Goal: Information Seeking & Learning: Find specific page/section

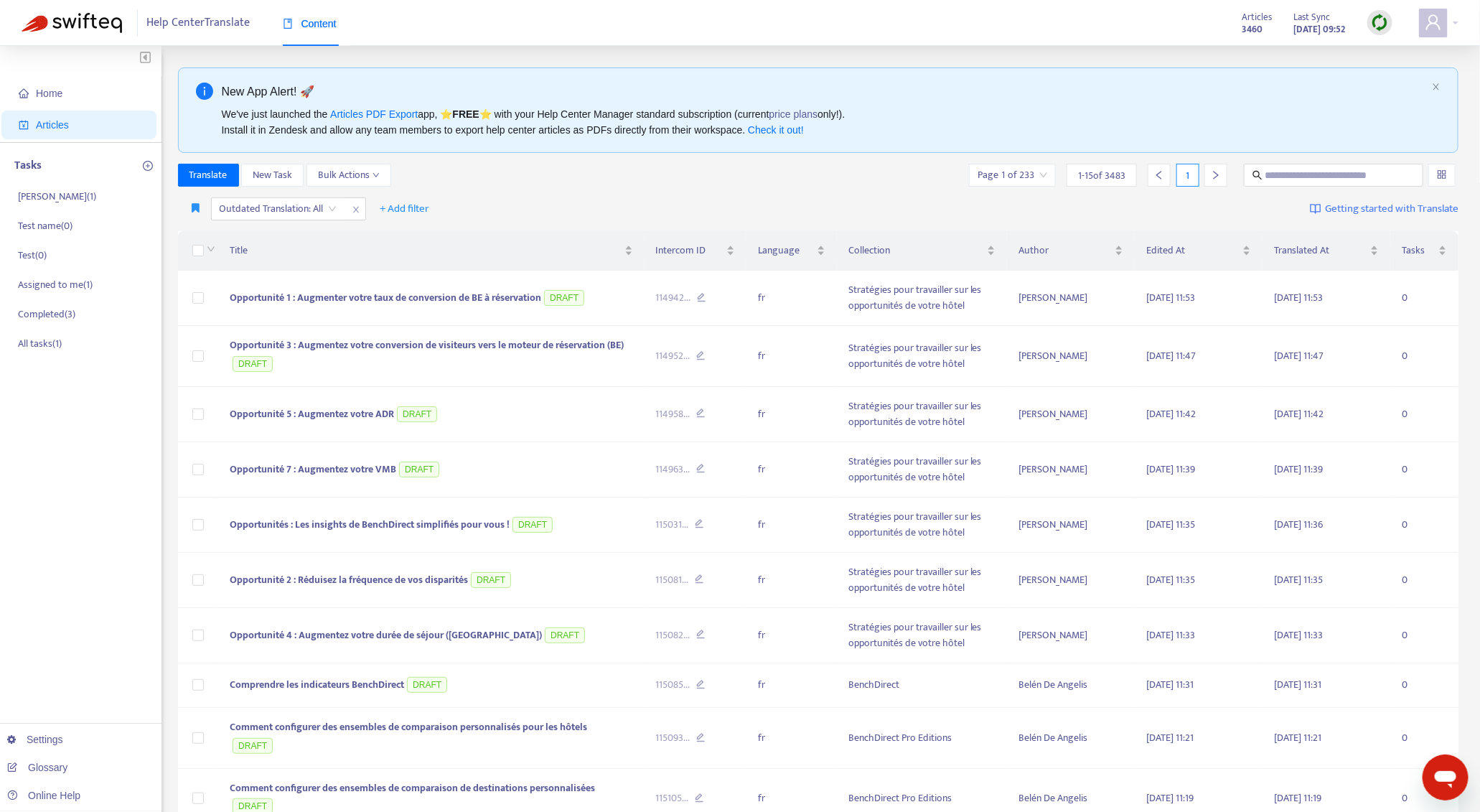
click at [1385, 30] on img at bounding box center [1380, 23] width 18 height 18
click at [1404, 51] on link "Quick Sync" at bounding box center [1410, 52] width 61 height 17
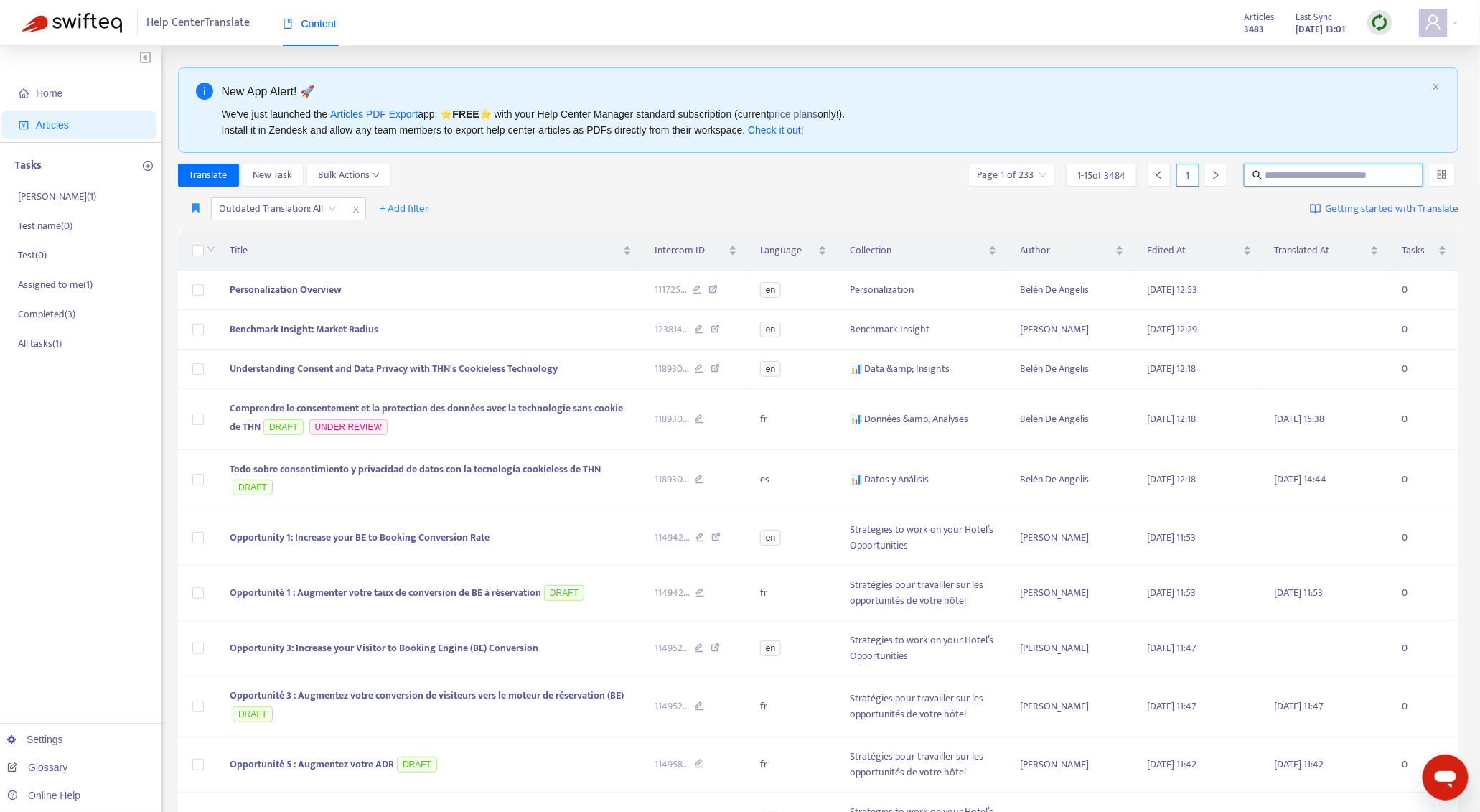
click at [1316, 181] on input "text" at bounding box center [1335, 175] width 138 height 16
type input "**********"
click at [1322, 171] on input "**********" at bounding box center [1335, 175] width 138 height 16
click at [1307, 168] on input "text" at bounding box center [1335, 175] width 138 height 16
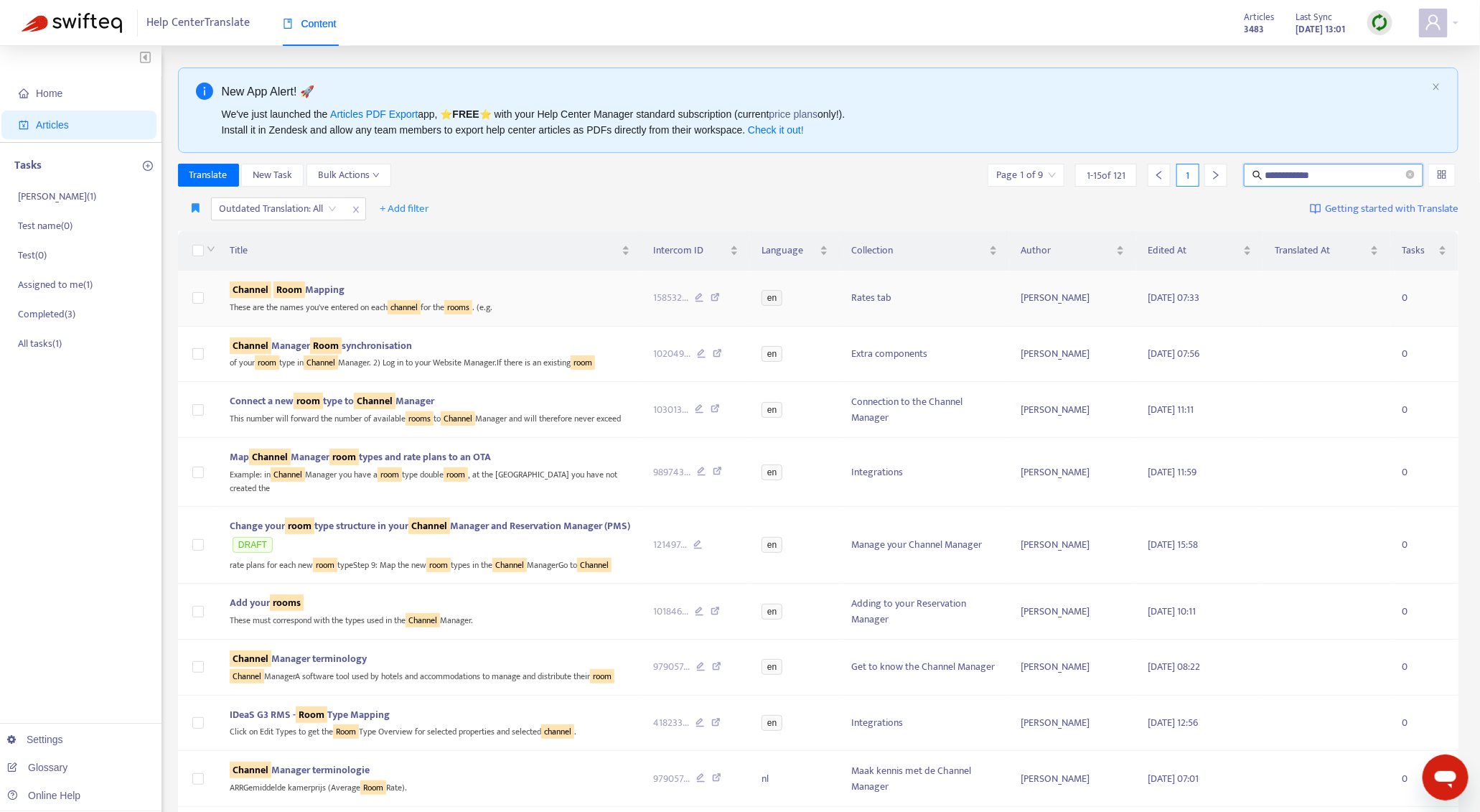
click at [579, 300] on div "These are the names you've entered on each channel for the rooms . (e.g." at bounding box center [429, 306] width 401 height 17
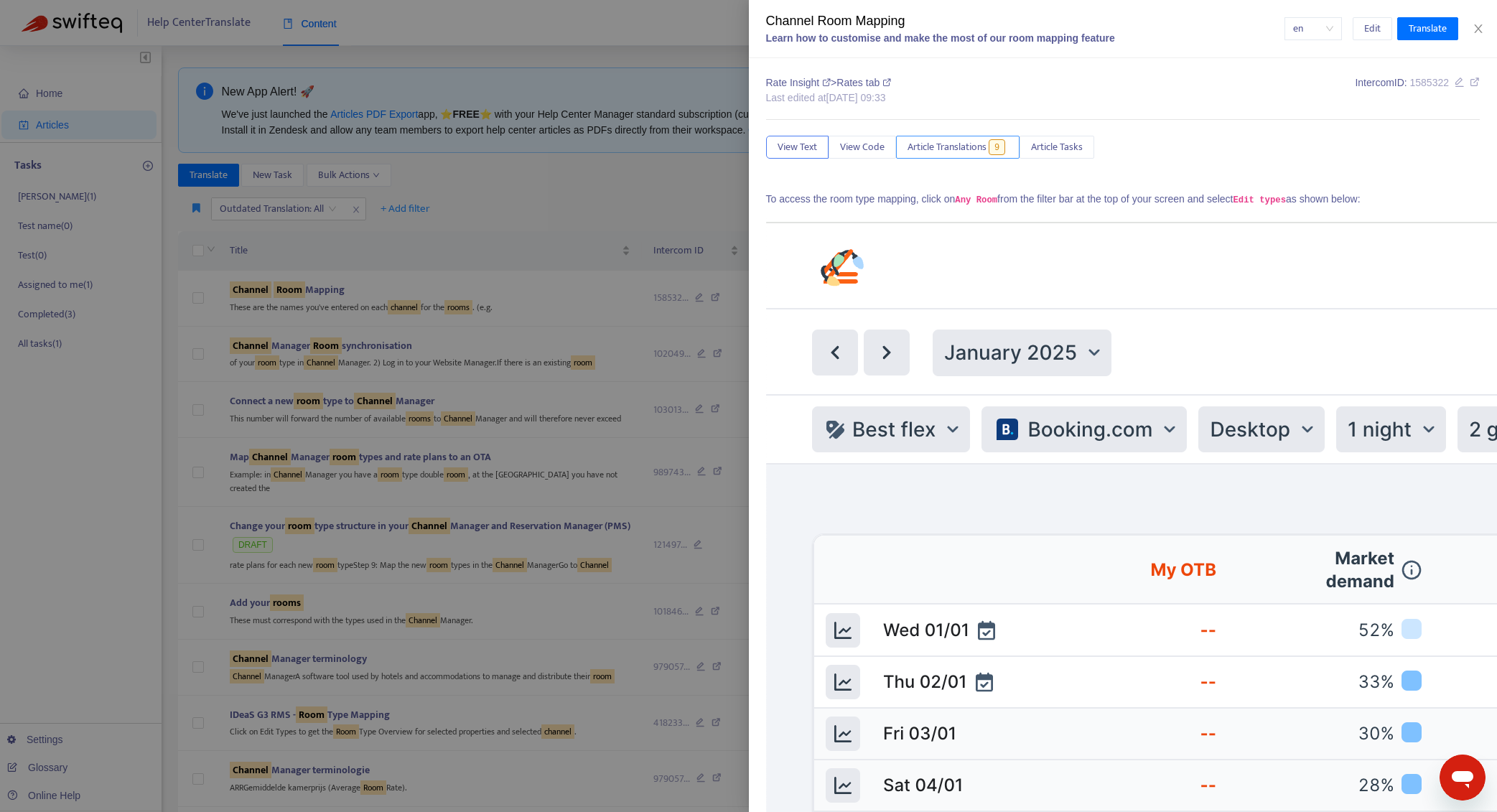
click at [949, 147] on span "Article Translations" at bounding box center [947, 147] width 79 height 16
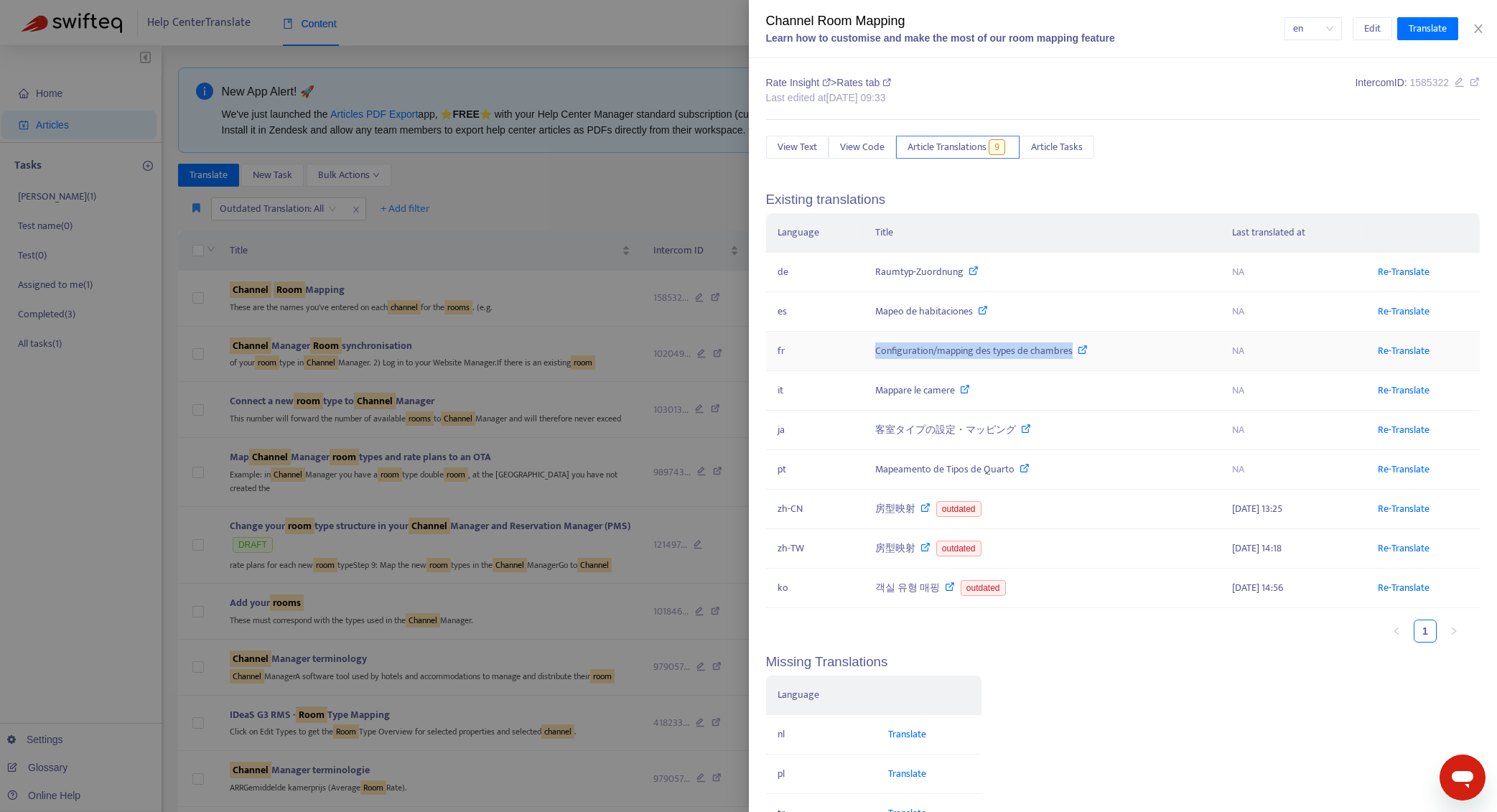
drag, startPoint x: 873, startPoint y: 352, endPoint x: 1069, endPoint y: 350, distance: 196.0
click at [1069, 350] on td "Configuration/mapping des types de chambres" at bounding box center [1042, 351] width 358 height 39
copy div "Configuration/mapping des types de chambres"
click at [1485, 32] on button "Close" at bounding box center [1478, 29] width 20 height 14
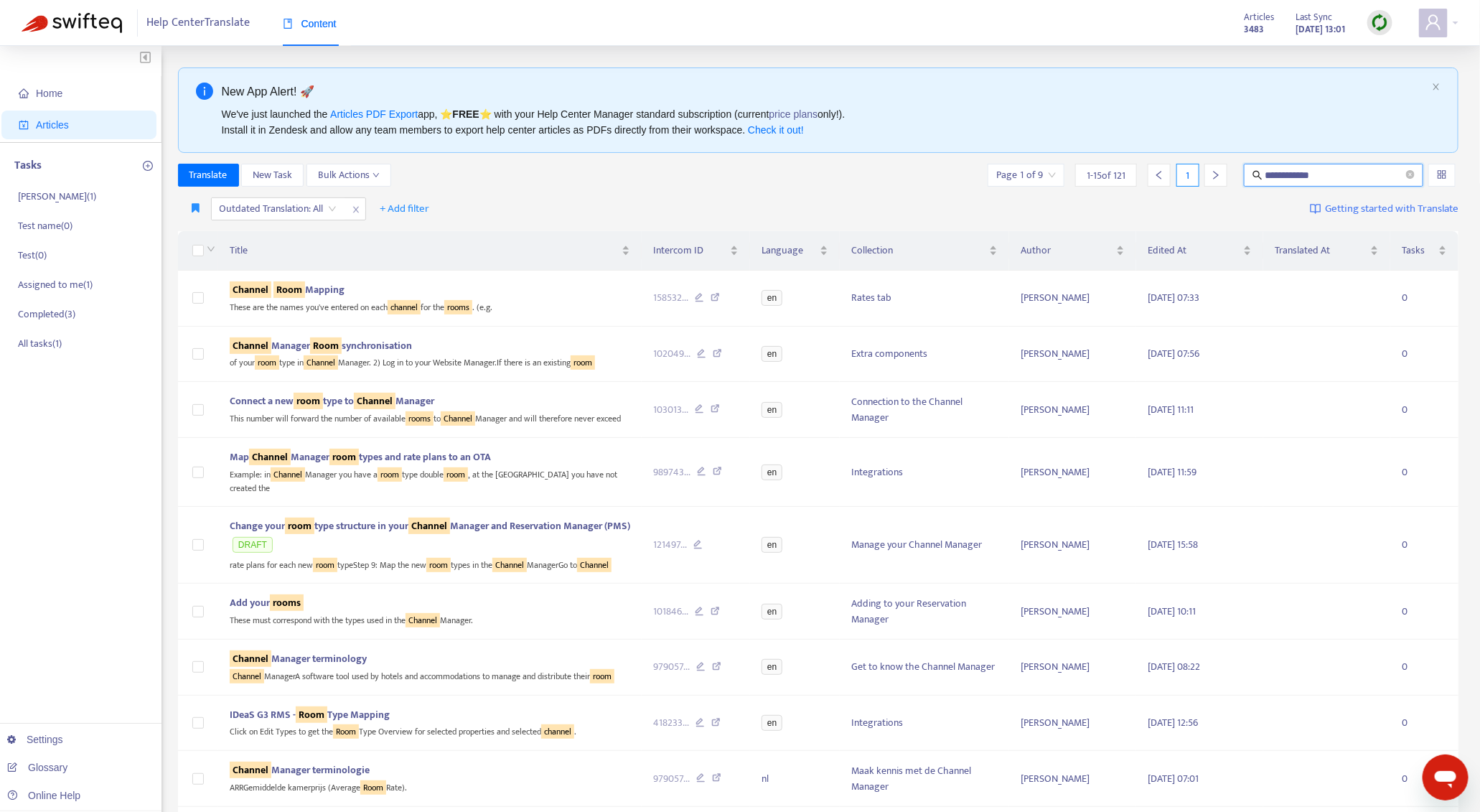
click at [1291, 180] on input "**********" at bounding box center [1335, 175] width 138 height 16
paste input "**********"
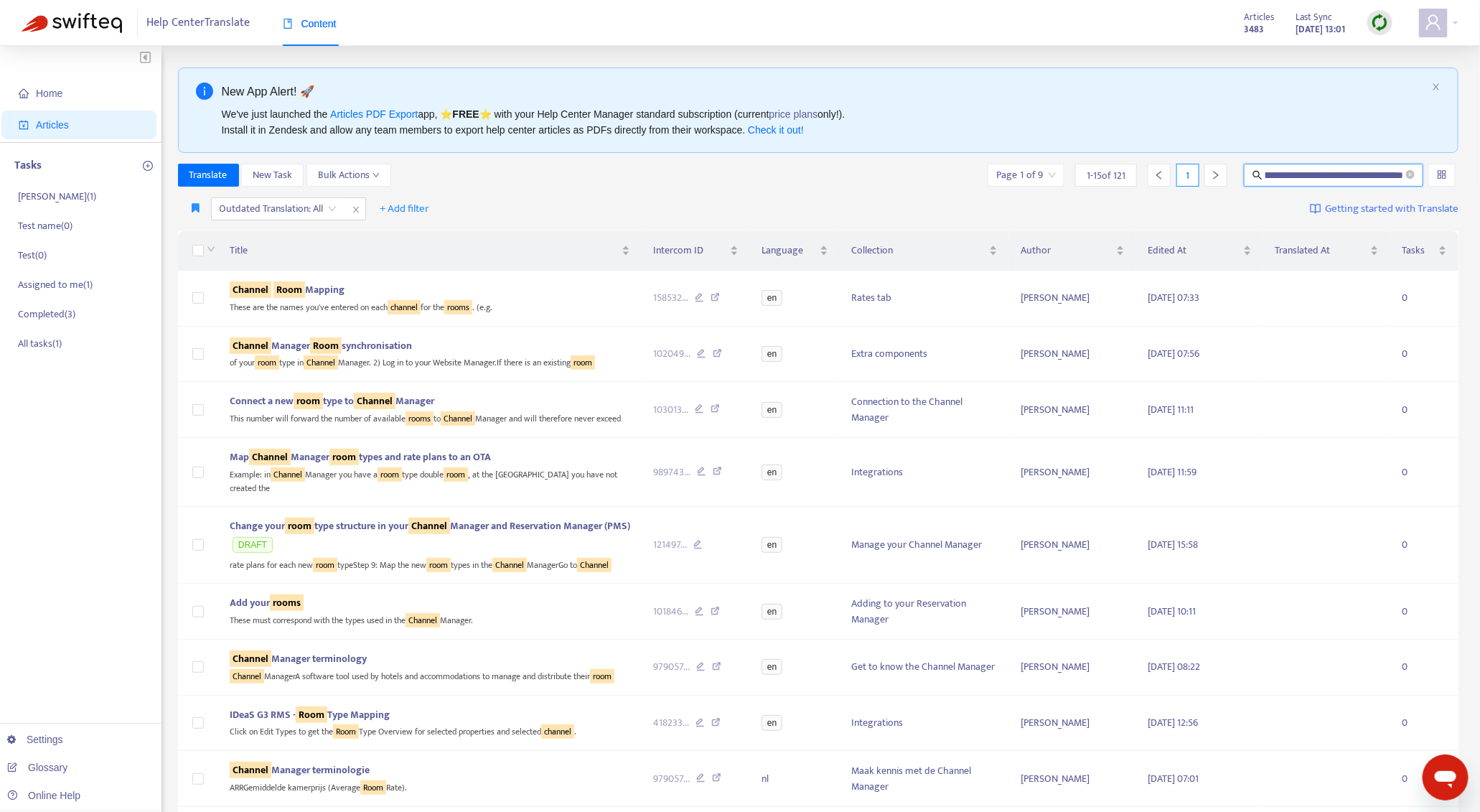
type input "**********"
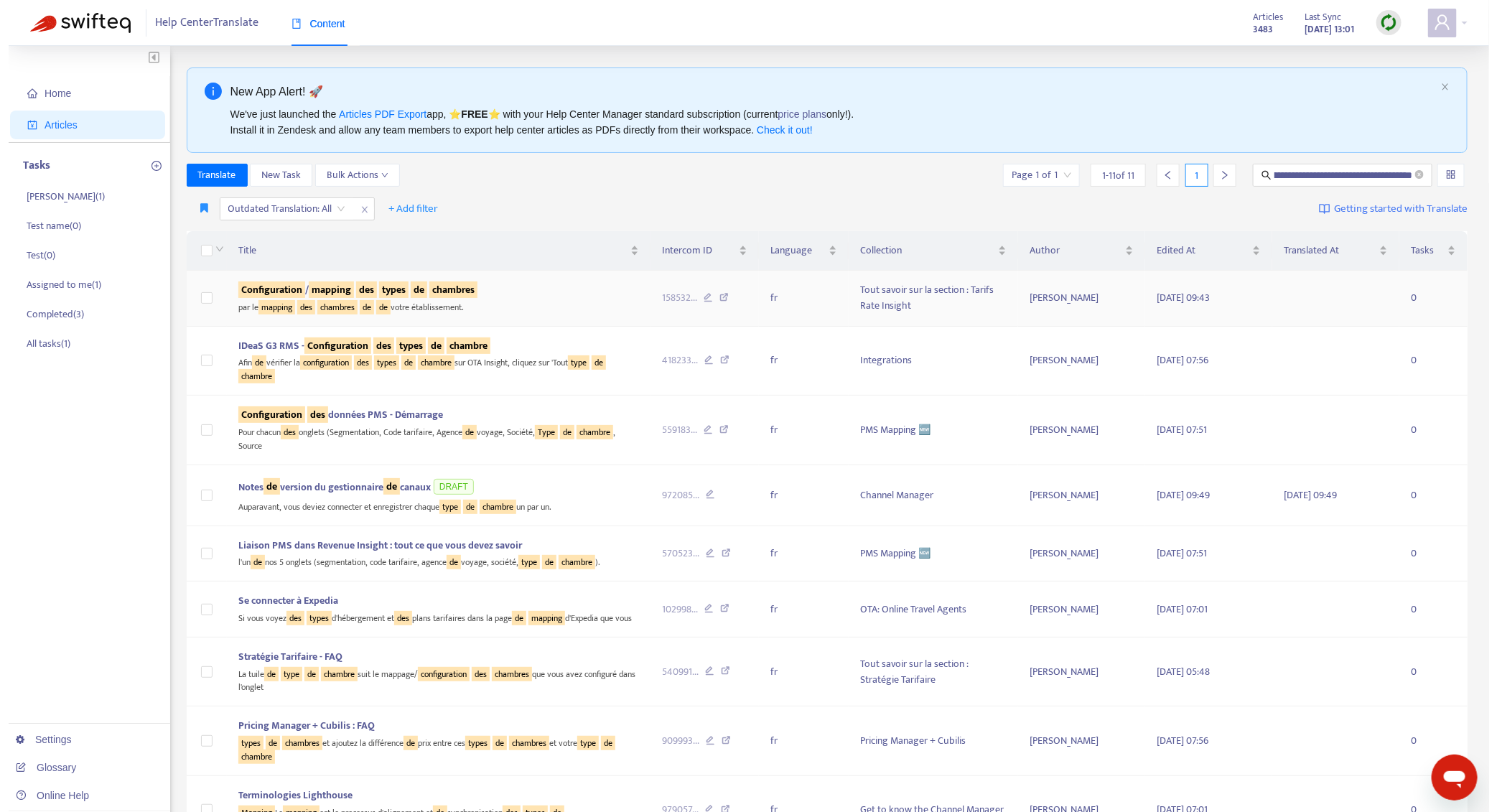
scroll to position [0, 0]
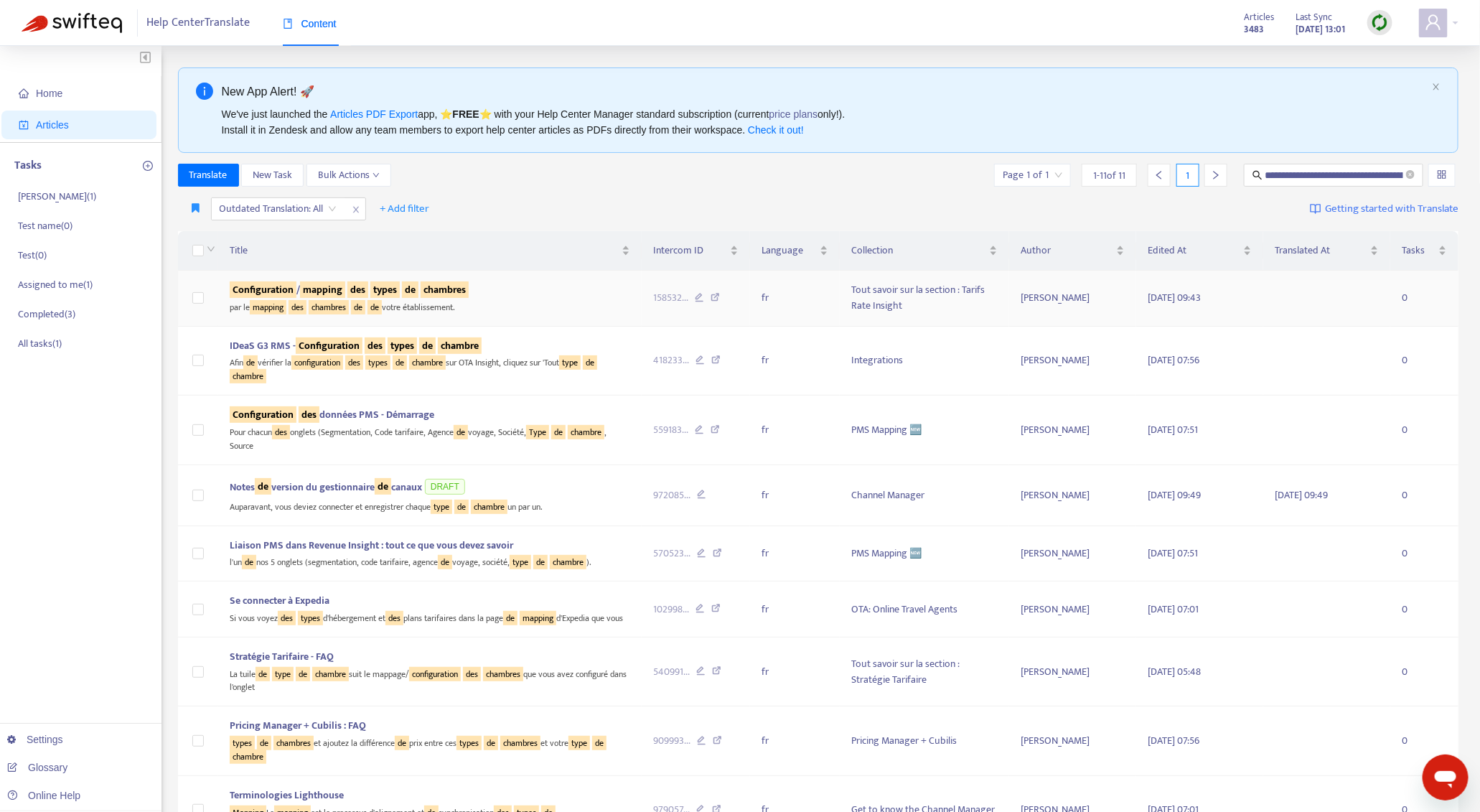
click at [556, 303] on div "par le mapping des chambres de de votre établissement." at bounding box center [429, 306] width 401 height 17
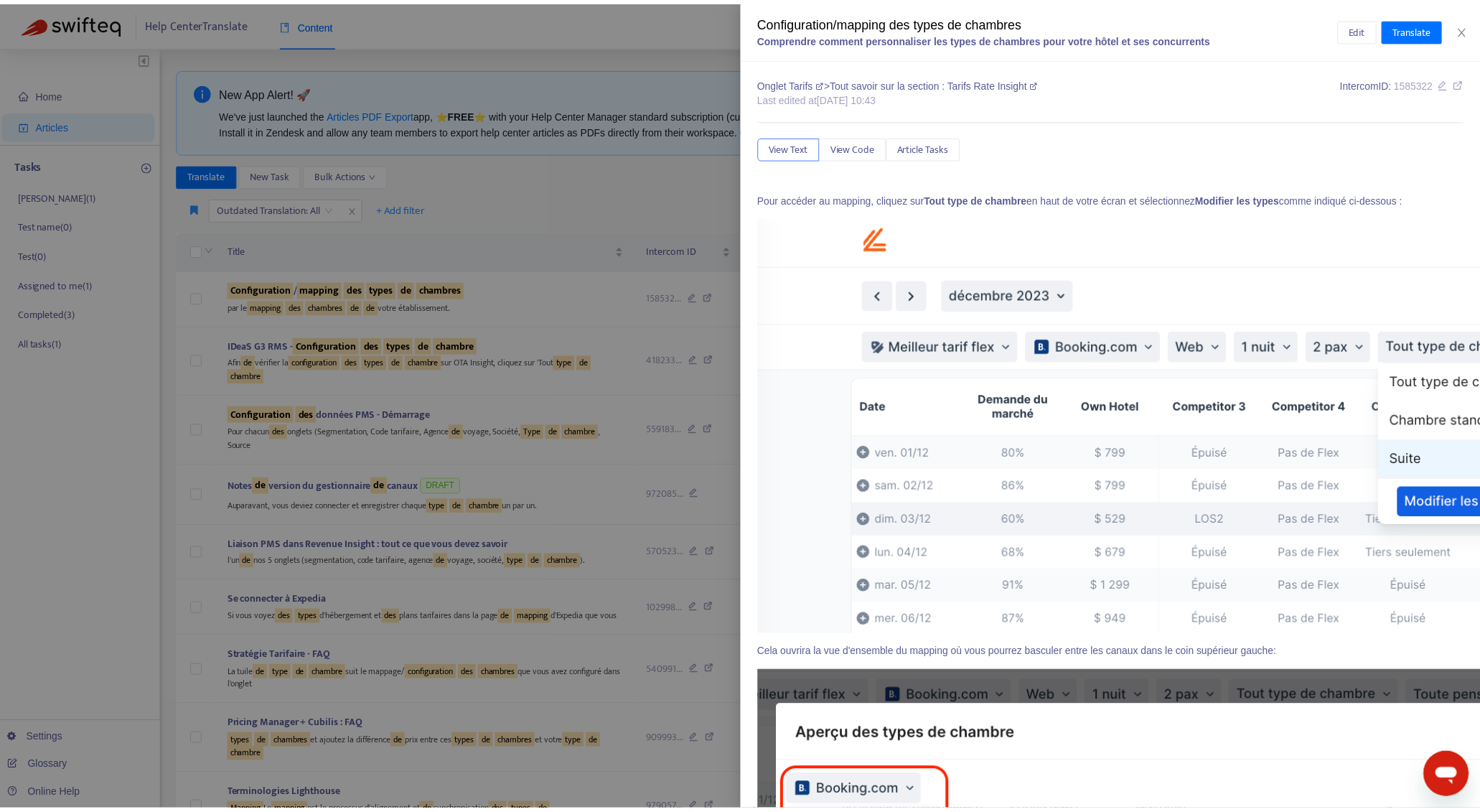
scroll to position [389, 0]
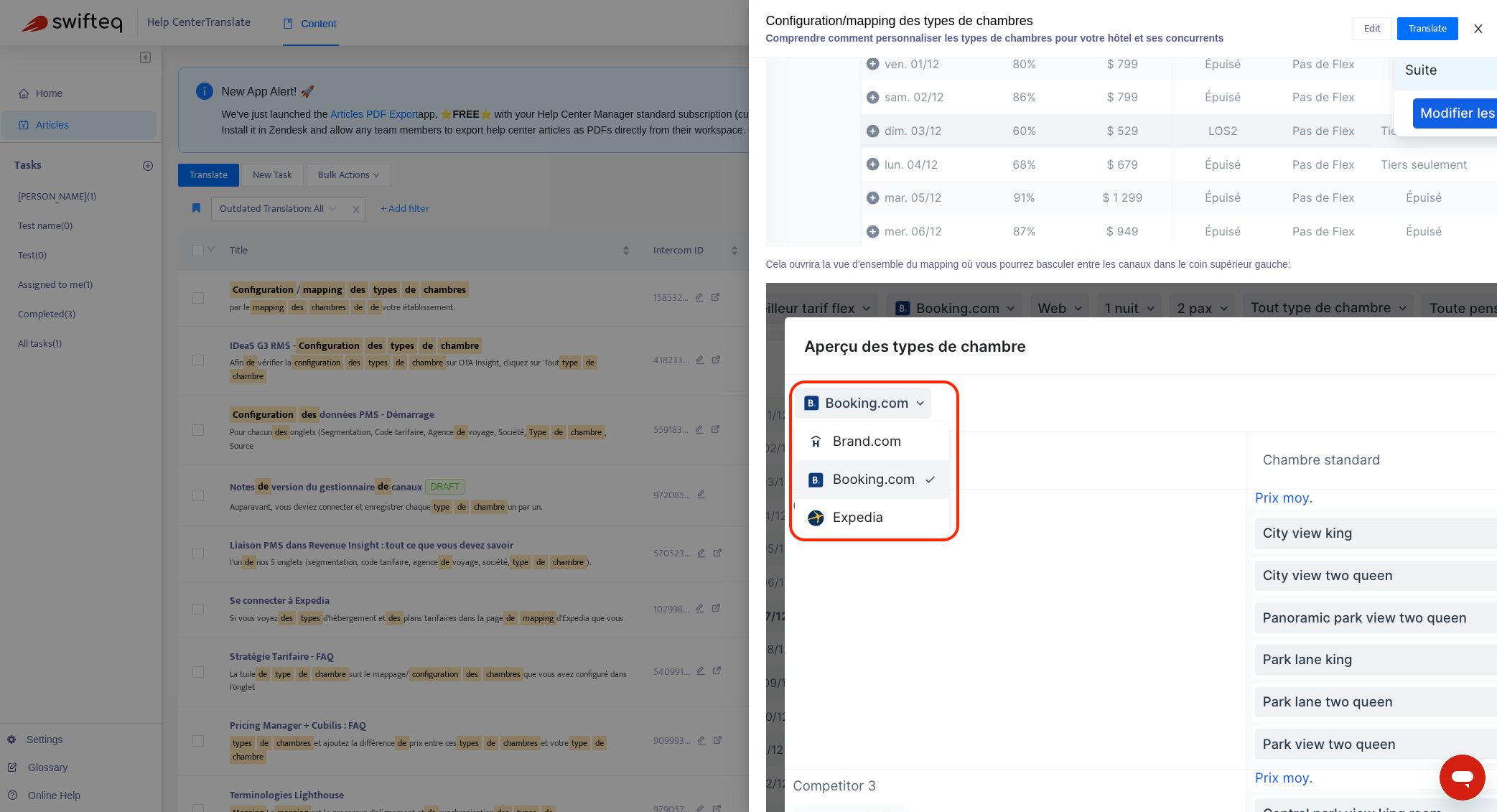
click at [1488, 30] on button "Close" at bounding box center [1478, 29] width 20 height 14
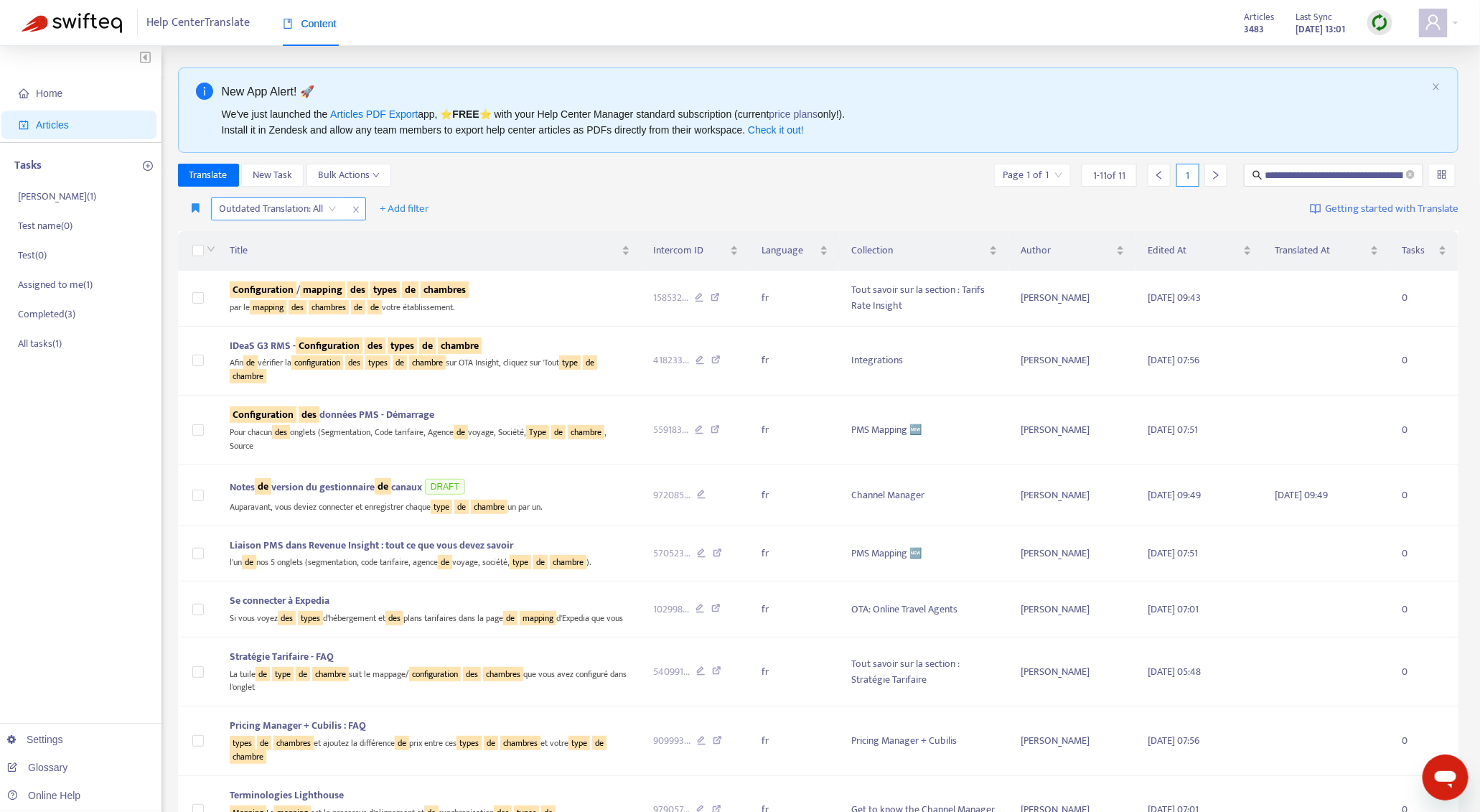
click at [286, 215] on input "search" at bounding box center [278, 209] width 117 height 21
click at [311, 240] on div "Yes" at bounding box center [348, 236] width 250 height 16
click at [1407, 172] on icon "close-circle" at bounding box center [1410, 174] width 8 height 8
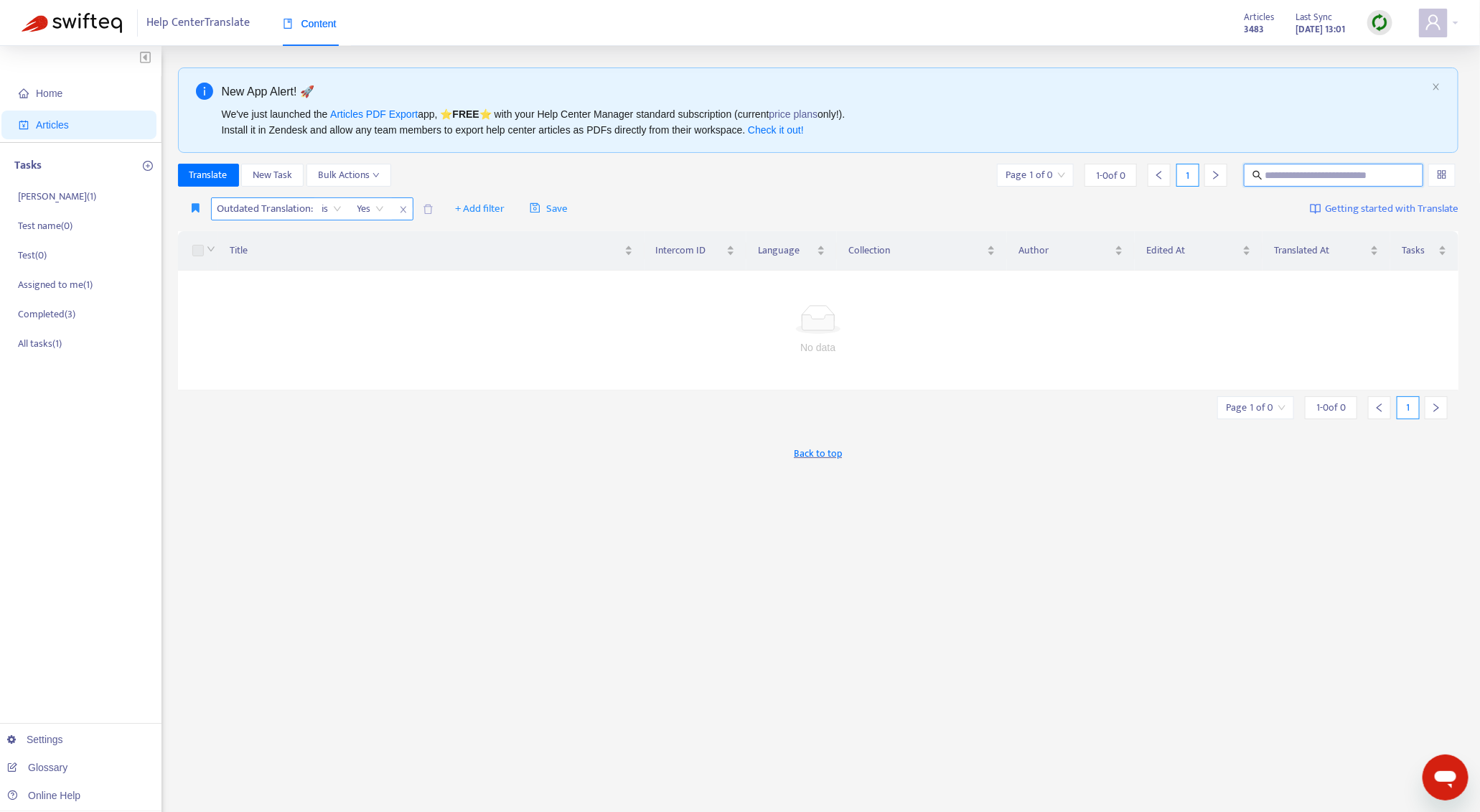
click at [359, 208] on span "Yes" at bounding box center [370, 209] width 27 height 21
click at [404, 209] on icon "close" at bounding box center [403, 210] width 6 height 7
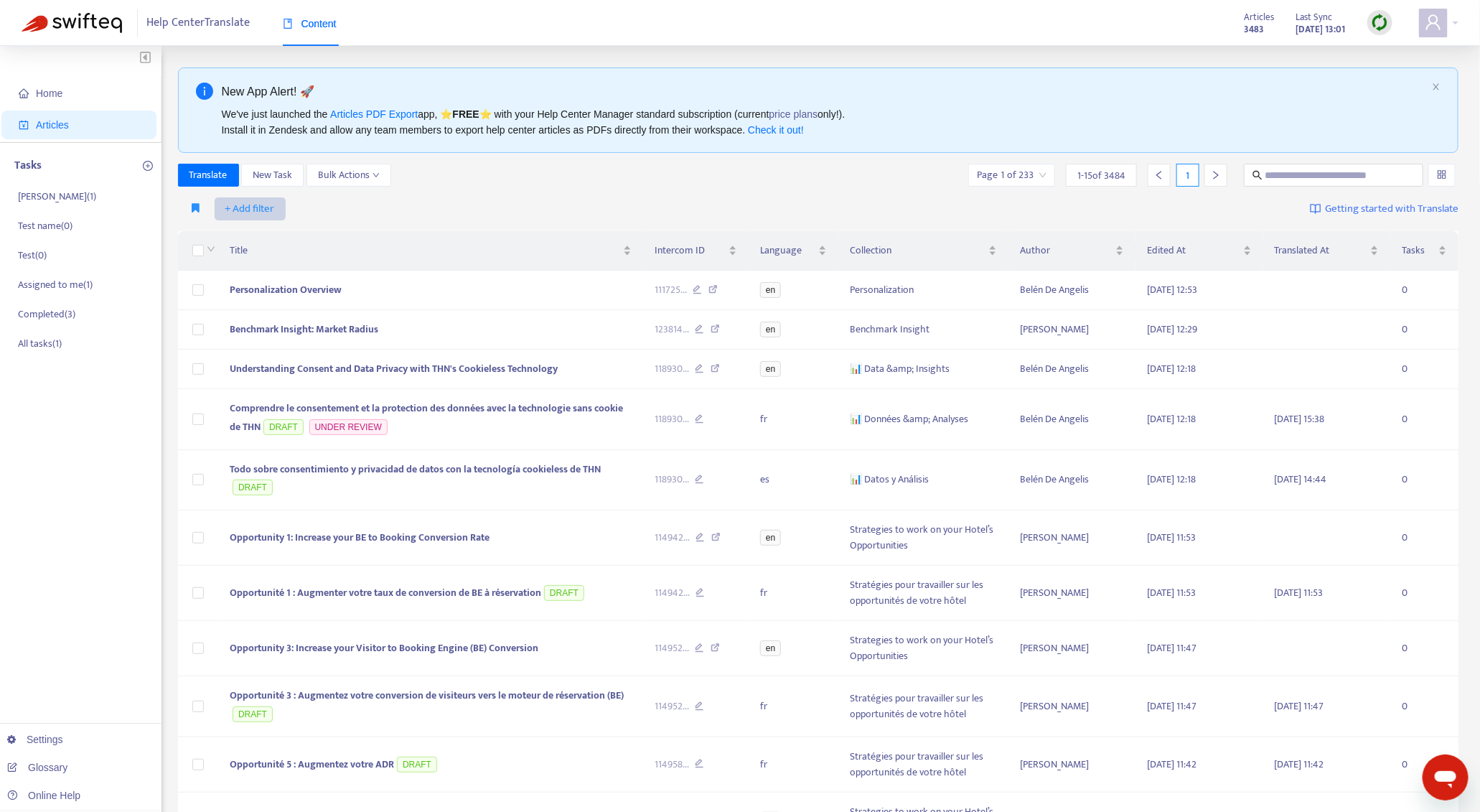
click at [267, 211] on span "+ Add filter" at bounding box center [250, 208] width 49 height 17
click at [284, 392] on span "Outdated Translation" at bounding box center [270, 398] width 89 height 16
click at [316, 208] on input "search" at bounding box center [278, 209] width 117 height 21
click at [307, 235] on div "Yes" at bounding box center [348, 236] width 250 height 16
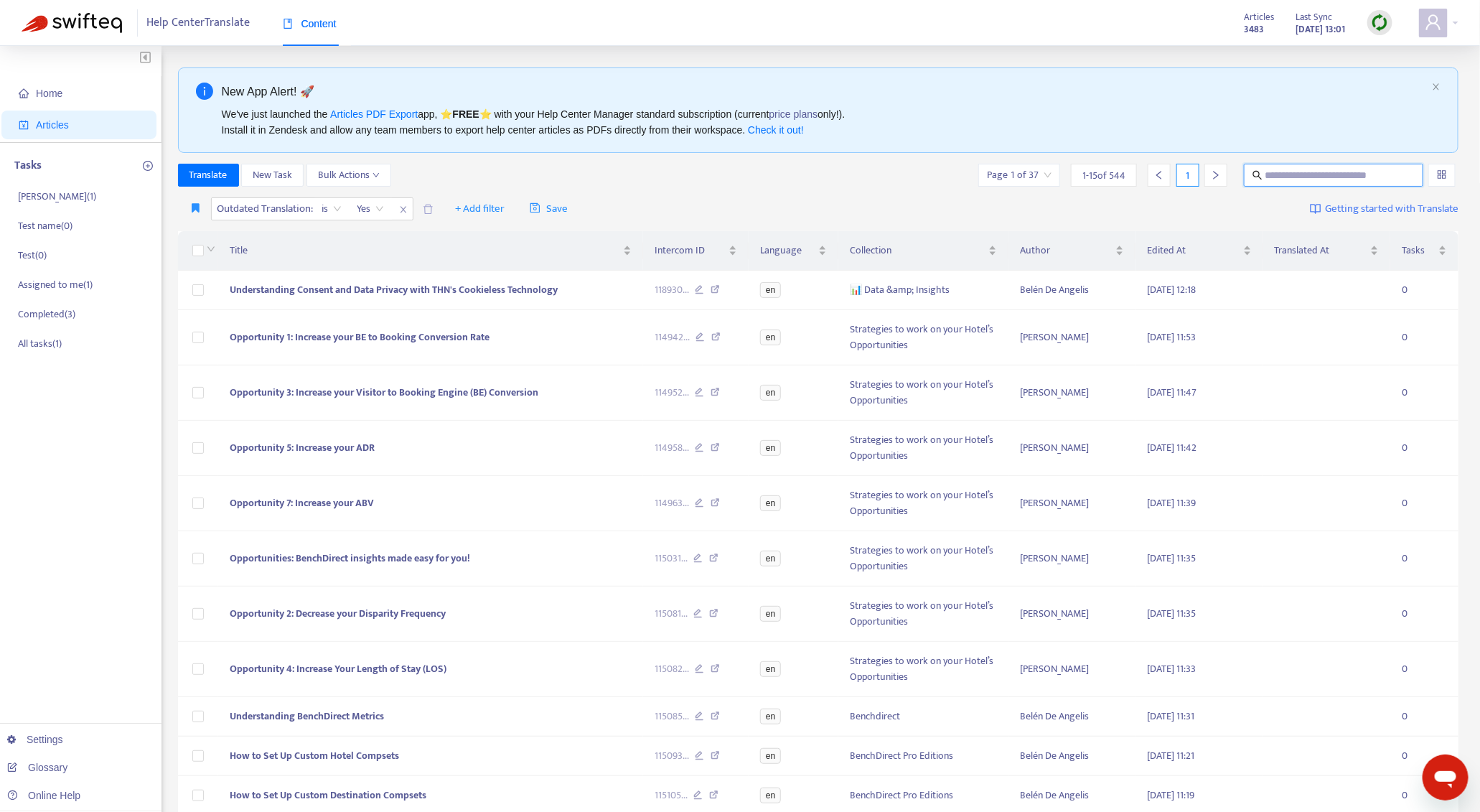
click at [1279, 174] on input "text" at bounding box center [1335, 175] width 139 height 16
paste input "**********"
type input "**********"
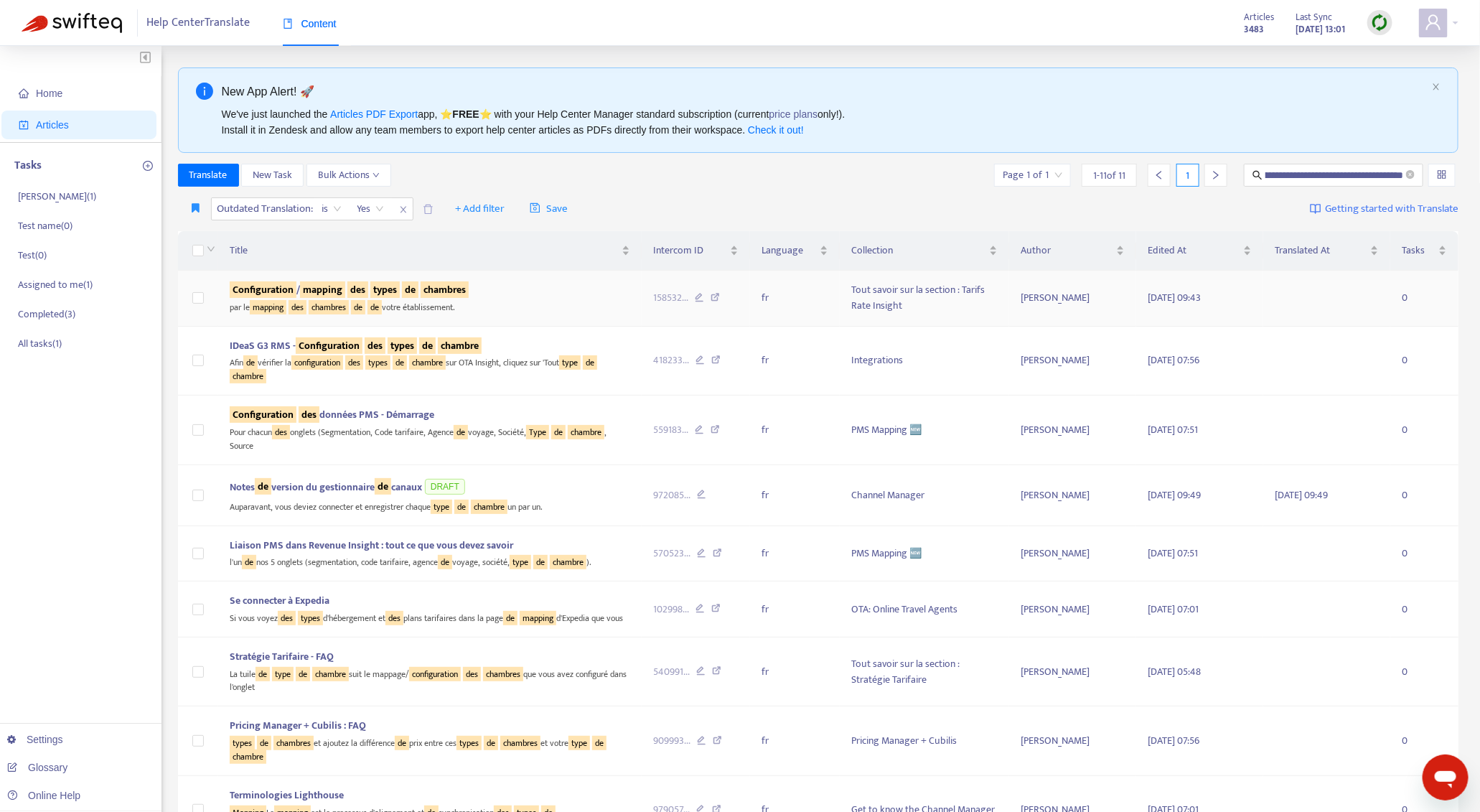
scroll to position [0, 0]
click at [580, 311] on div "par le mapping des chambres de de votre établissement." at bounding box center [429, 306] width 401 height 17
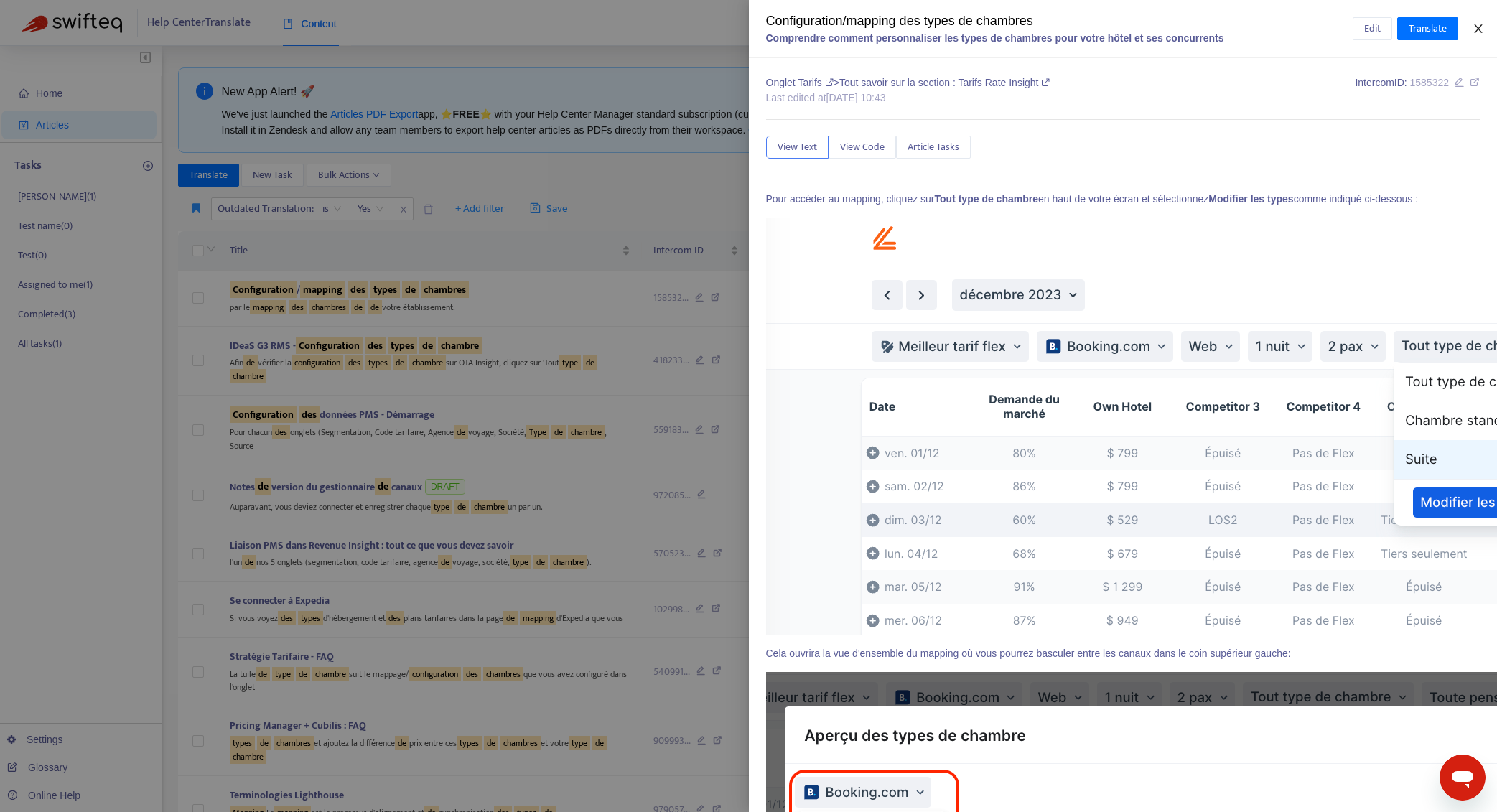
click at [1481, 31] on icon "close" at bounding box center [1478, 28] width 11 height 11
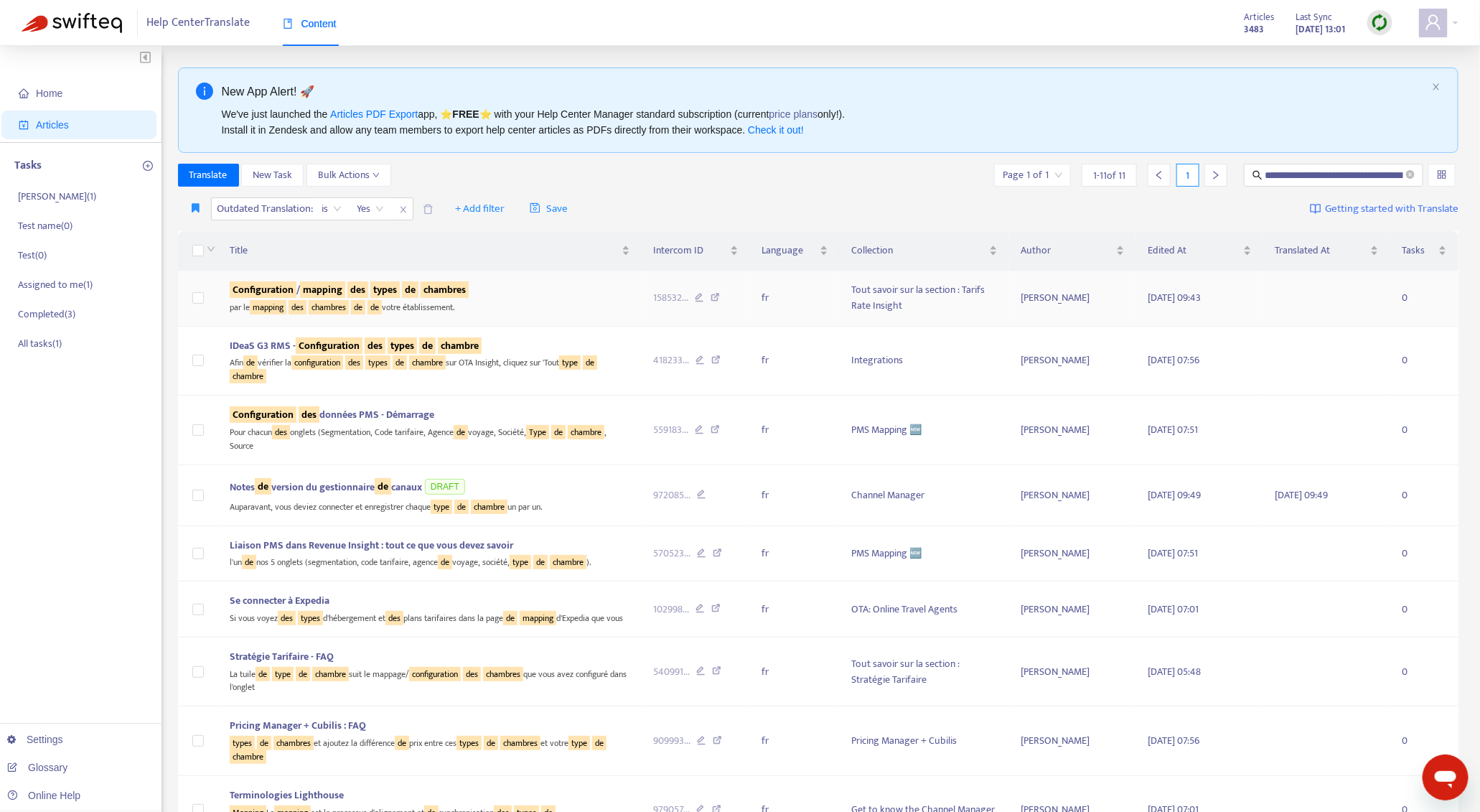
click at [598, 304] on div "par le mapping des chambres de de votre établissement." at bounding box center [429, 306] width 401 height 17
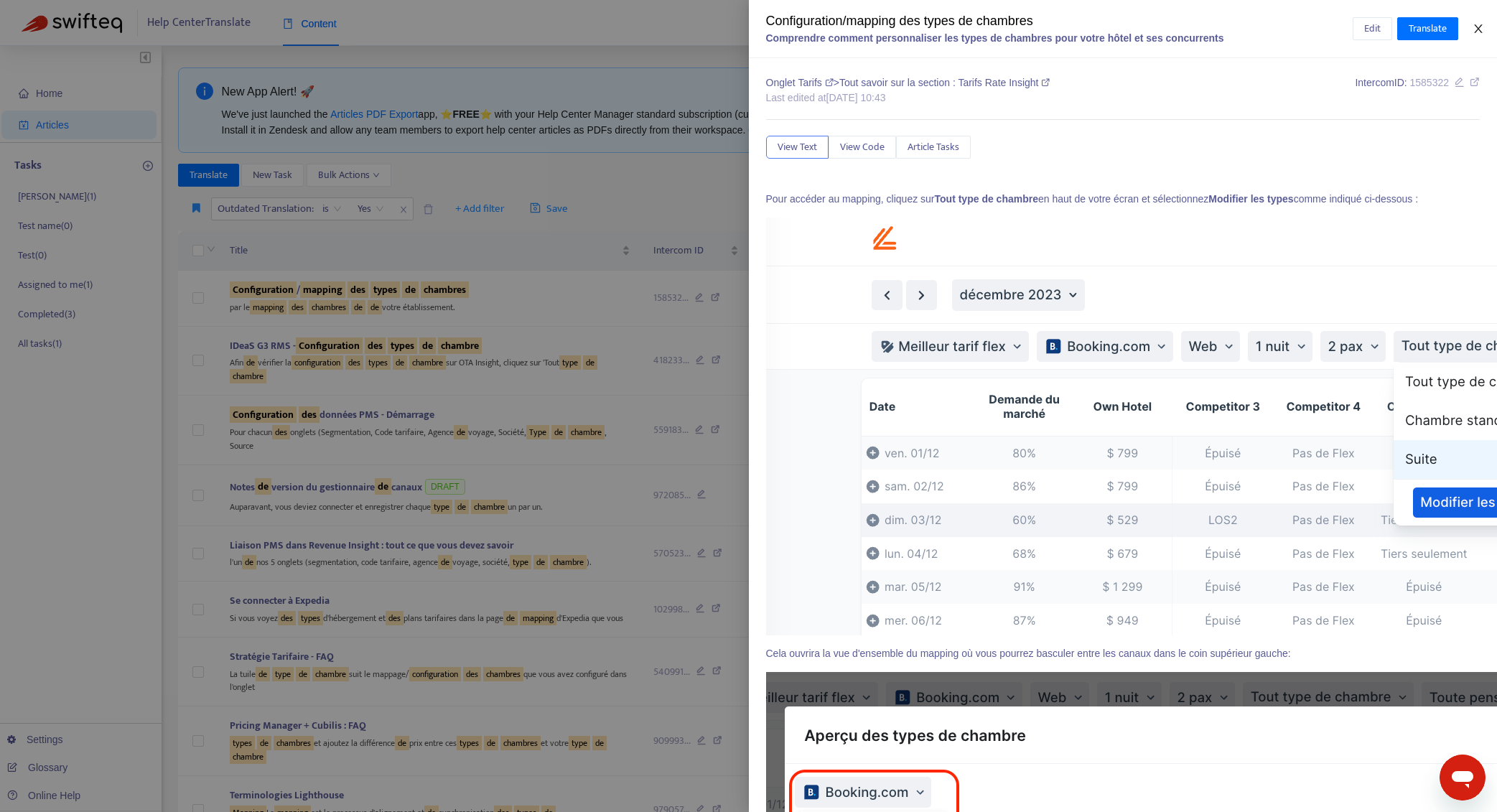
click at [1474, 33] on icon "close" at bounding box center [1478, 28] width 11 height 11
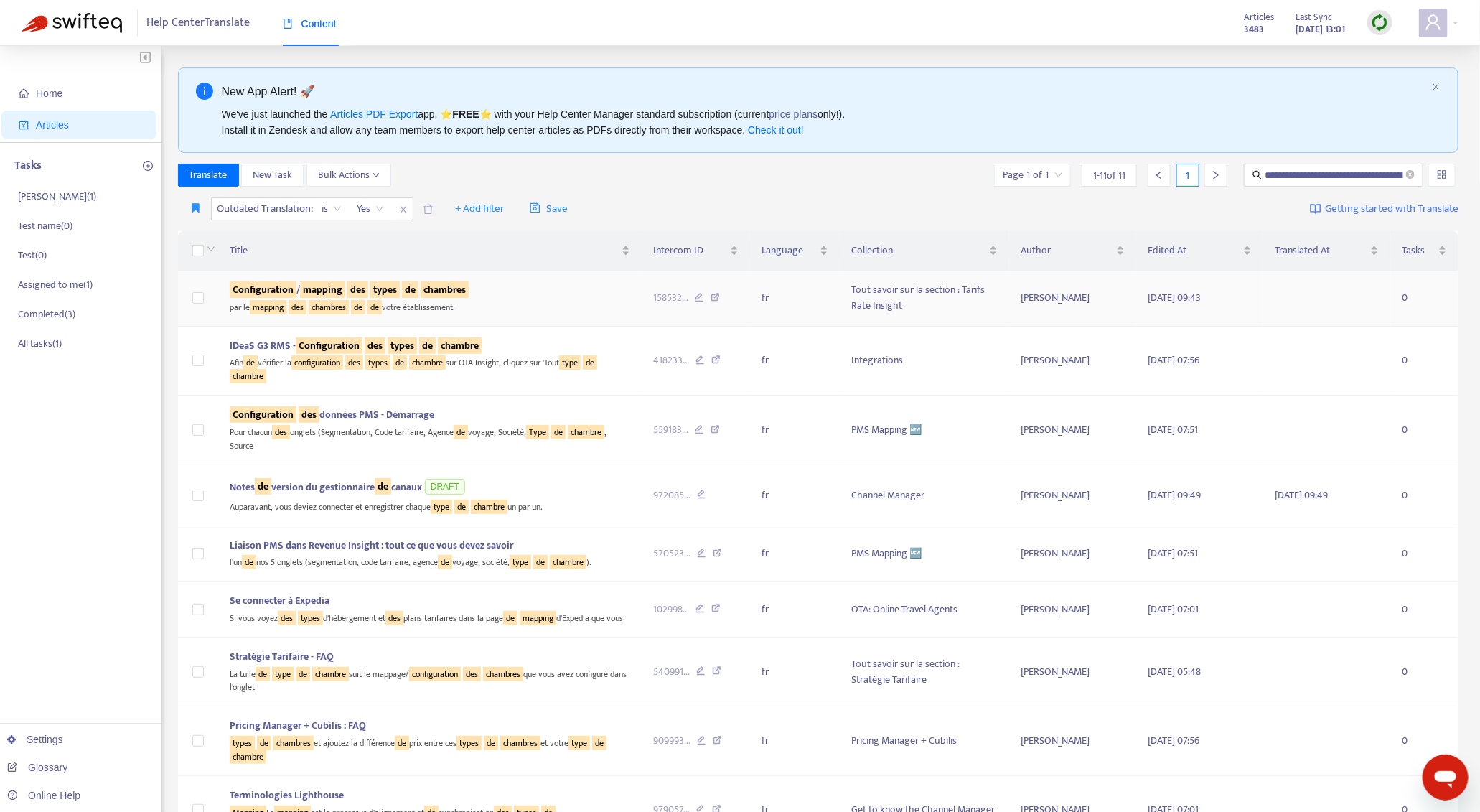
click at [529, 306] on div "par le mapping des chambres de de votre établissement." at bounding box center [429, 306] width 401 height 17
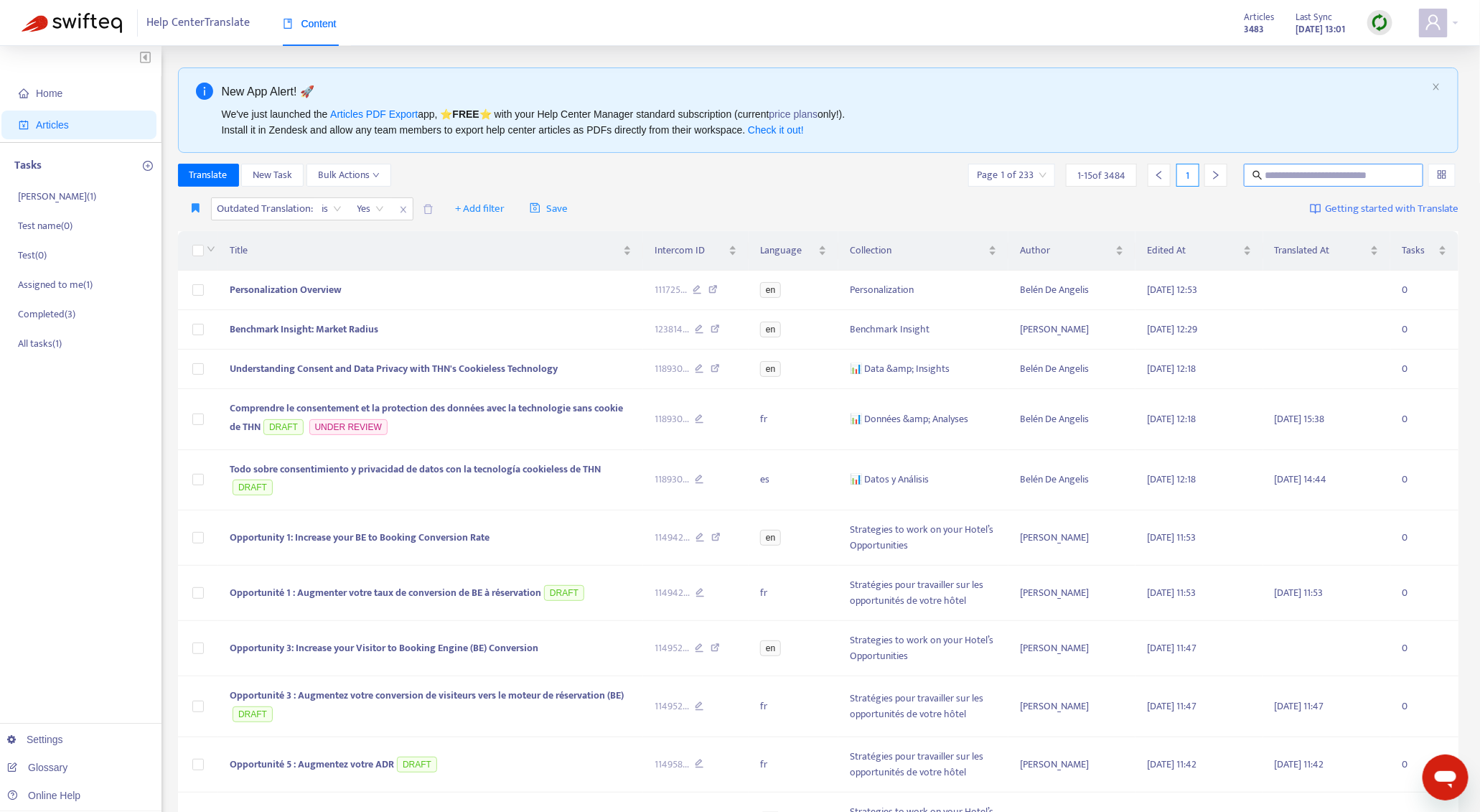
click at [1322, 176] on input "text" at bounding box center [1335, 175] width 138 height 16
click at [405, 211] on icon "close" at bounding box center [403, 209] width 8 height 8
click at [1290, 171] on input "text" at bounding box center [1335, 175] width 138 height 16
paste input "**********"
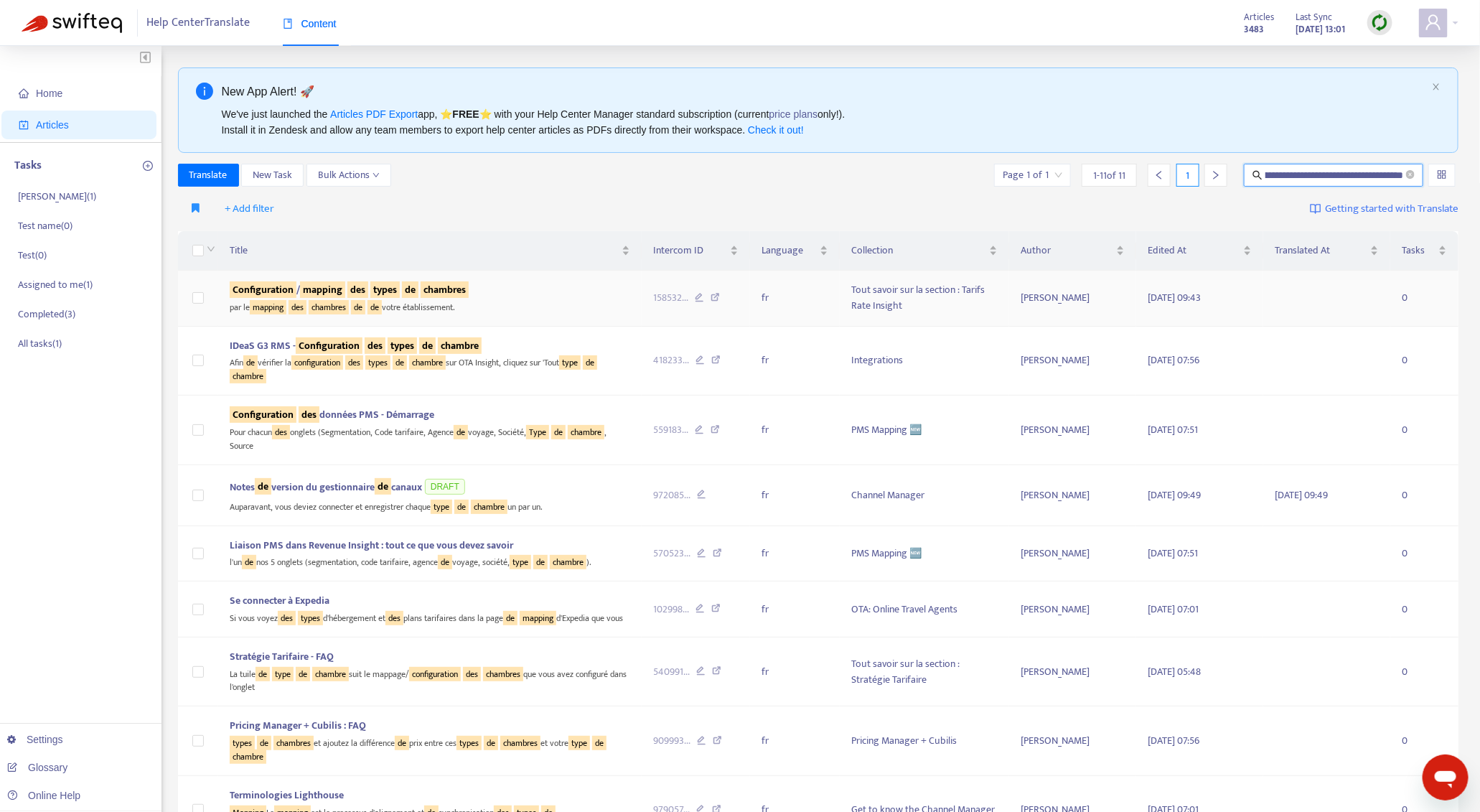
click at [557, 304] on div "par le mapping des chambres de de votre établissement." at bounding box center [429, 306] width 401 height 17
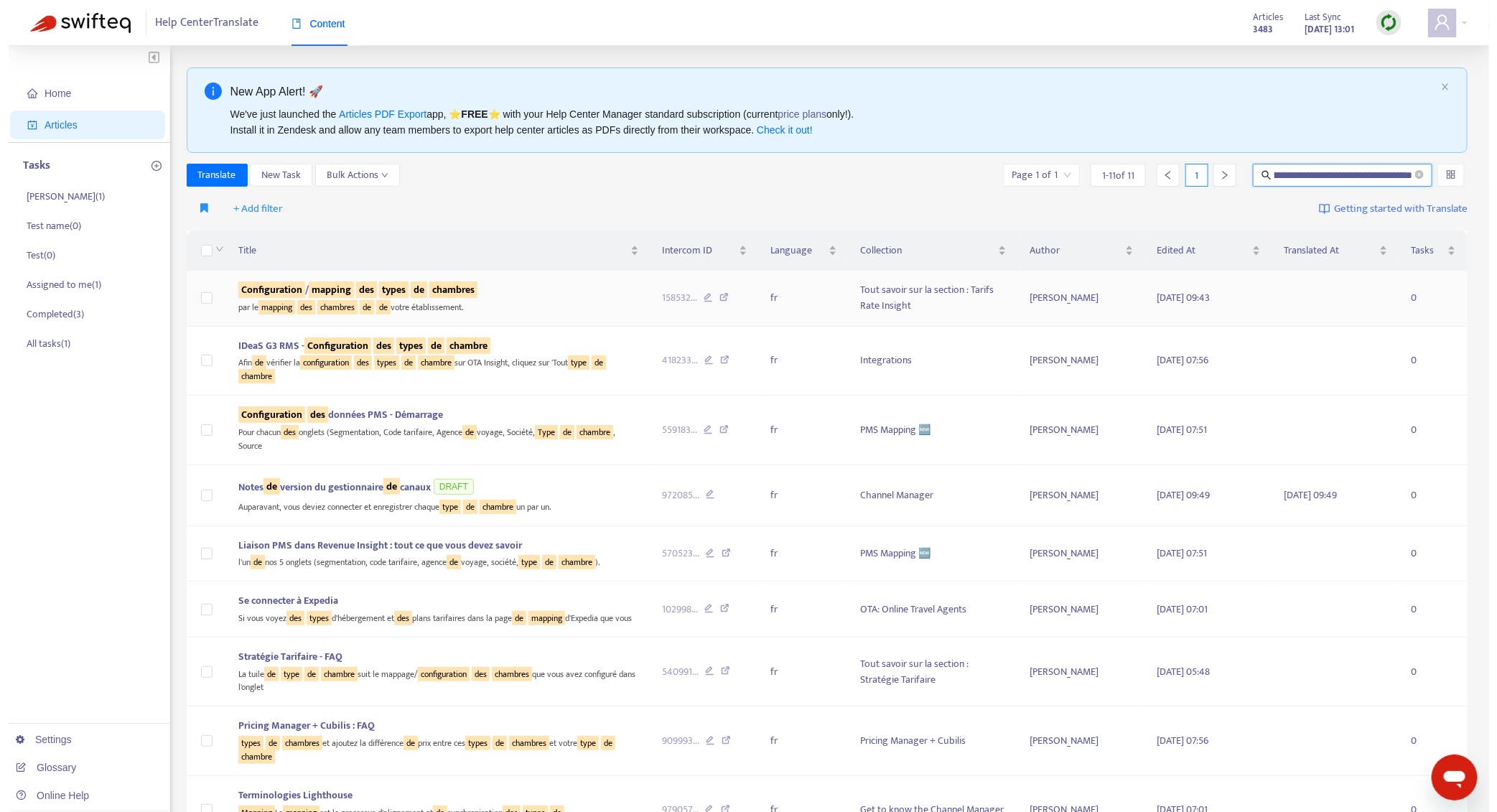
scroll to position [0, 0]
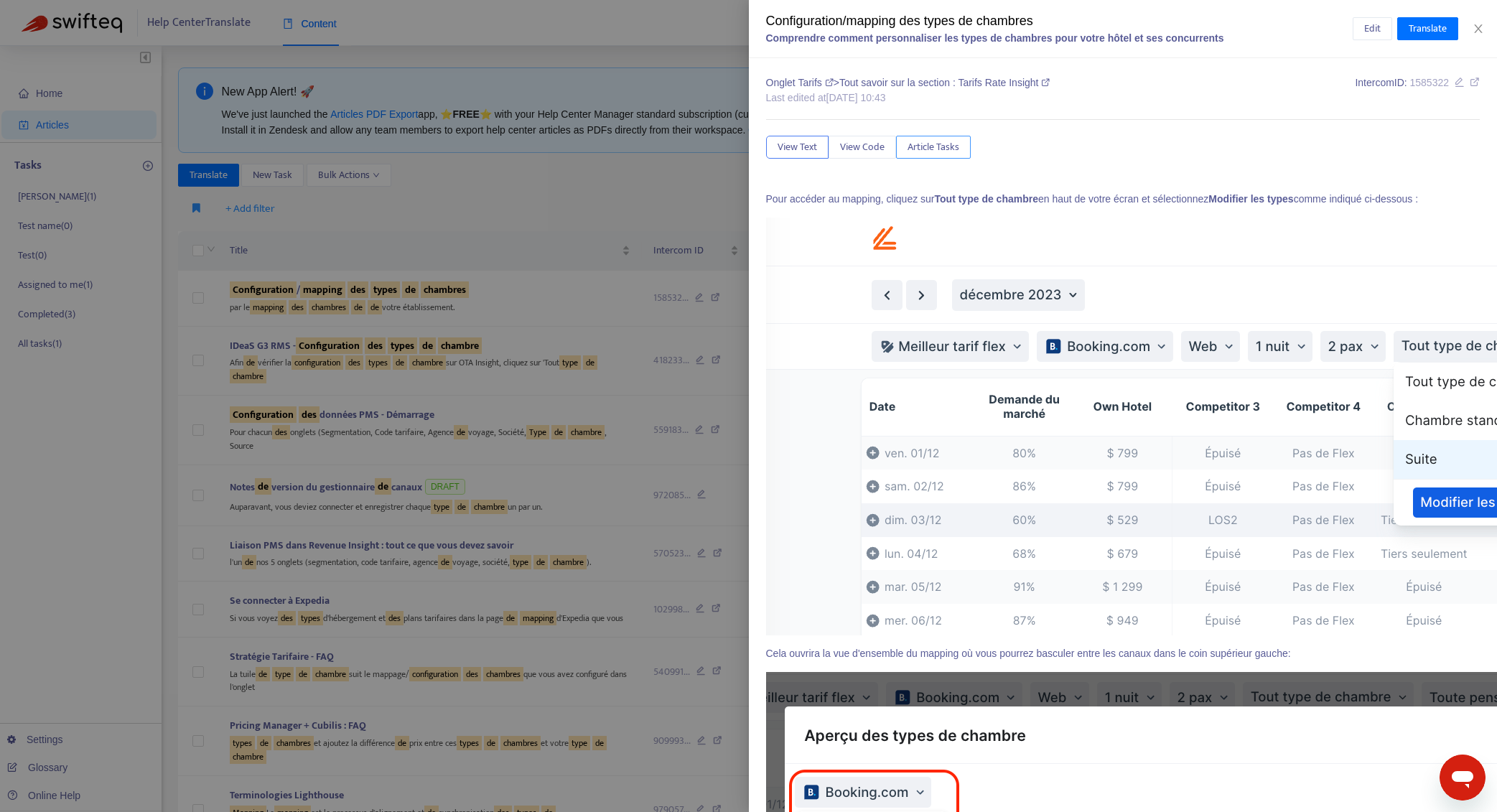
click at [927, 146] on span "Article Tasks" at bounding box center [933, 147] width 52 height 16
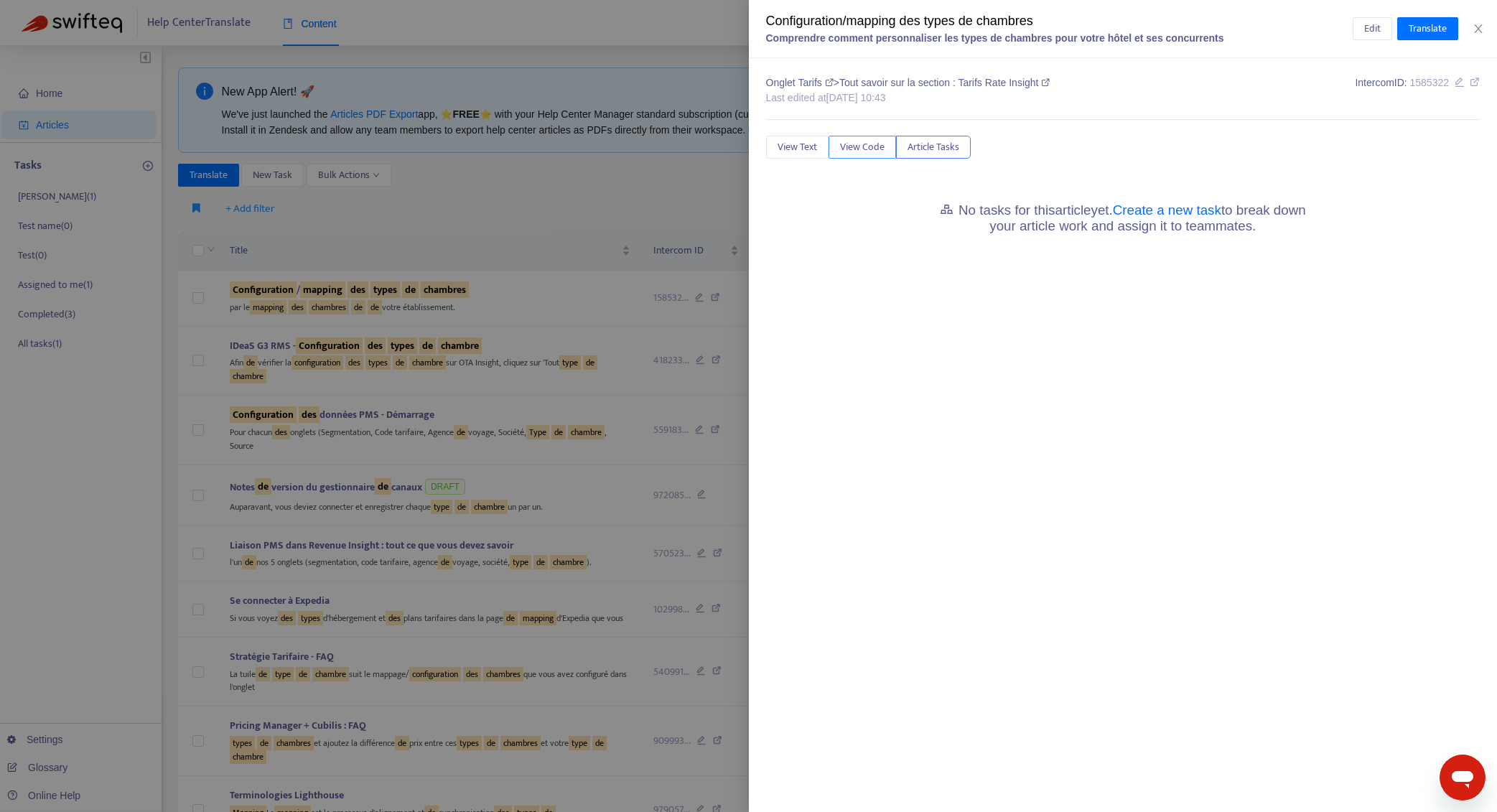
click at [886, 148] on button "View Code" at bounding box center [862, 147] width 67 height 23
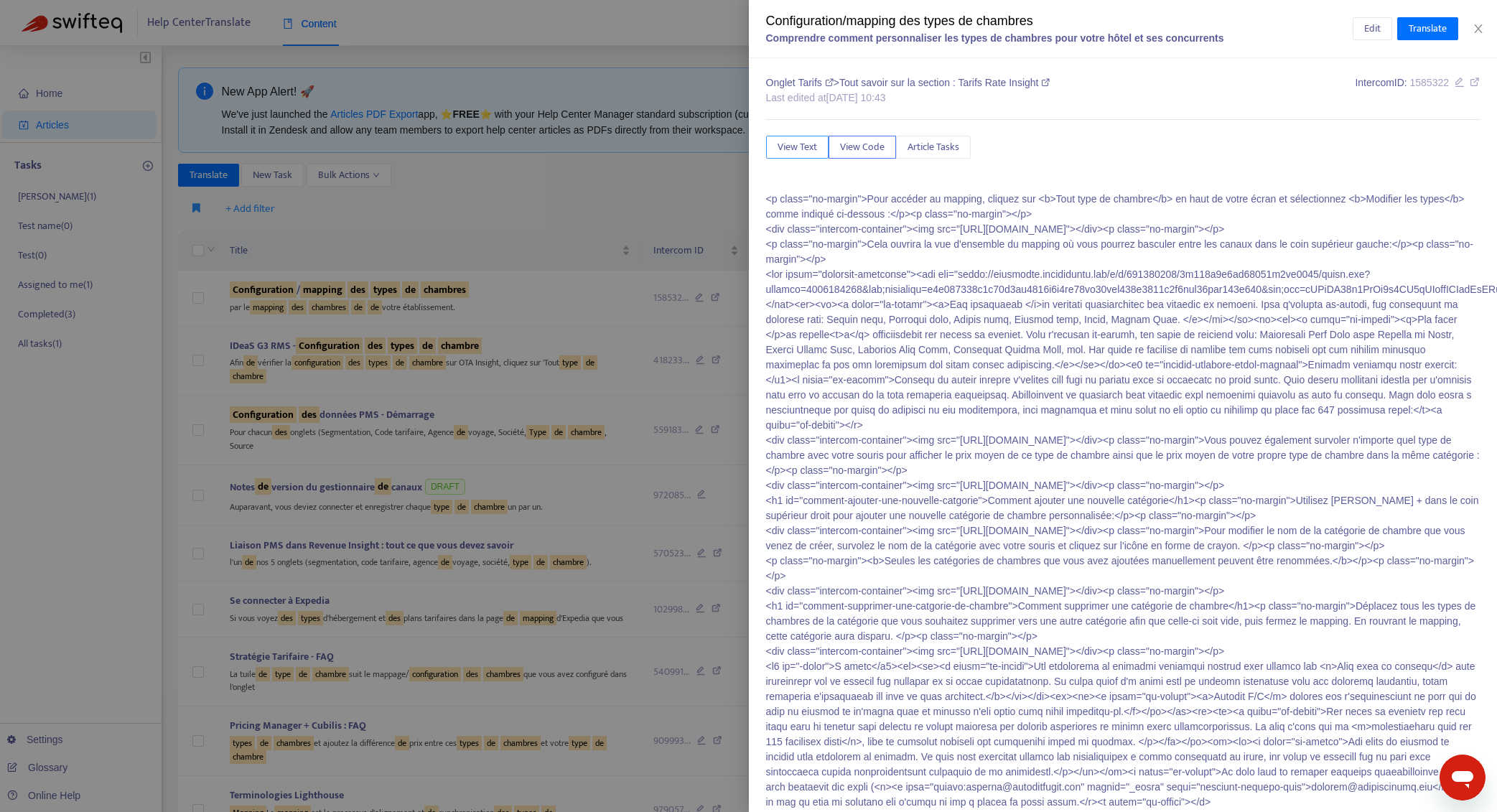
click at [795, 148] on span "View Text" at bounding box center [797, 147] width 39 height 16
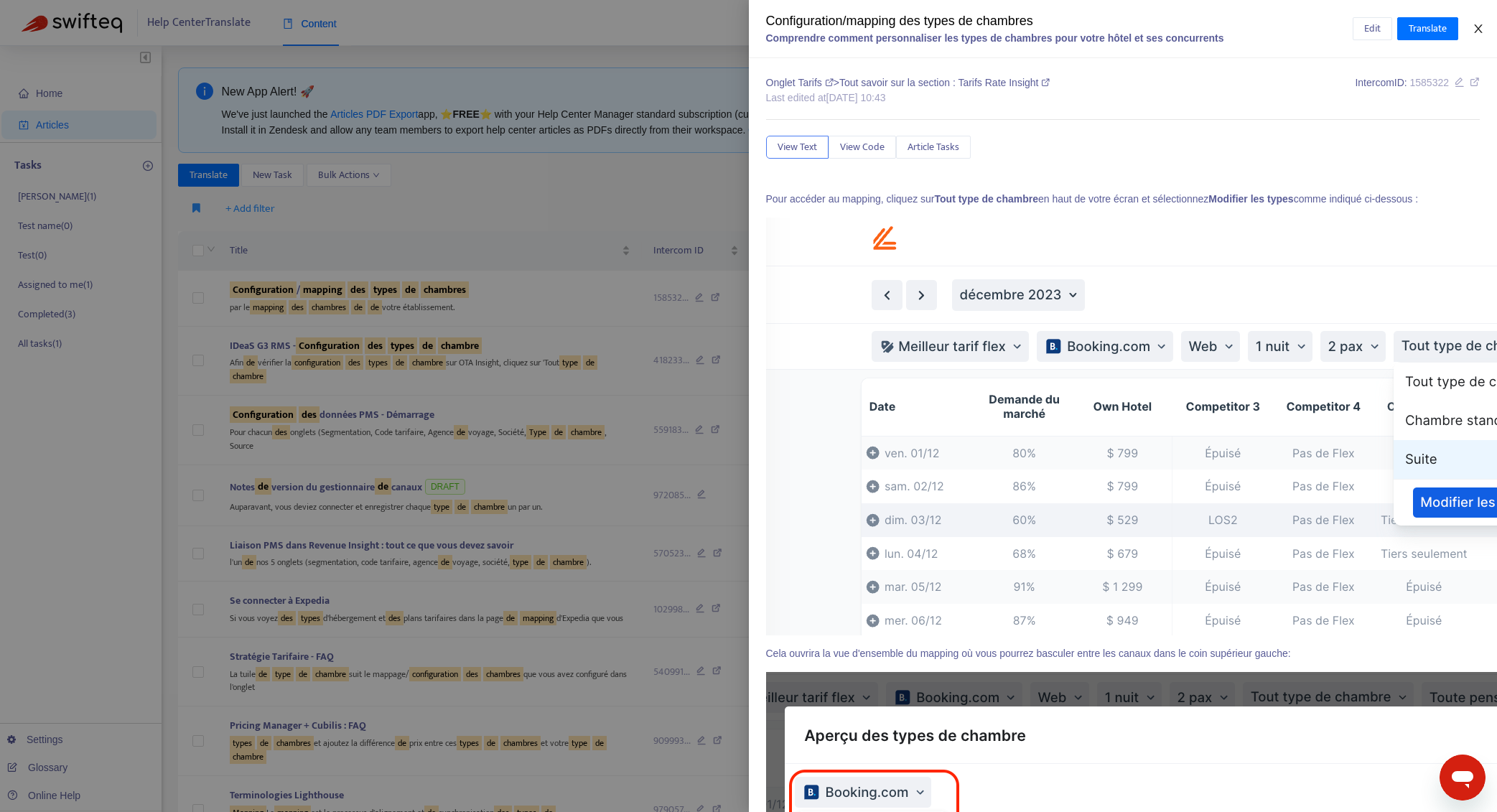
click at [1474, 25] on icon "close" at bounding box center [1478, 28] width 11 height 11
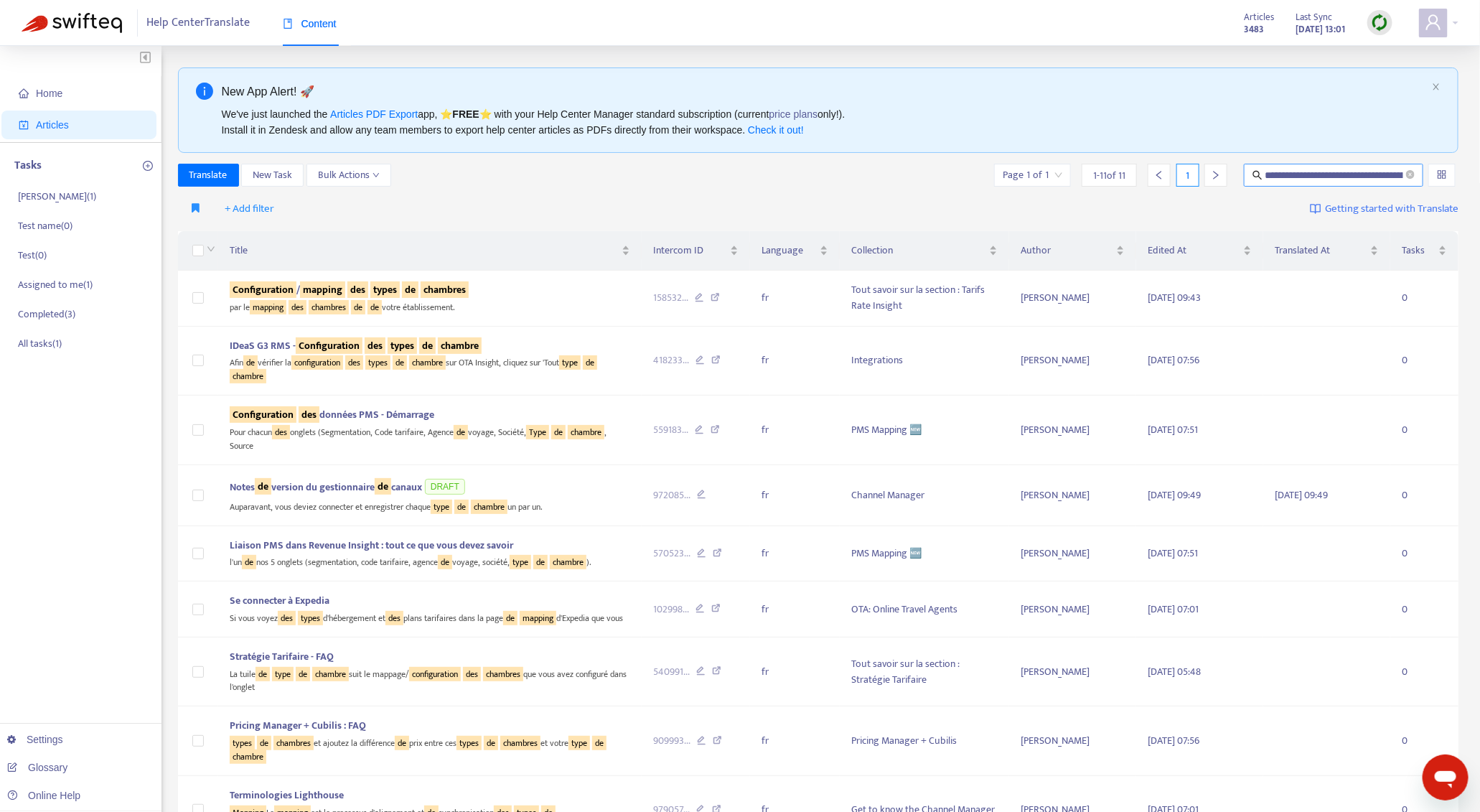
click at [1299, 175] on input "**********" at bounding box center [1335, 175] width 139 height 16
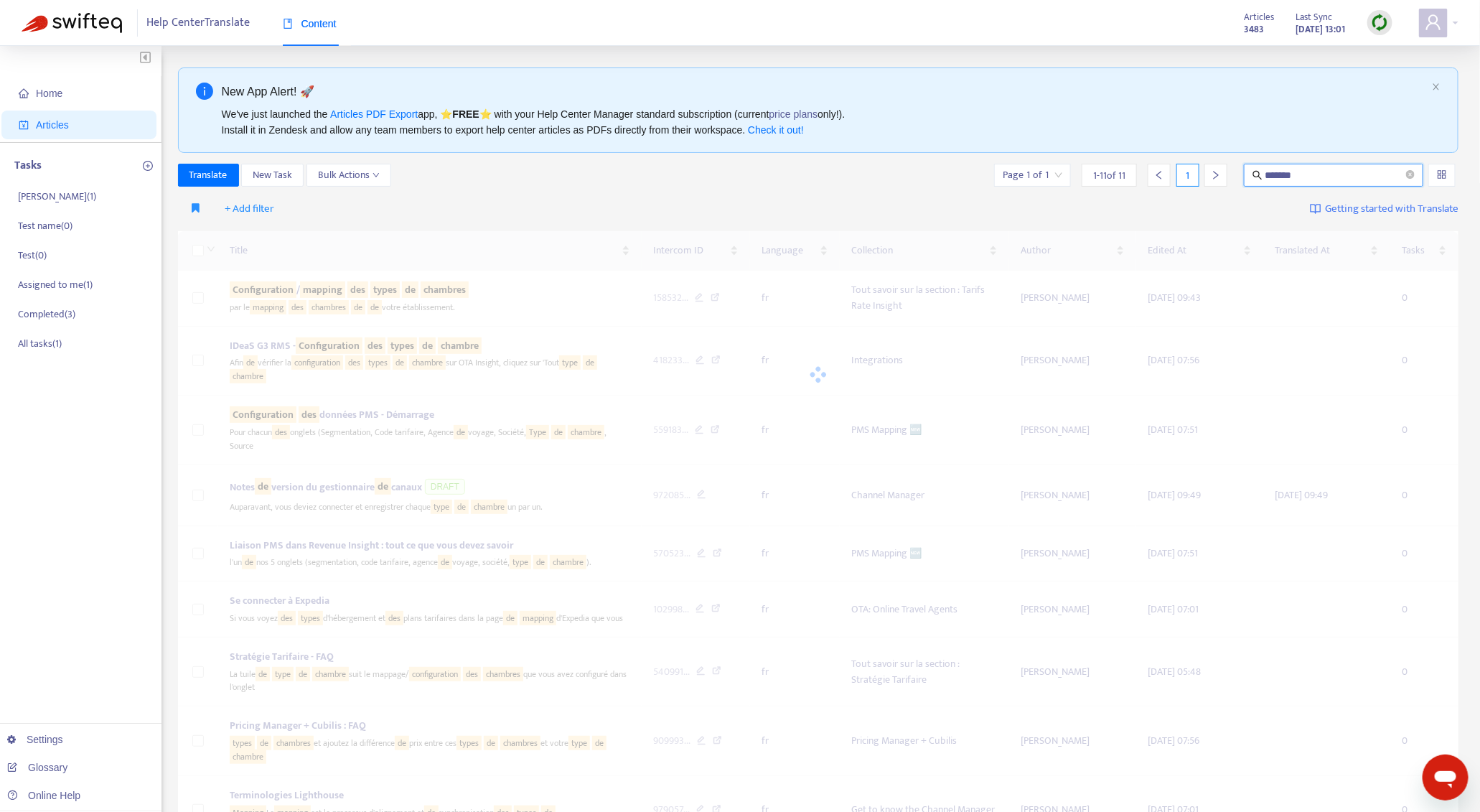
click at [1360, 176] on input "*******" at bounding box center [1335, 175] width 139 height 16
type input "**********"
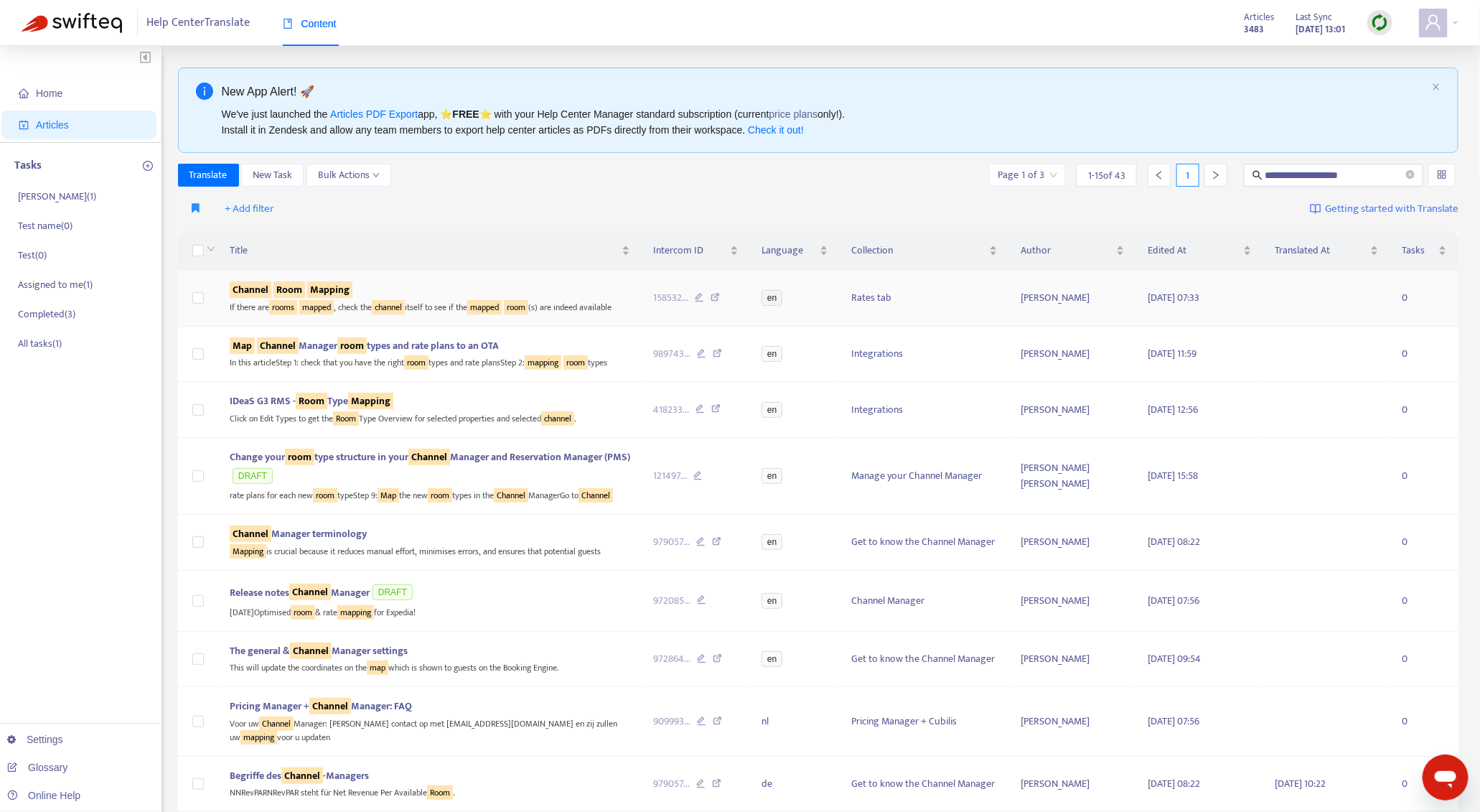
click at [450, 283] on div "Channel Room Mapping" at bounding box center [429, 289] width 401 height 16
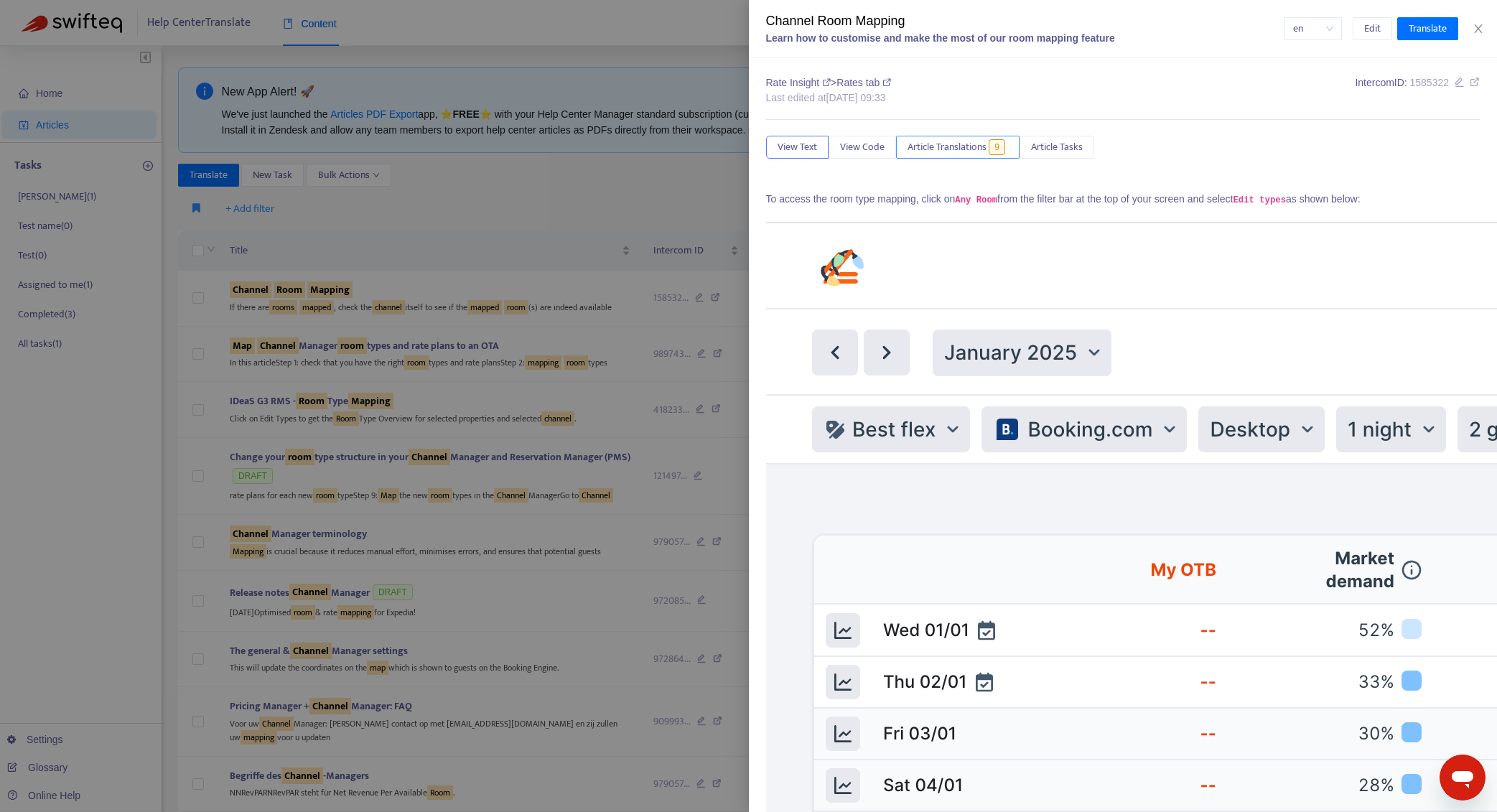
click at [982, 147] on span "Article Translations" at bounding box center [947, 147] width 79 height 16
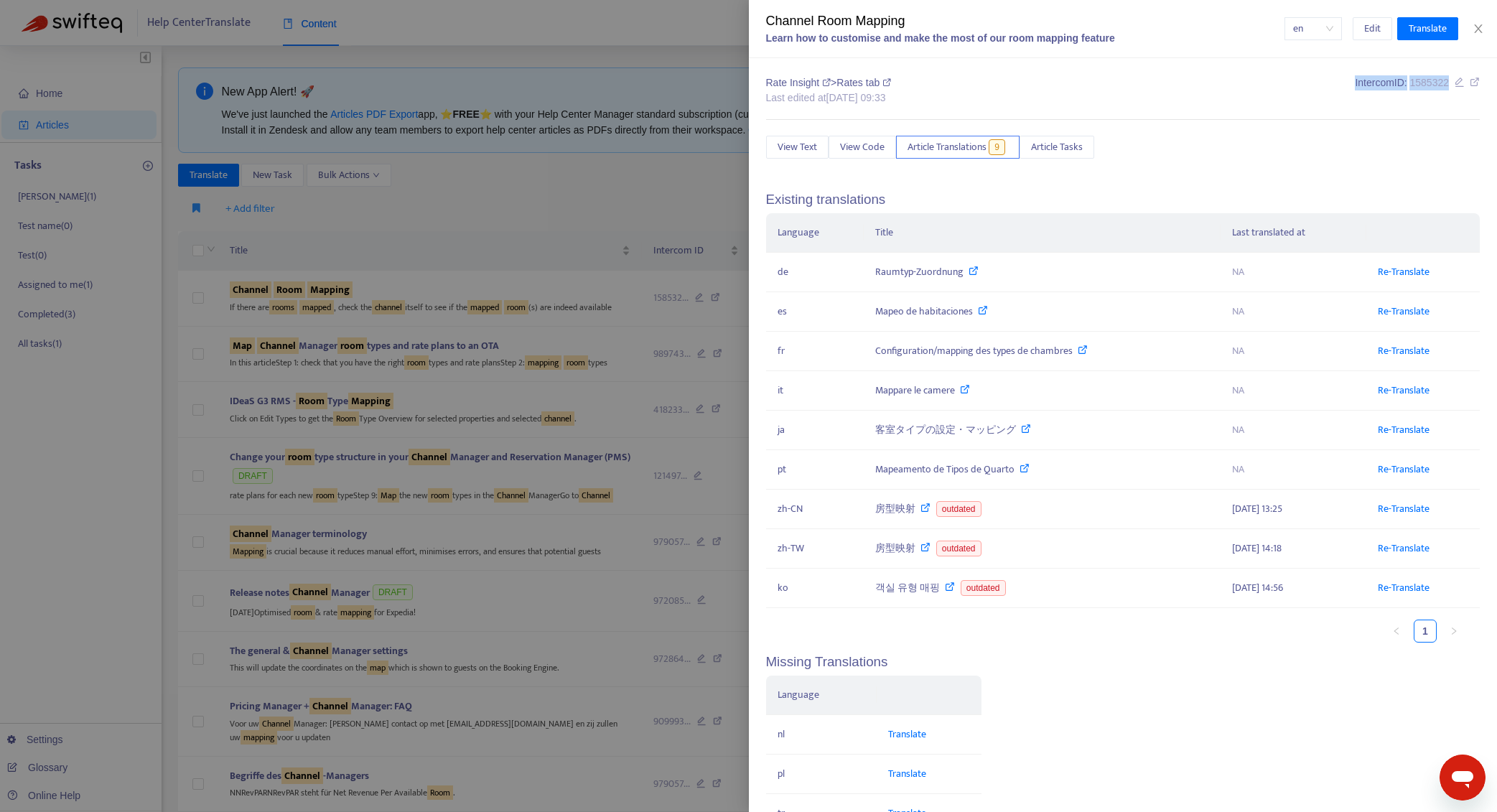
drag, startPoint x: 1324, startPoint y: 83, endPoint x: 1436, endPoint y: 89, distance: 112.2
click at [1436, 89] on div "Rate Insight > Rates tab Last edited at 2025-09-18 09:33 Intercom ID: 1585322" at bounding box center [1123, 92] width 714 height 33
copy div "Intercom ID: 1585322"
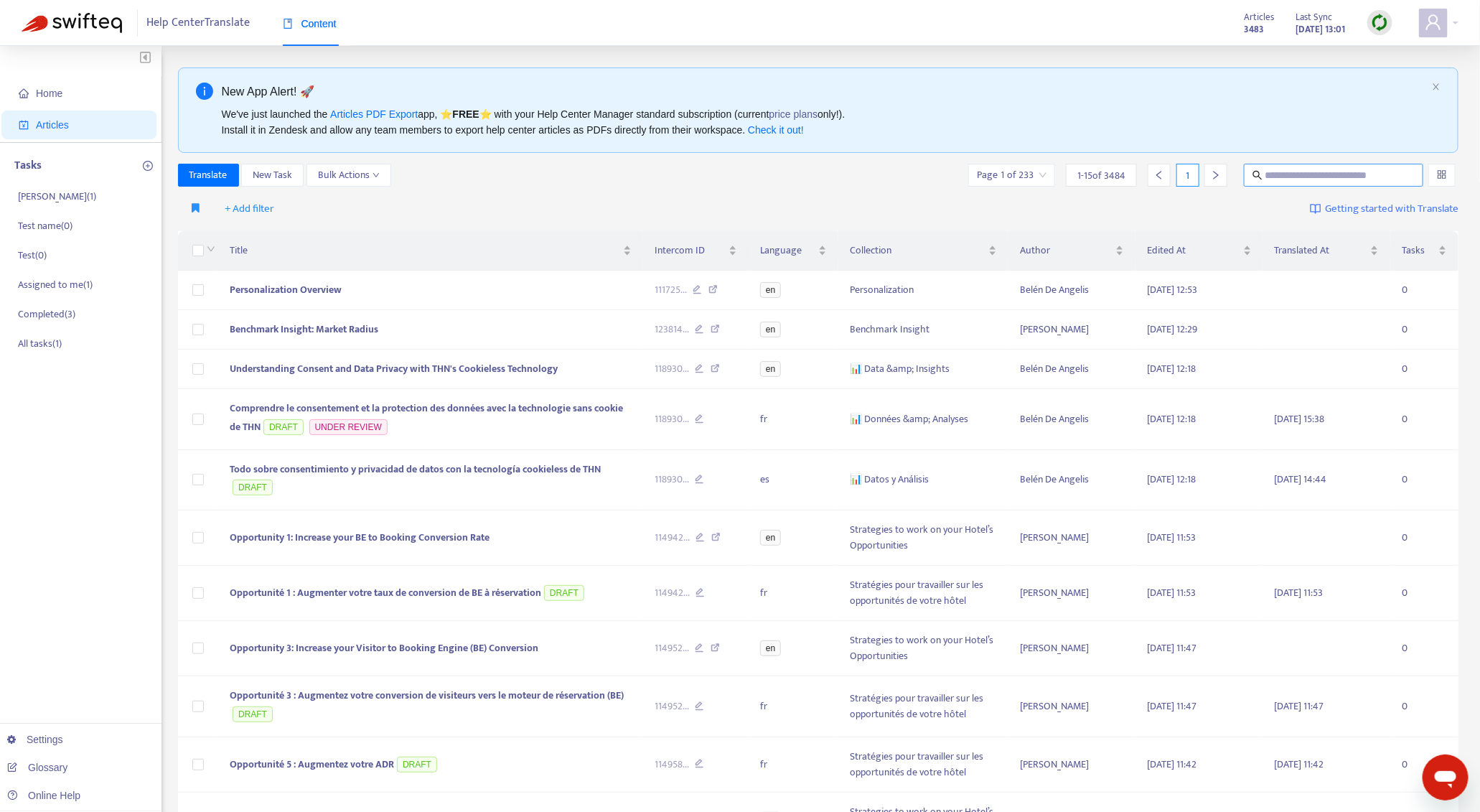
click at [1289, 170] on input "text" at bounding box center [1335, 175] width 138 height 16
type input "*"
click at [254, 211] on span "+ Add filter" at bounding box center [250, 208] width 49 height 17
click at [290, 398] on span "Outdated Translation" at bounding box center [270, 398] width 89 height 16
click at [290, 216] on input "search" at bounding box center [278, 209] width 117 height 21
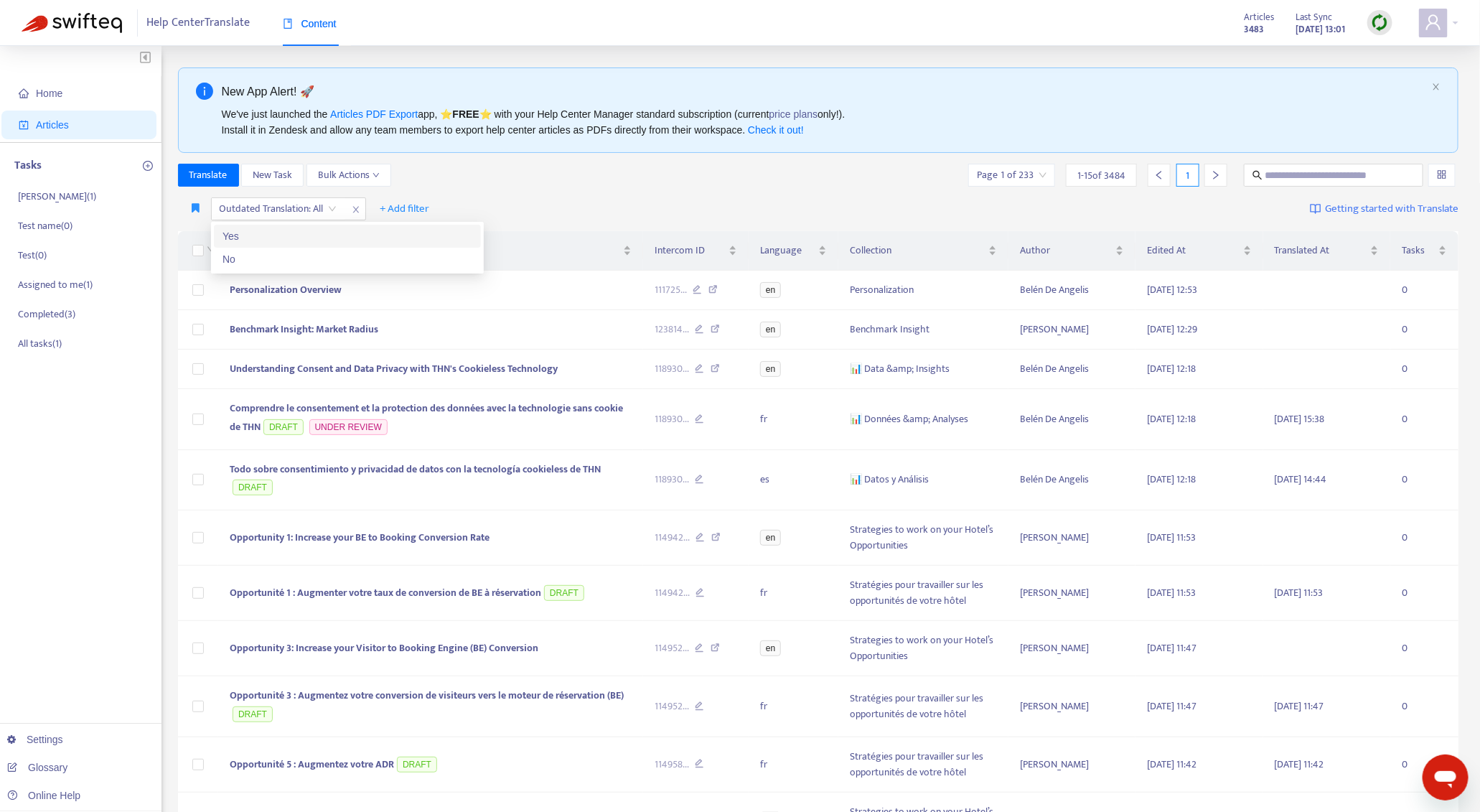
click at [291, 229] on div "Yes" at bounding box center [348, 236] width 250 height 16
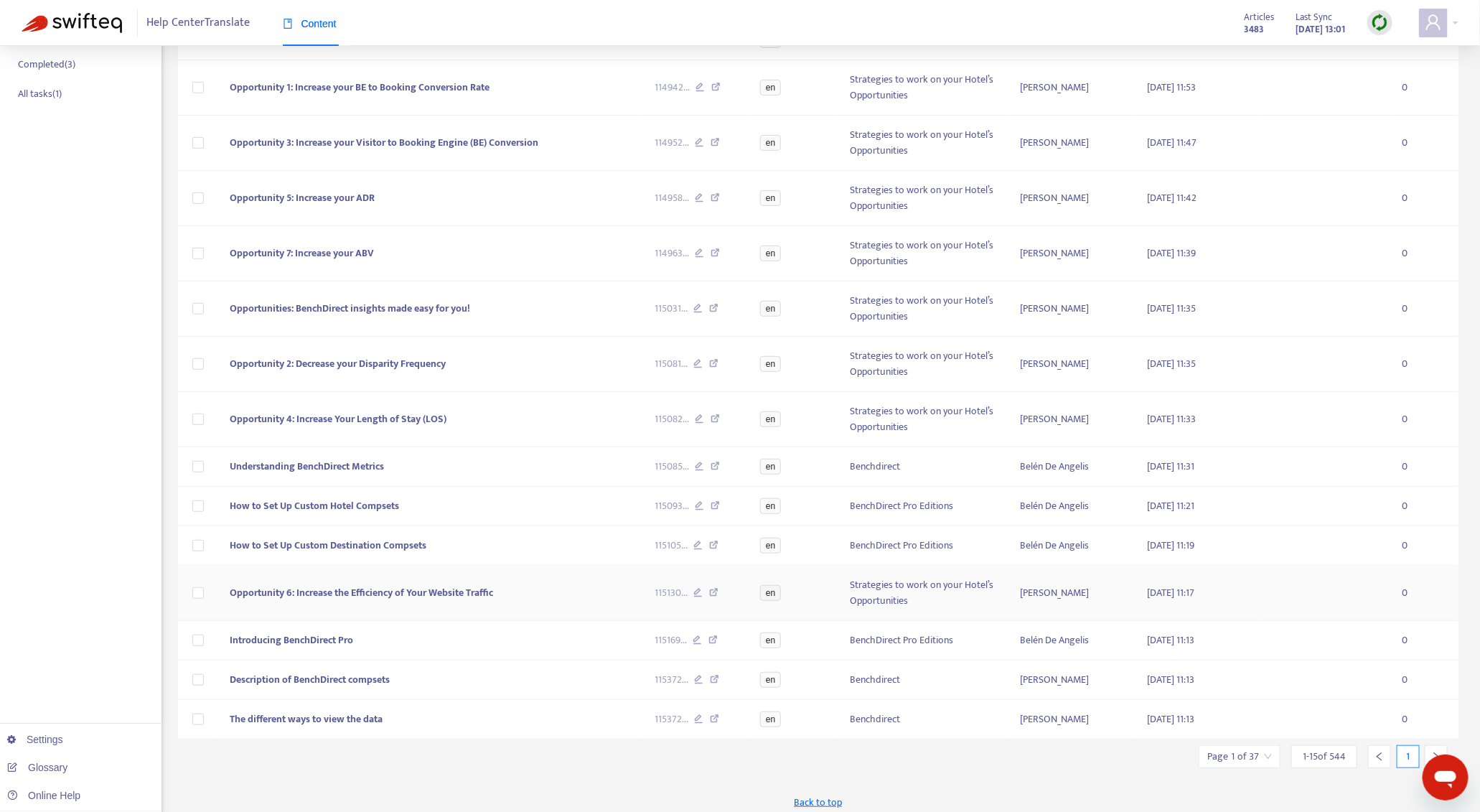
scroll to position [250, 0]
click at [1441, 746] on div at bounding box center [1436, 757] width 23 height 23
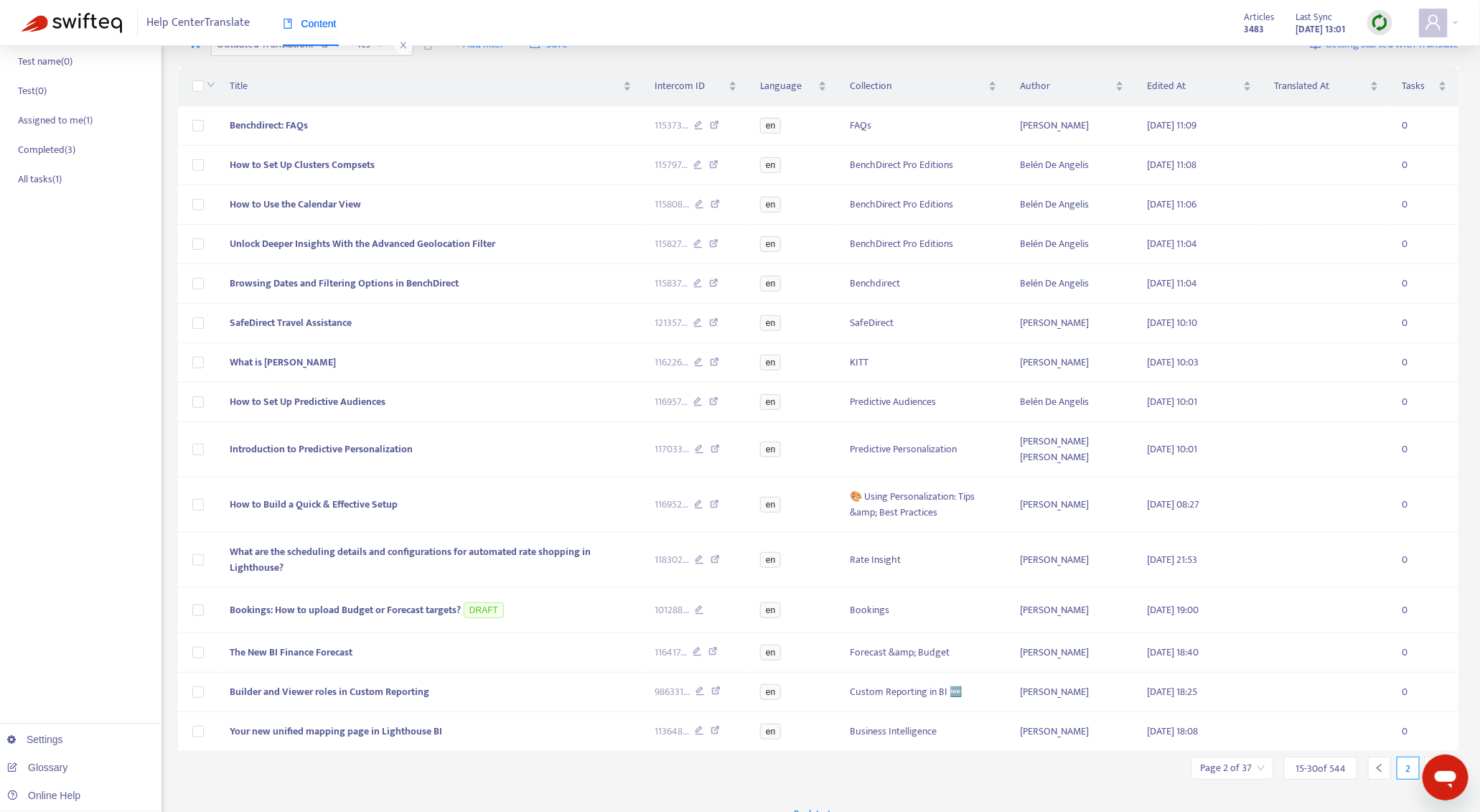
click at [1441, 763] on icon "right" at bounding box center [1436, 767] width 10 height 10
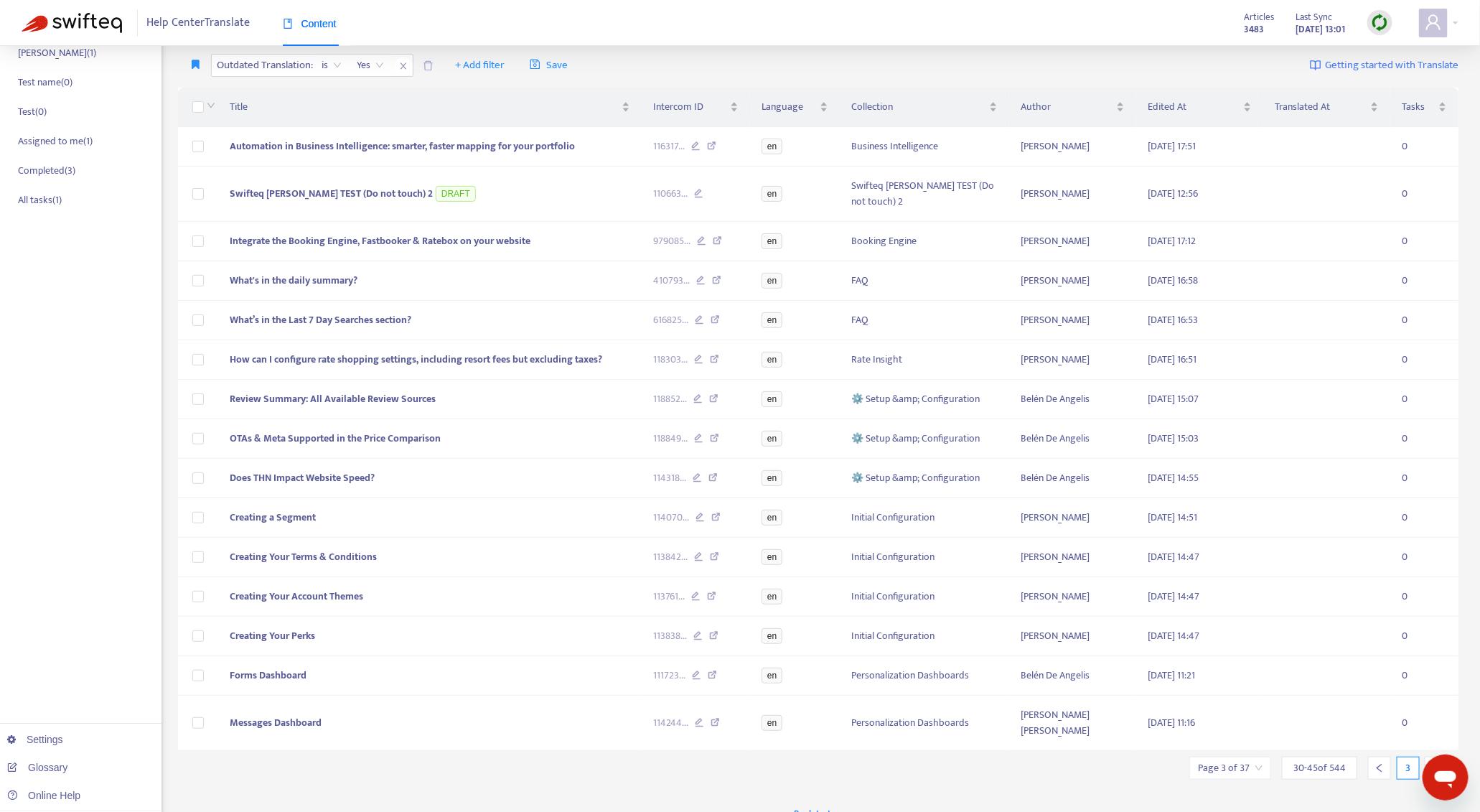
click at [1441, 763] on icon "right" at bounding box center [1436, 767] width 10 height 10
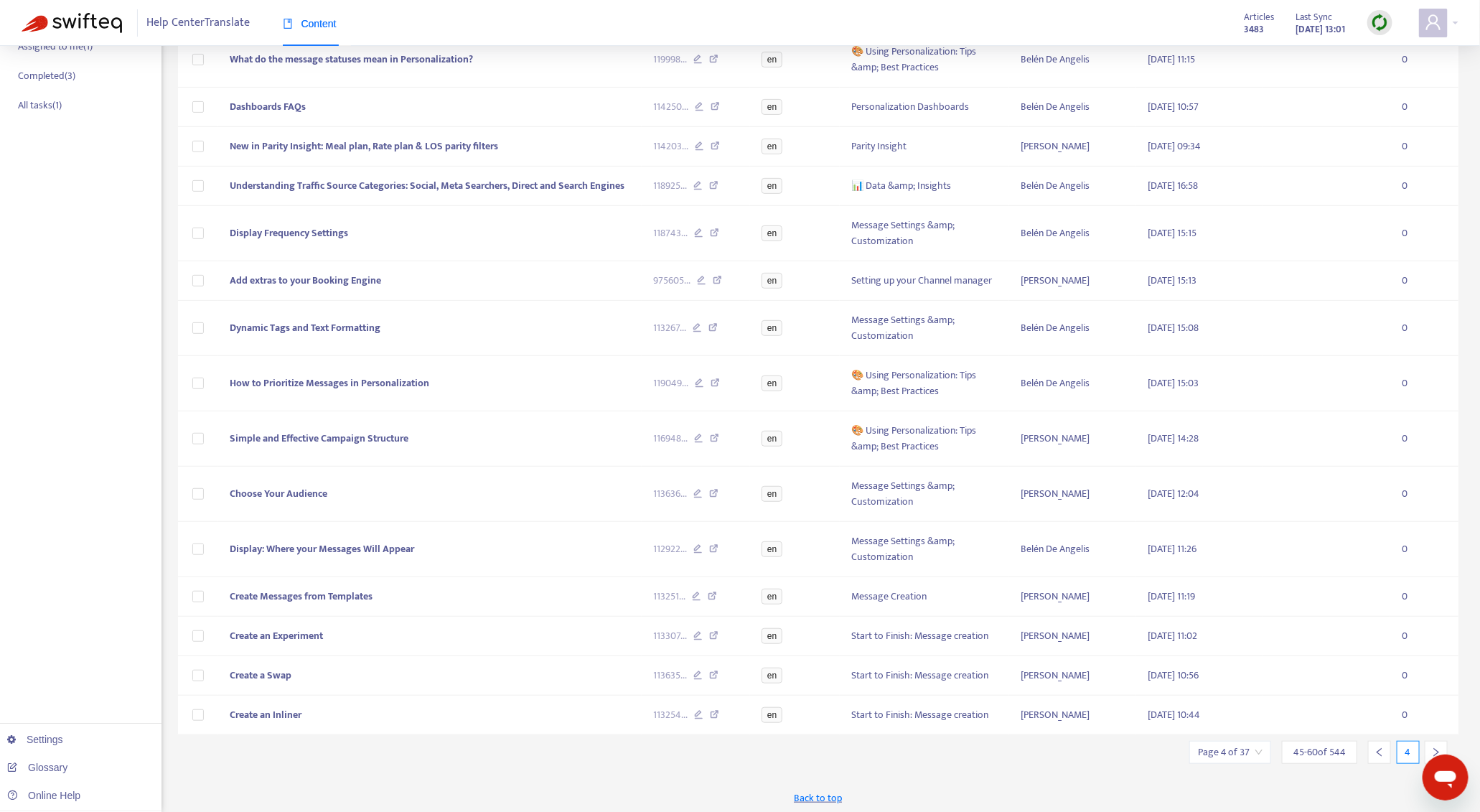
click at [1441, 748] on icon "right" at bounding box center [1436, 752] width 10 height 10
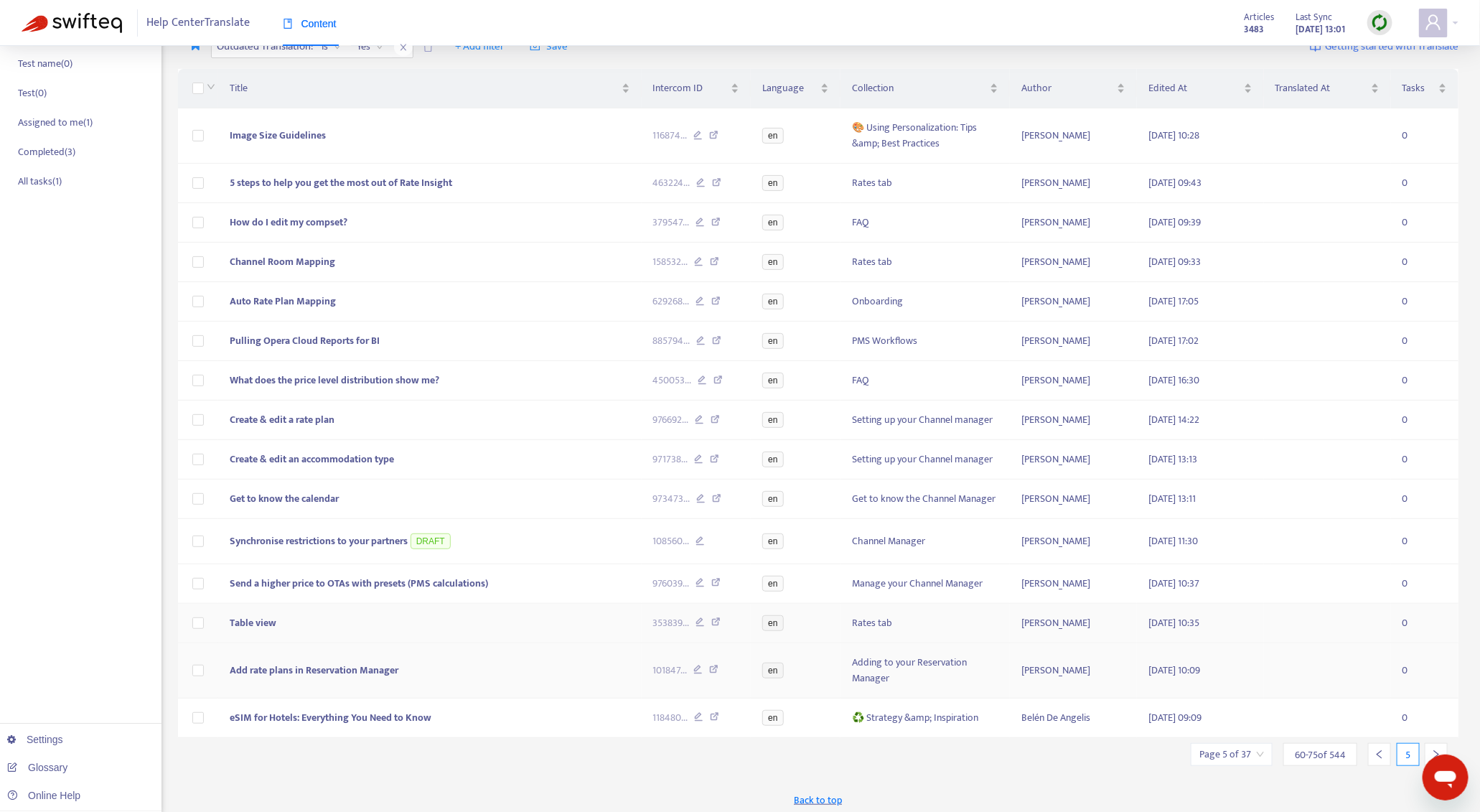
scroll to position [164, 0]
click at [1430, 742] on div at bounding box center [1436, 752] width 23 height 23
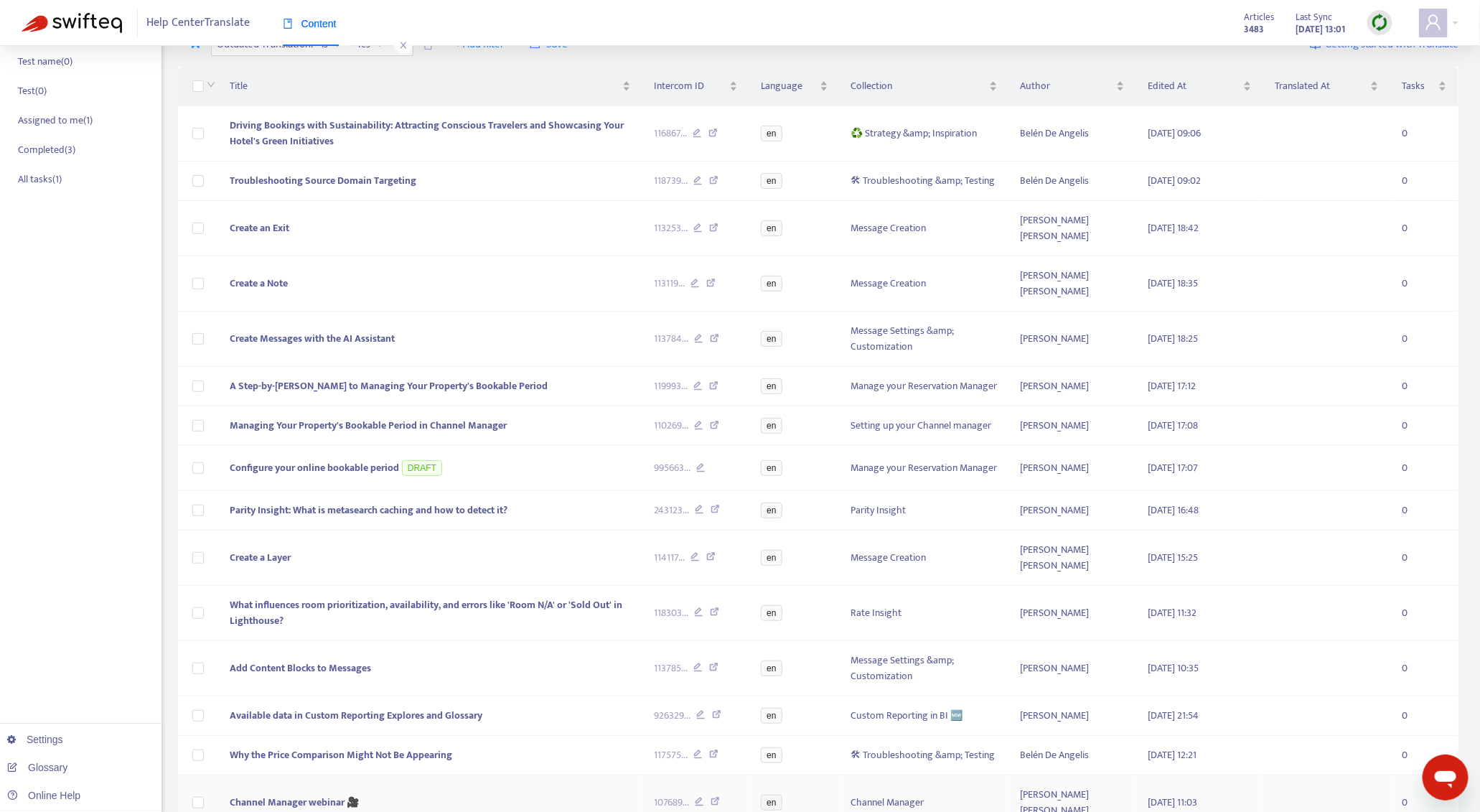
click at [1430, 776] on td "0" at bounding box center [1425, 803] width 68 height 55
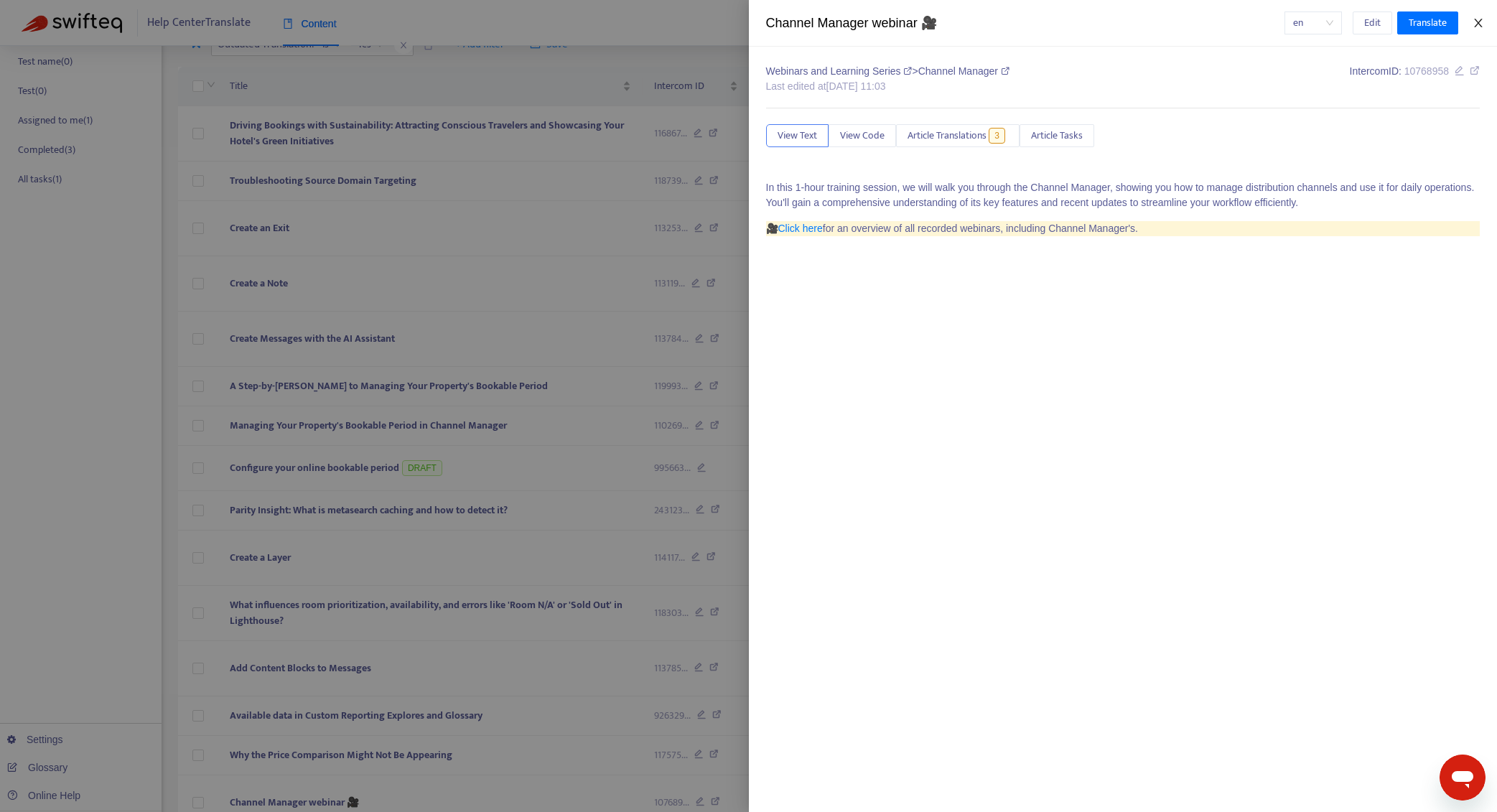
click at [1483, 20] on icon "close" at bounding box center [1478, 23] width 11 height 11
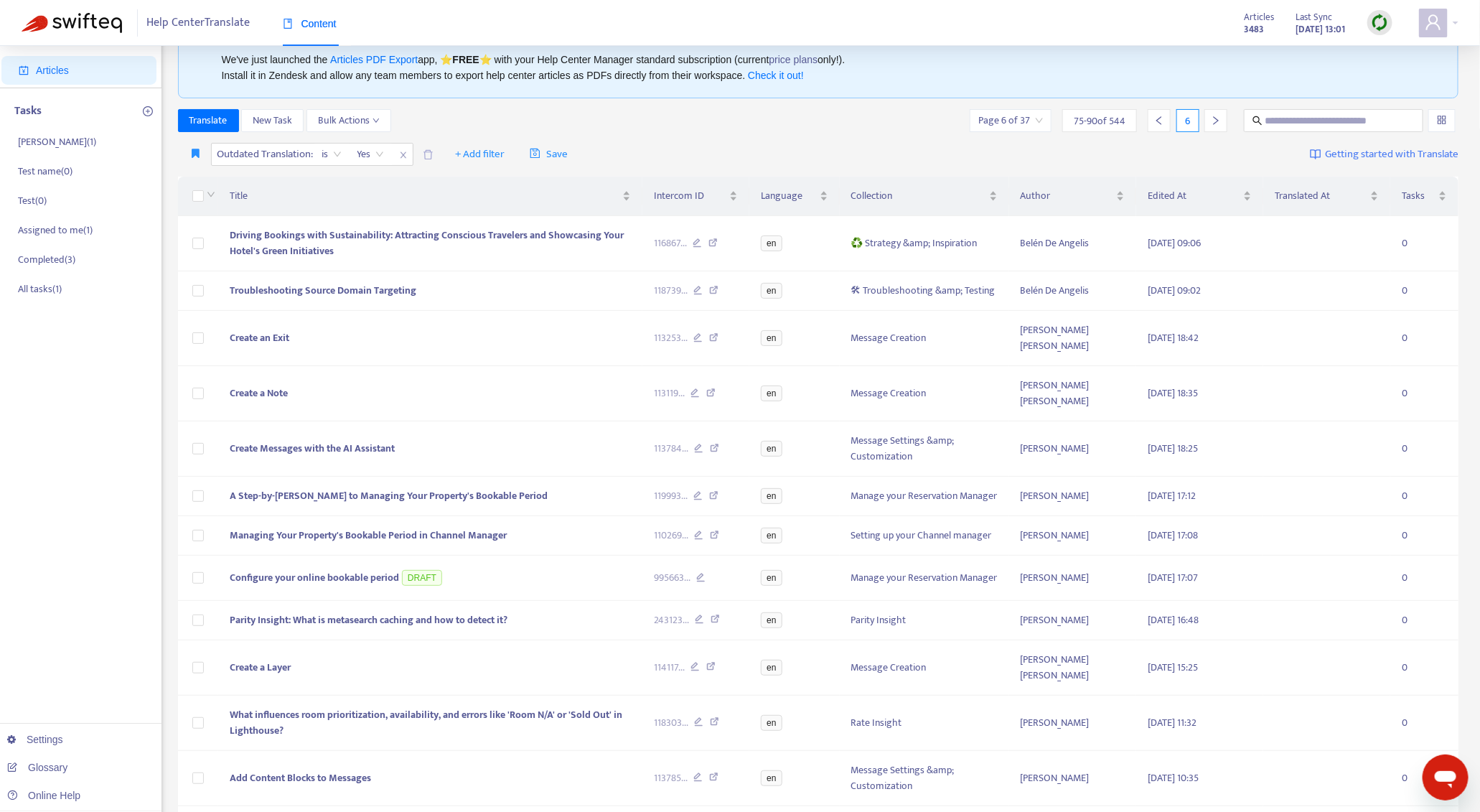
scroll to position [0, 0]
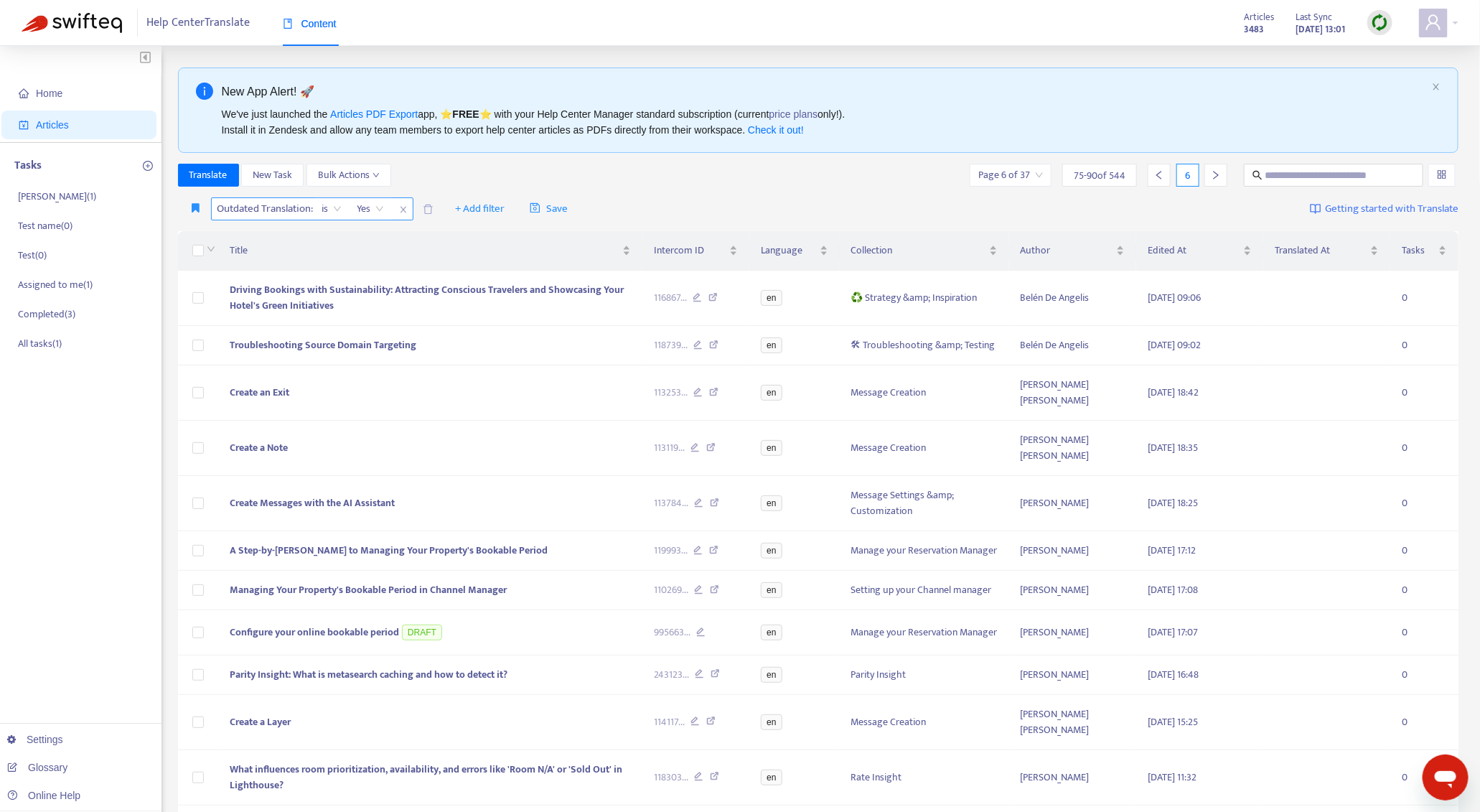
click at [372, 210] on span "Yes" at bounding box center [370, 209] width 27 height 21
click at [400, 251] on div "No" at bounding box center [488, 259] width 250 height 16
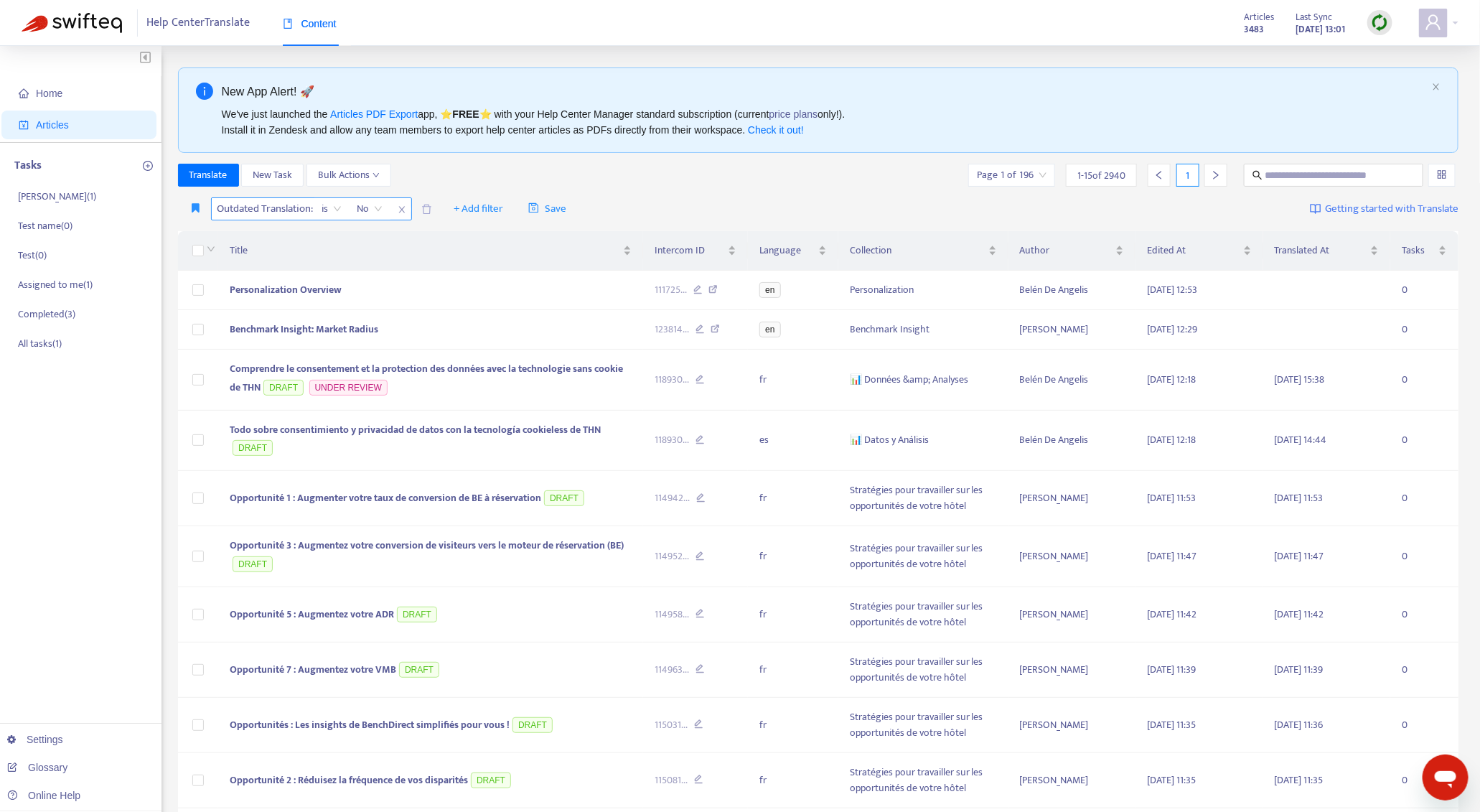
click at [400, 208] on icon "close" at bounding box center [401, 209] width 8 height 8
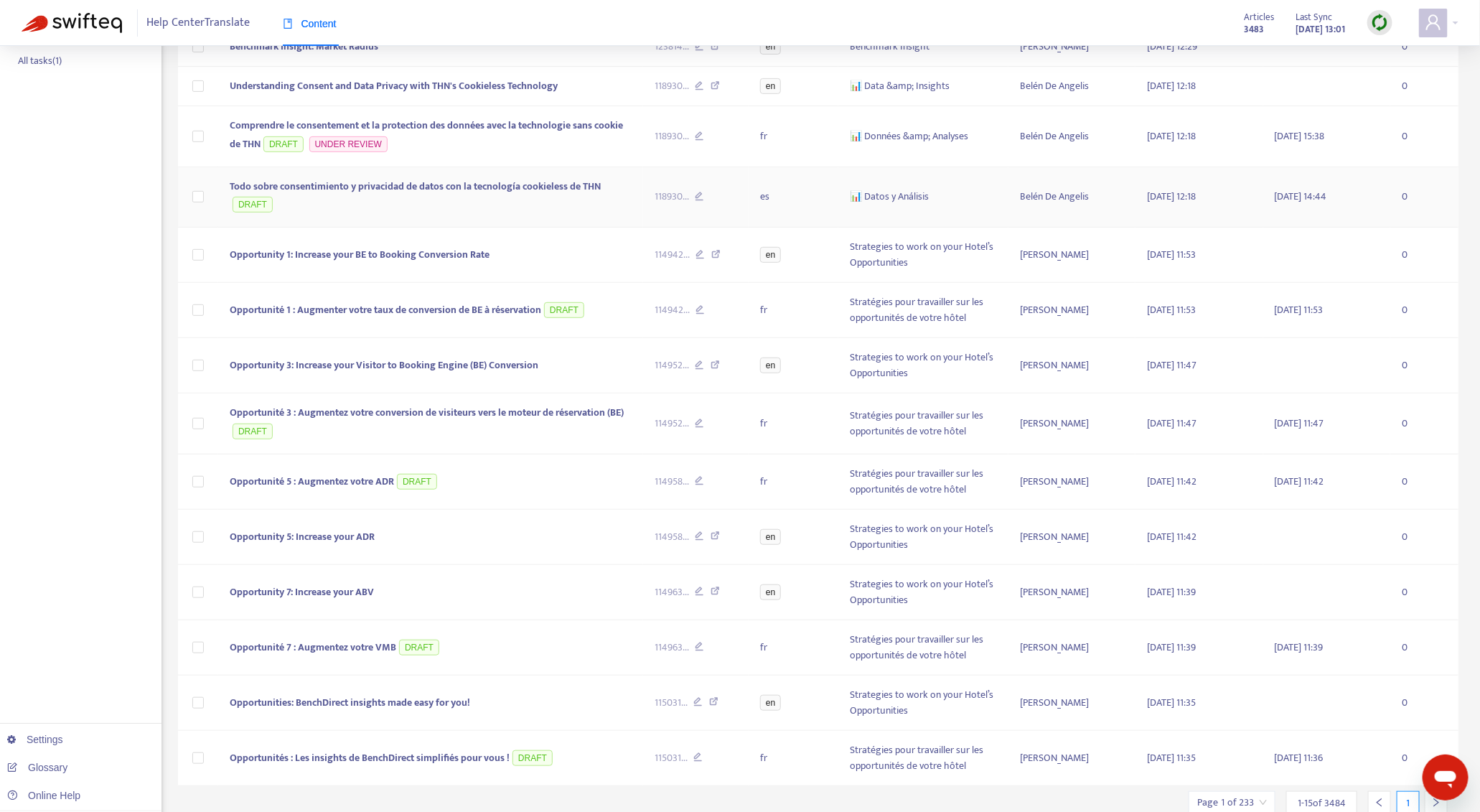
scroll to position [333, 0]
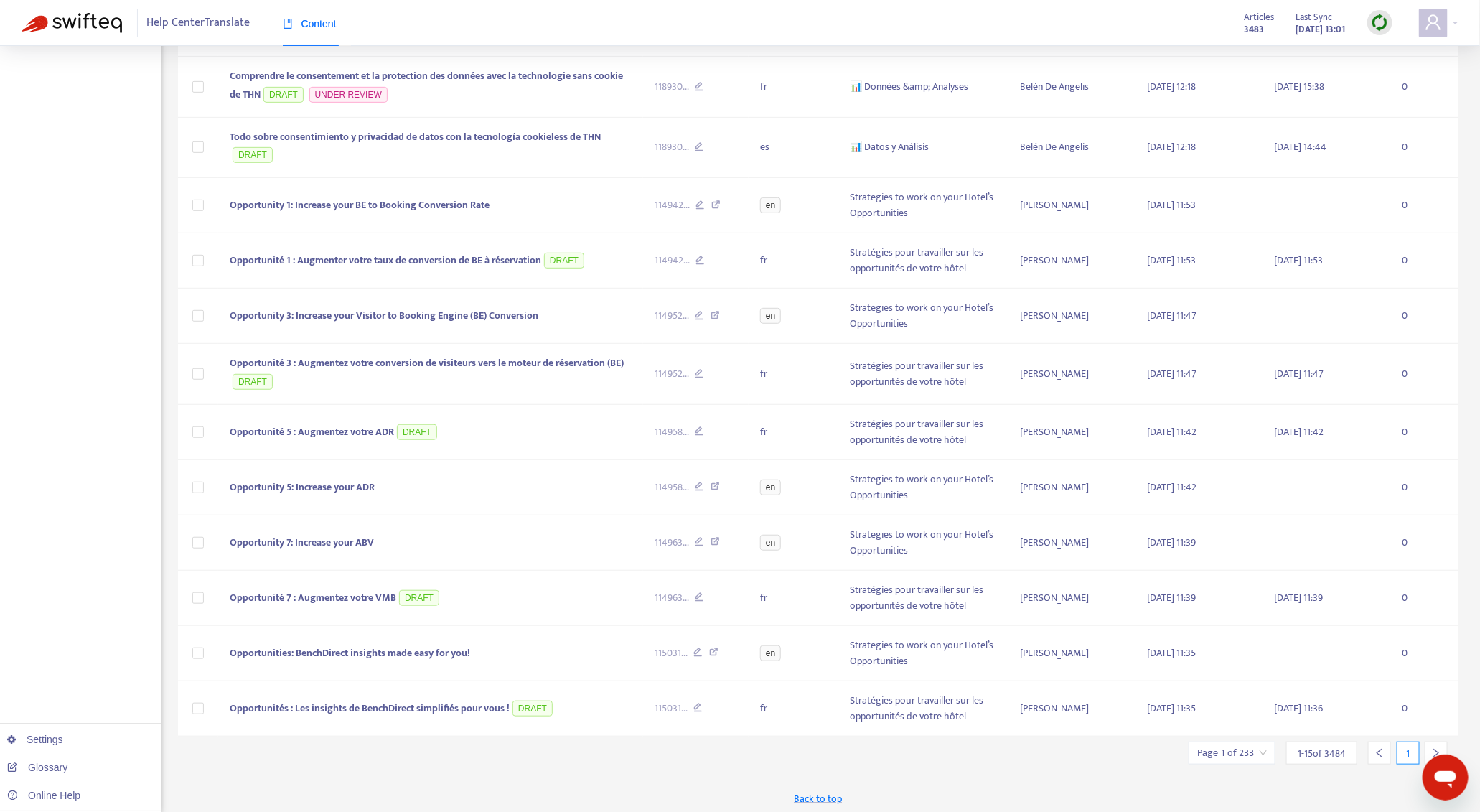
click at [1436, 748] on icon "right" at bounding box center [1436, 753] width 10 height 10
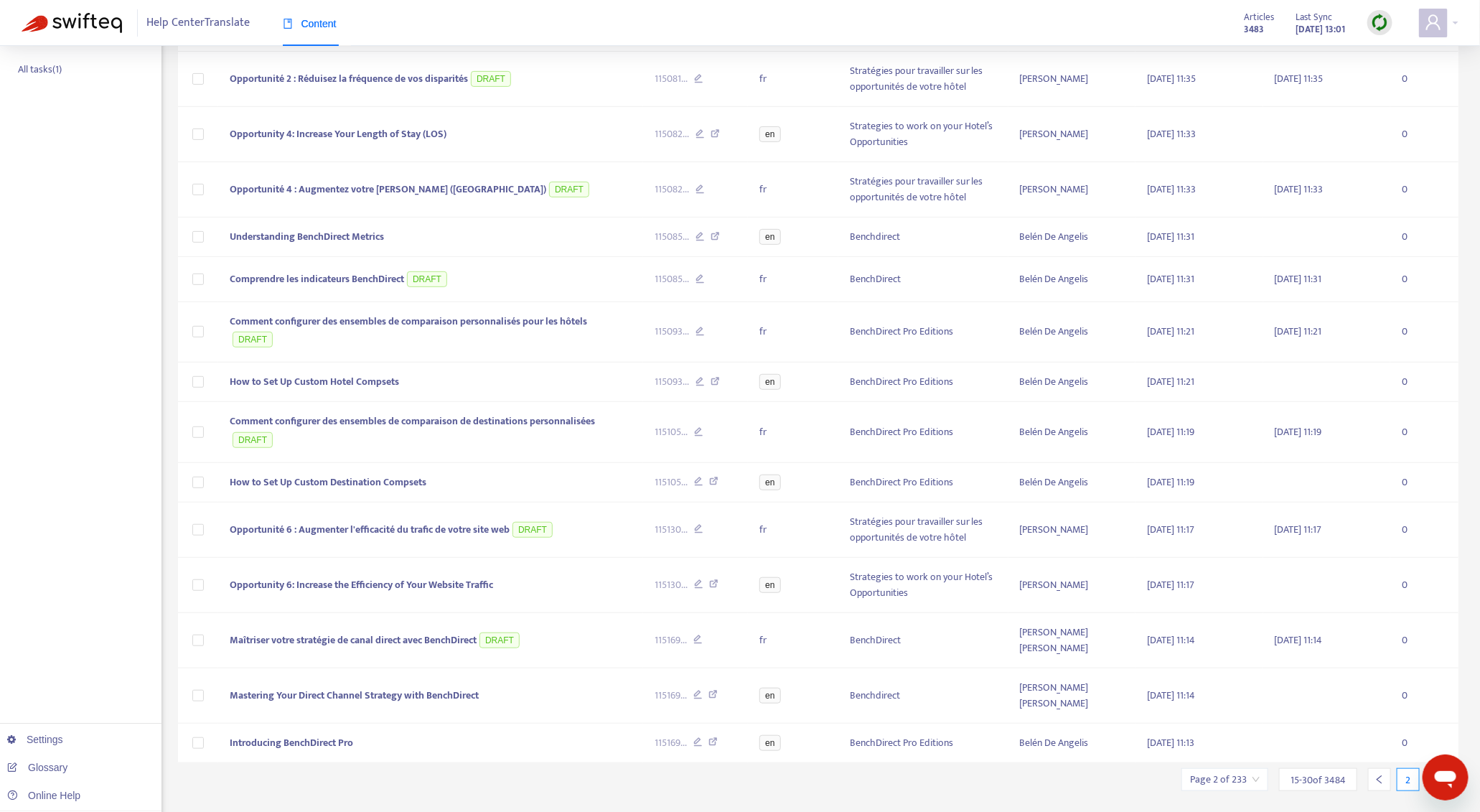
click at [1436, 775] on icon "right" at bounding box center [1436, 779] width 10 height 10
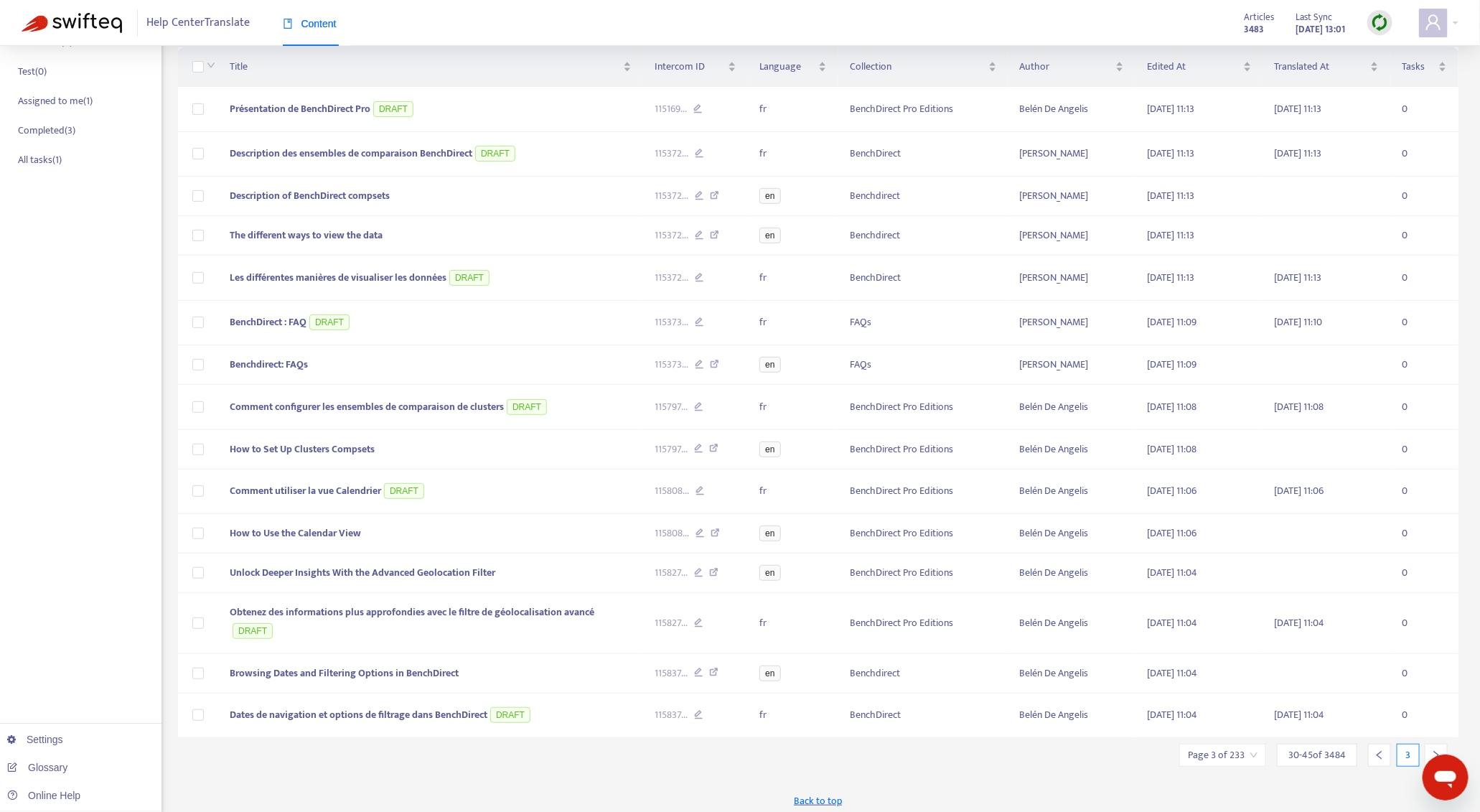
click at [1436, 750] on icon "right" at bounding box center [1436, 754] width 10 height 10
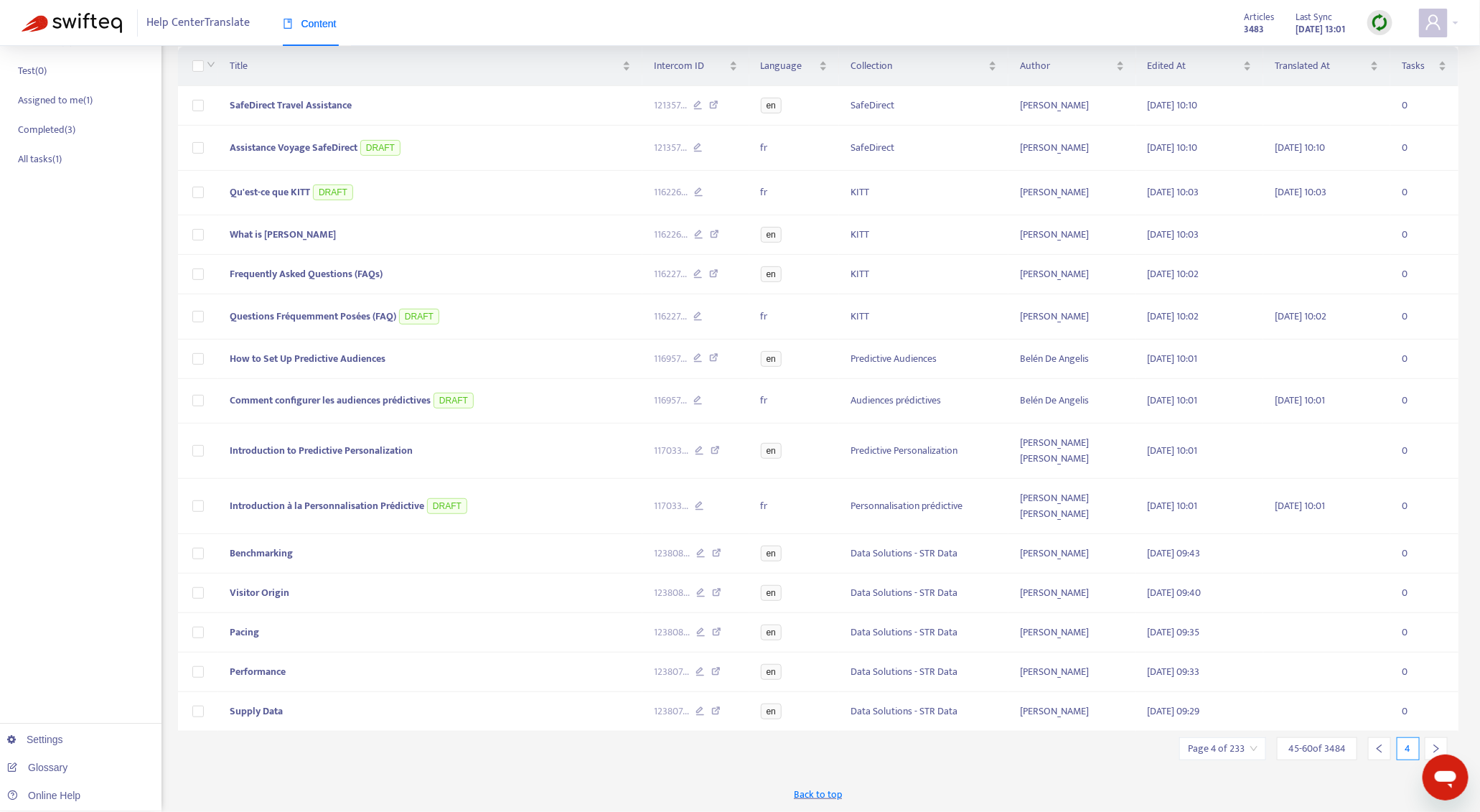
click at [1436, 748] on icon "right" at bounding box center [1436, 748] width 10 height 10
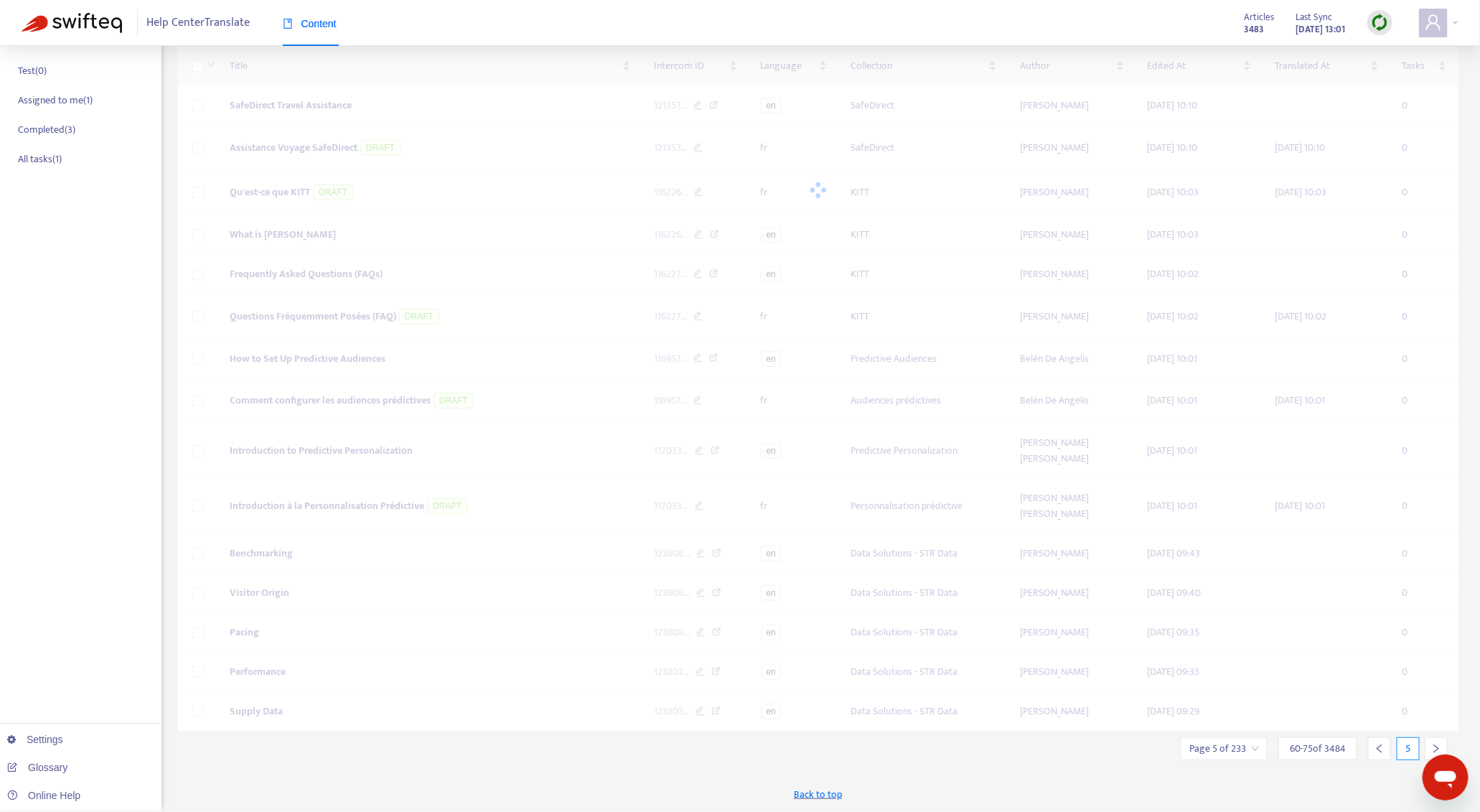
scroll to position [289, 0]
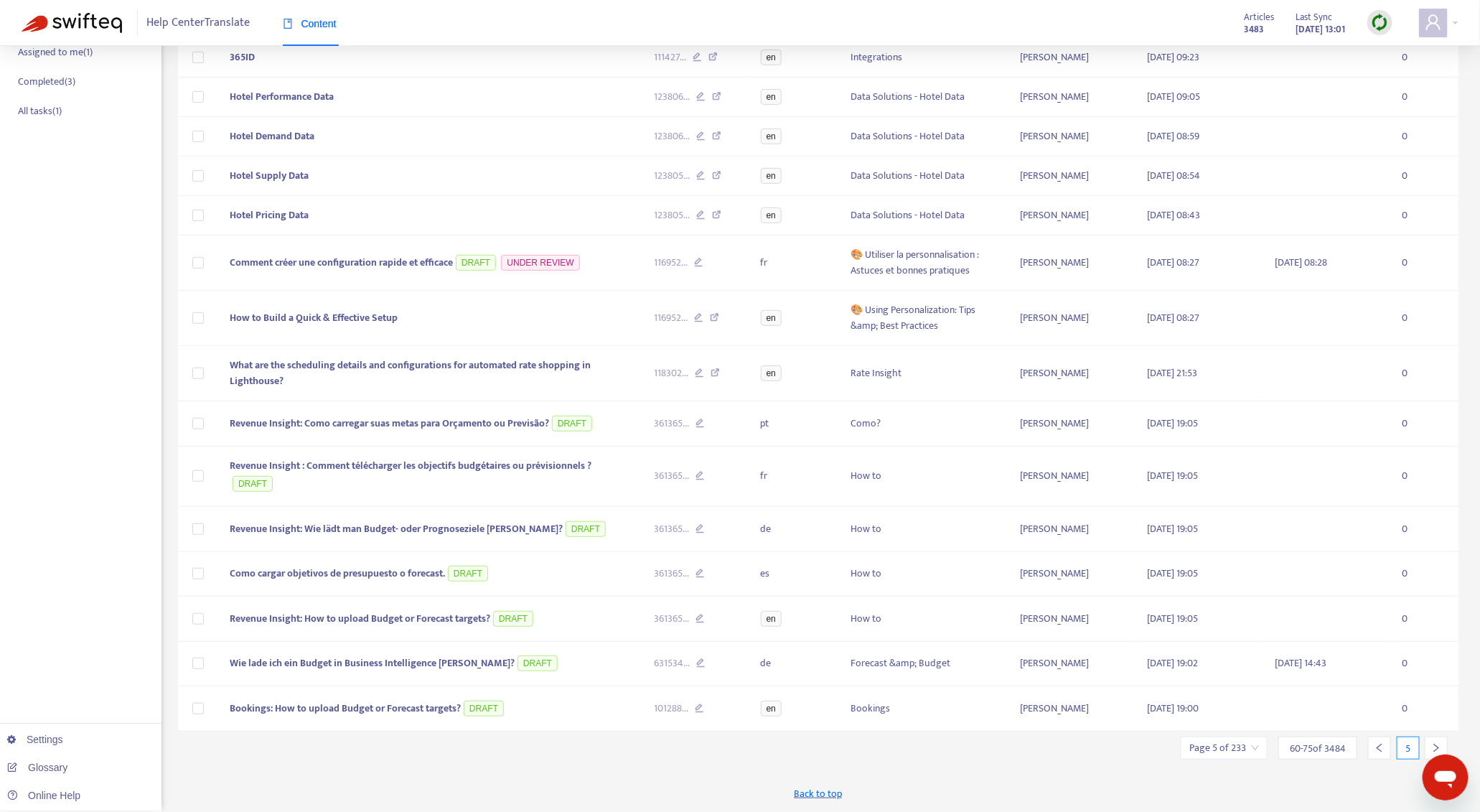
click at [1436, 748] on icon "right" at bounding box center [1436, 748] width 10 height 10
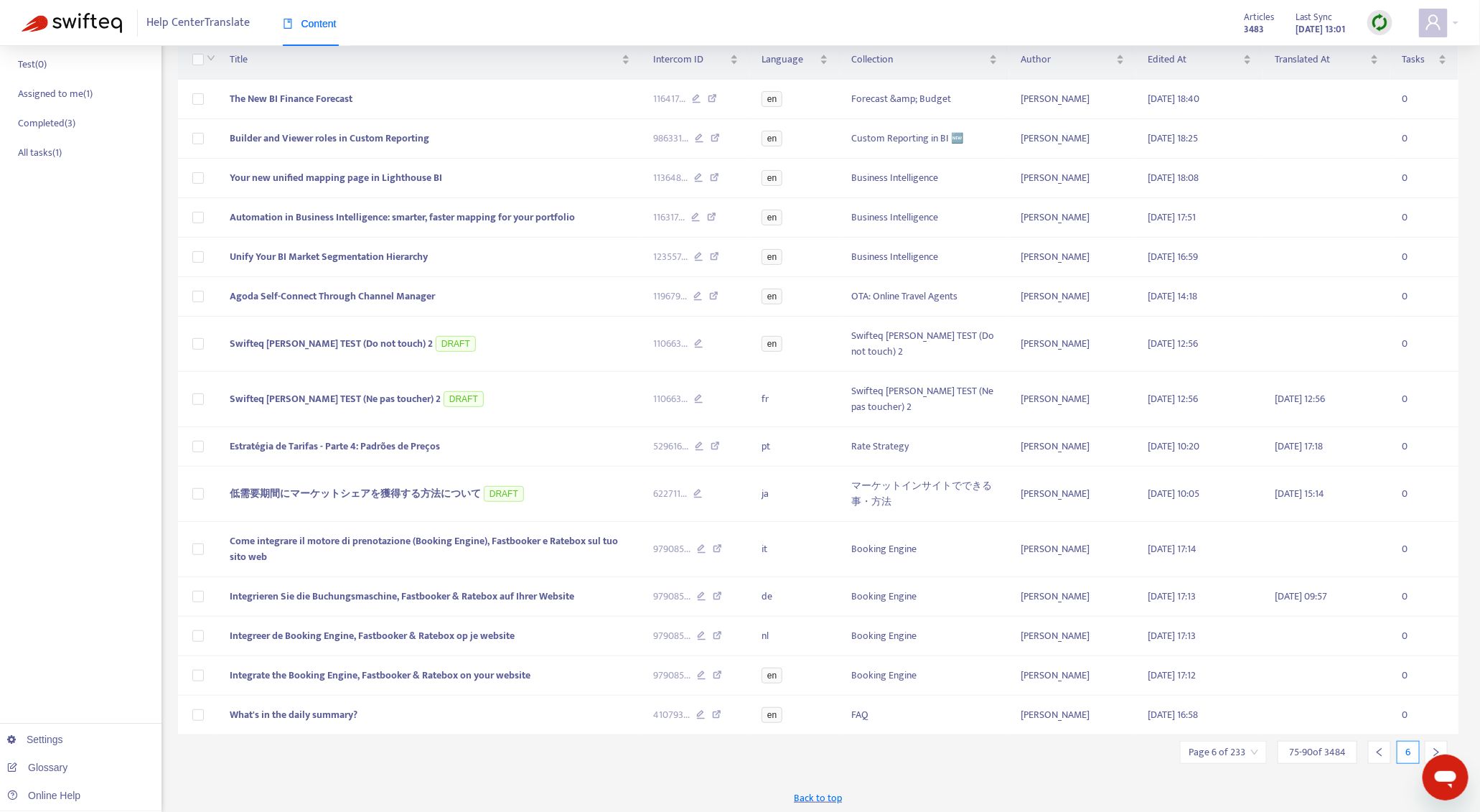
click at [1436, 748] on icon "right" at bounding box center [1436, 752] width 10 height 10
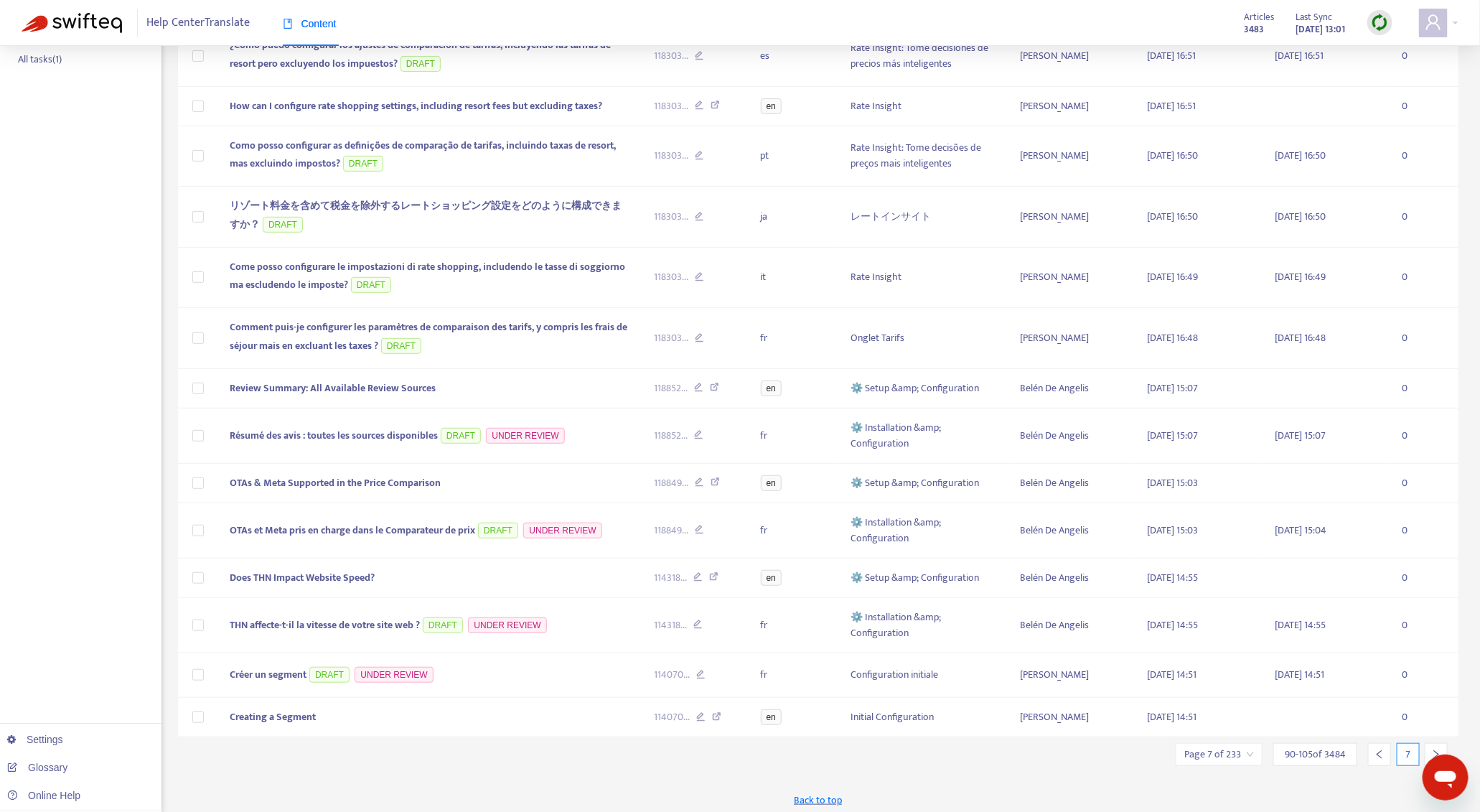
click at [1436, 749] on icon "right" at bounding box center [1436, 754] width 10 height 10
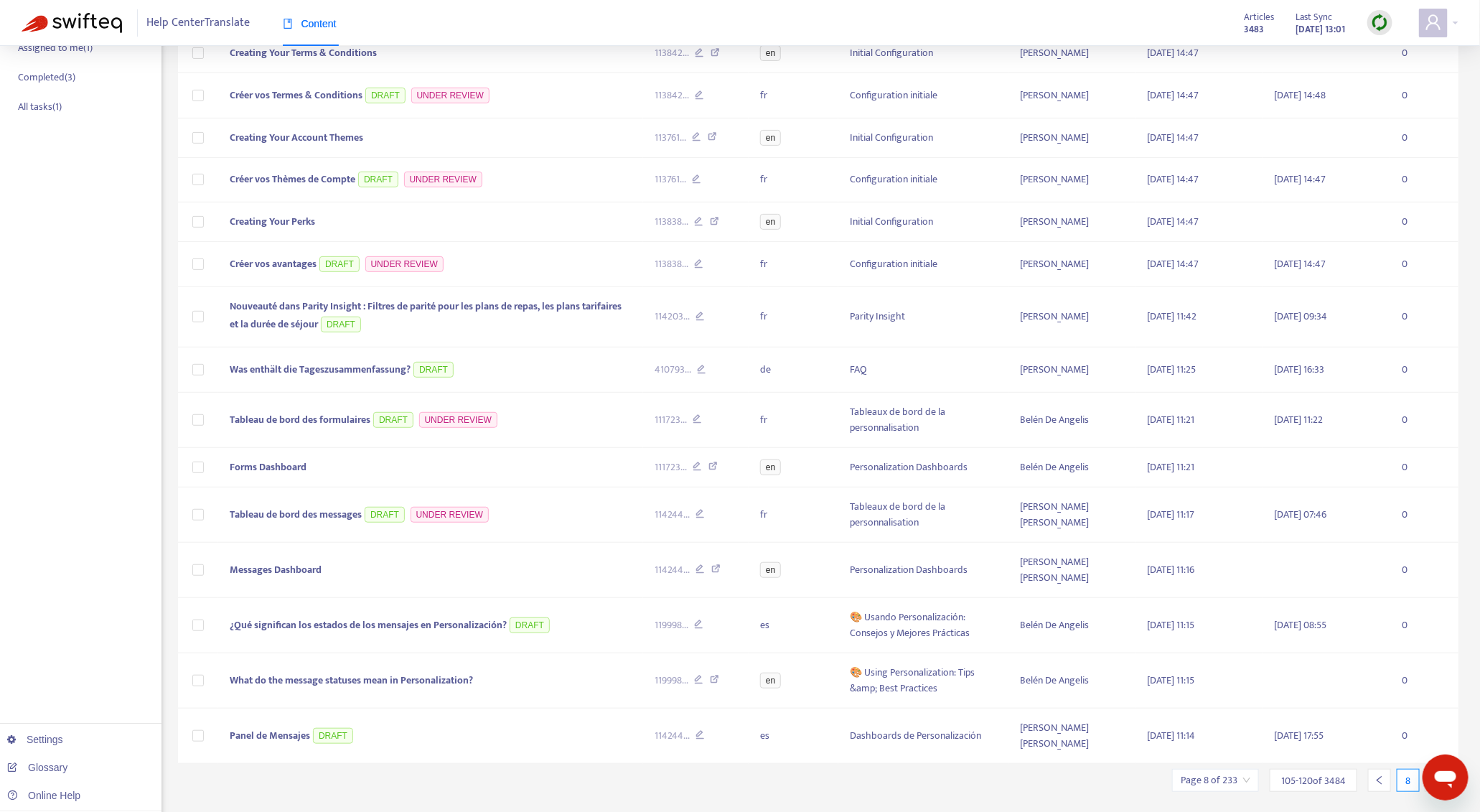
click at [1436, 776] on icon "right" at bounding box center [1436, 780] width 10 height 10
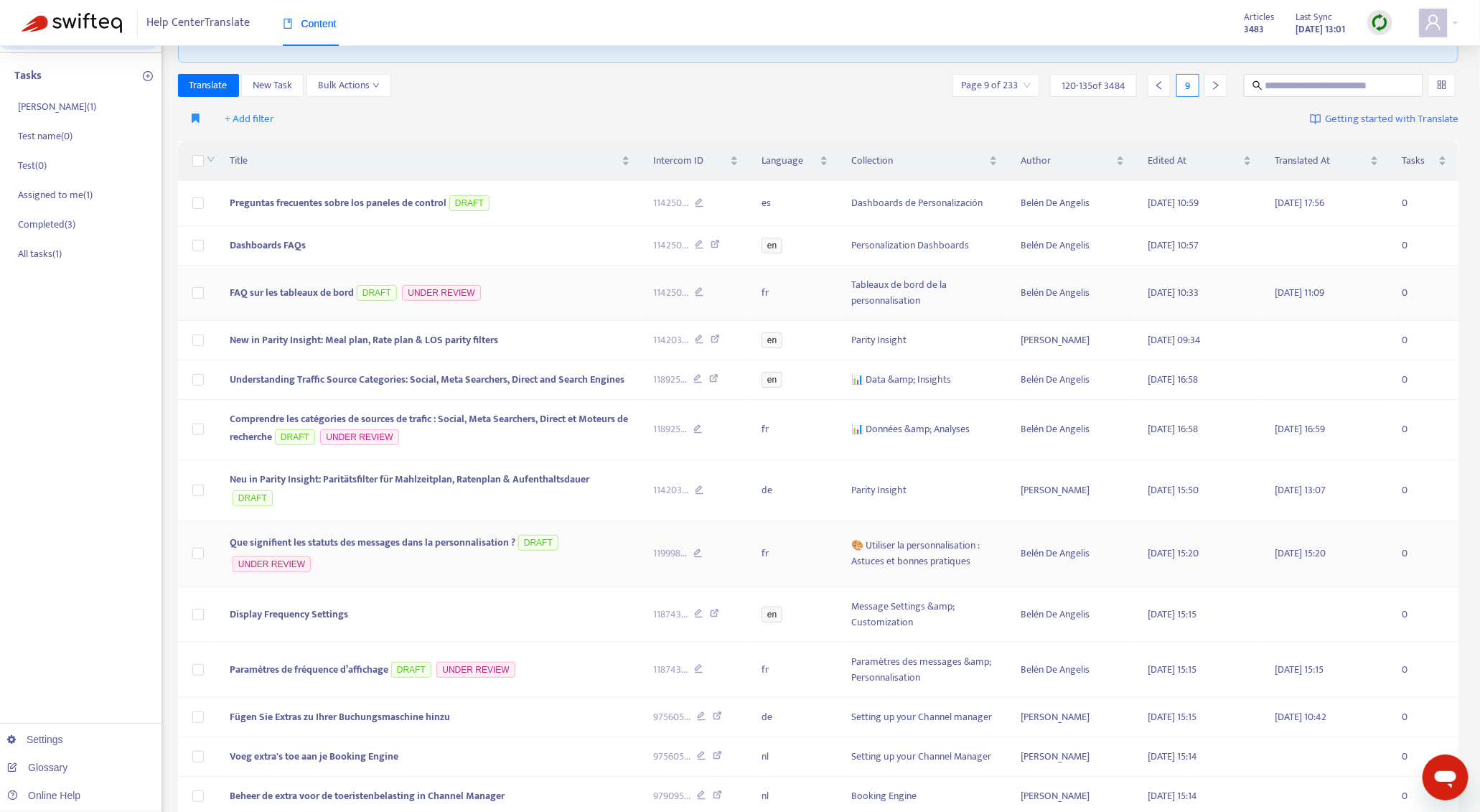
scroll to position [0, 0]
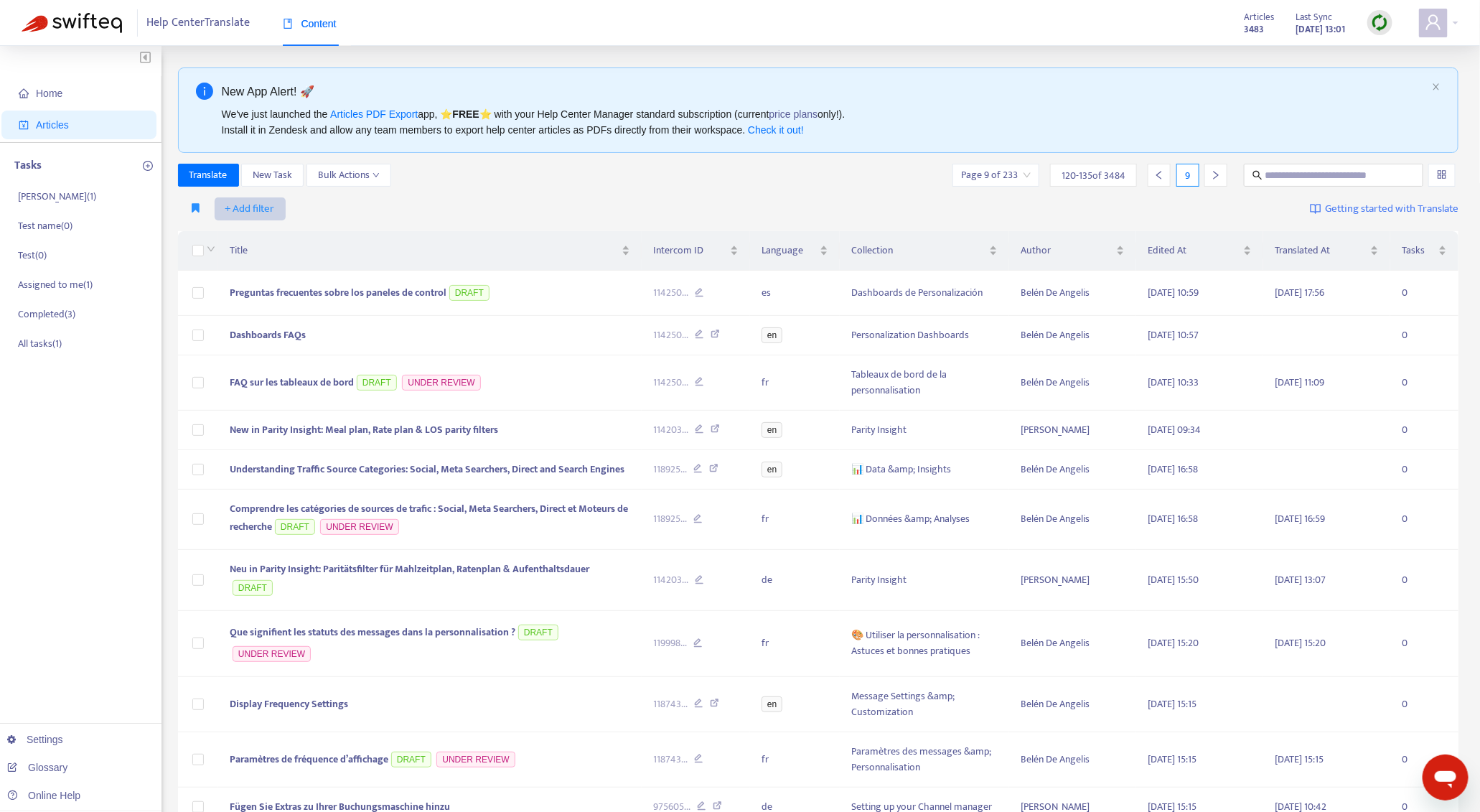
click at [261, 201] on span "+ Add filter" at bounding box center [250, 208] width 49 height 17
click at [309, 387] on li "Outdated Translation" at bounding box center [270, 398] width 107 height 23
click at [309, 207] on input "search" at bounding box center [278, 209] width 117 height 21
click at [297, 233] on div "Yes" at bounding box center [348, 236] width 250 height 16
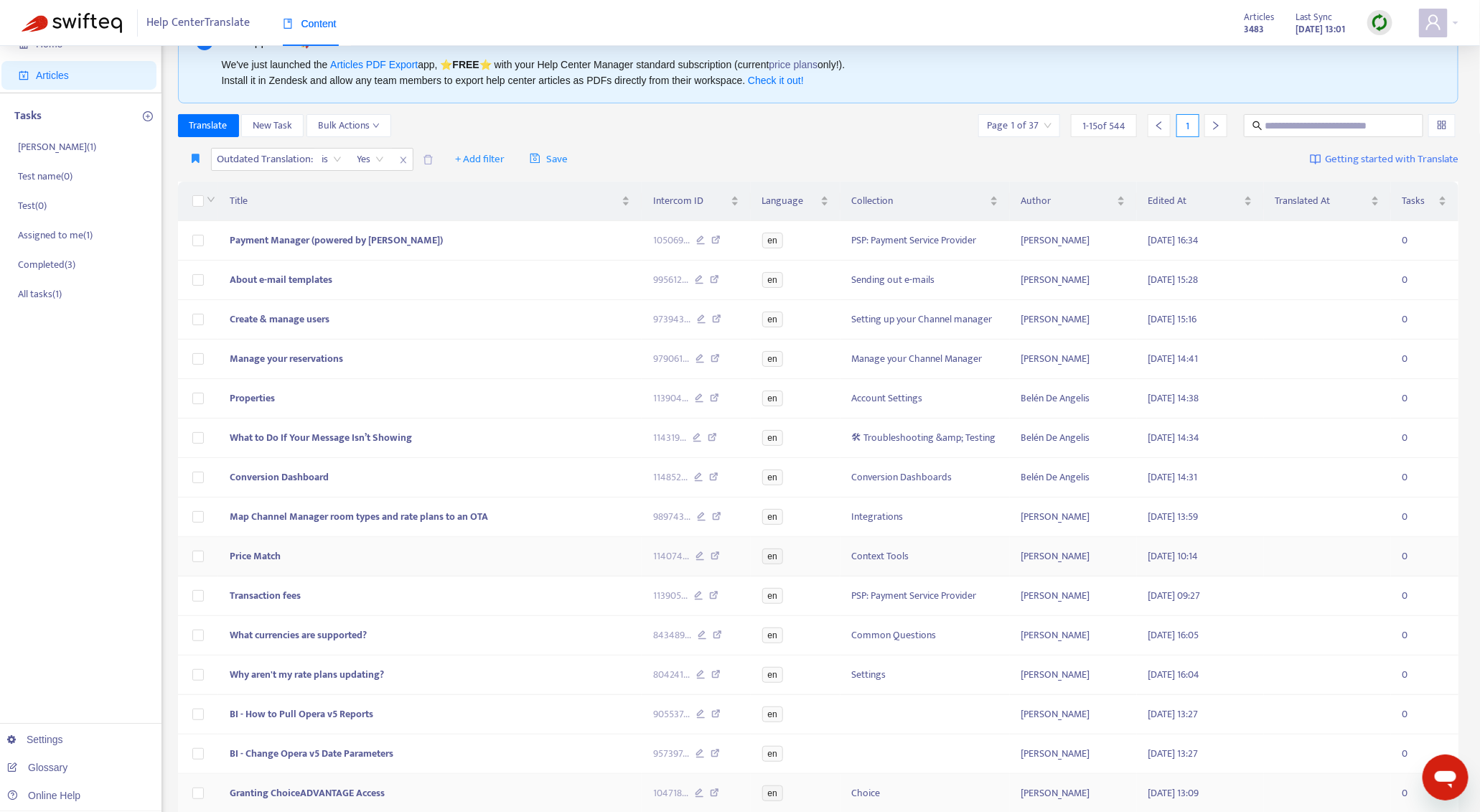
scroll to position [128, 0]
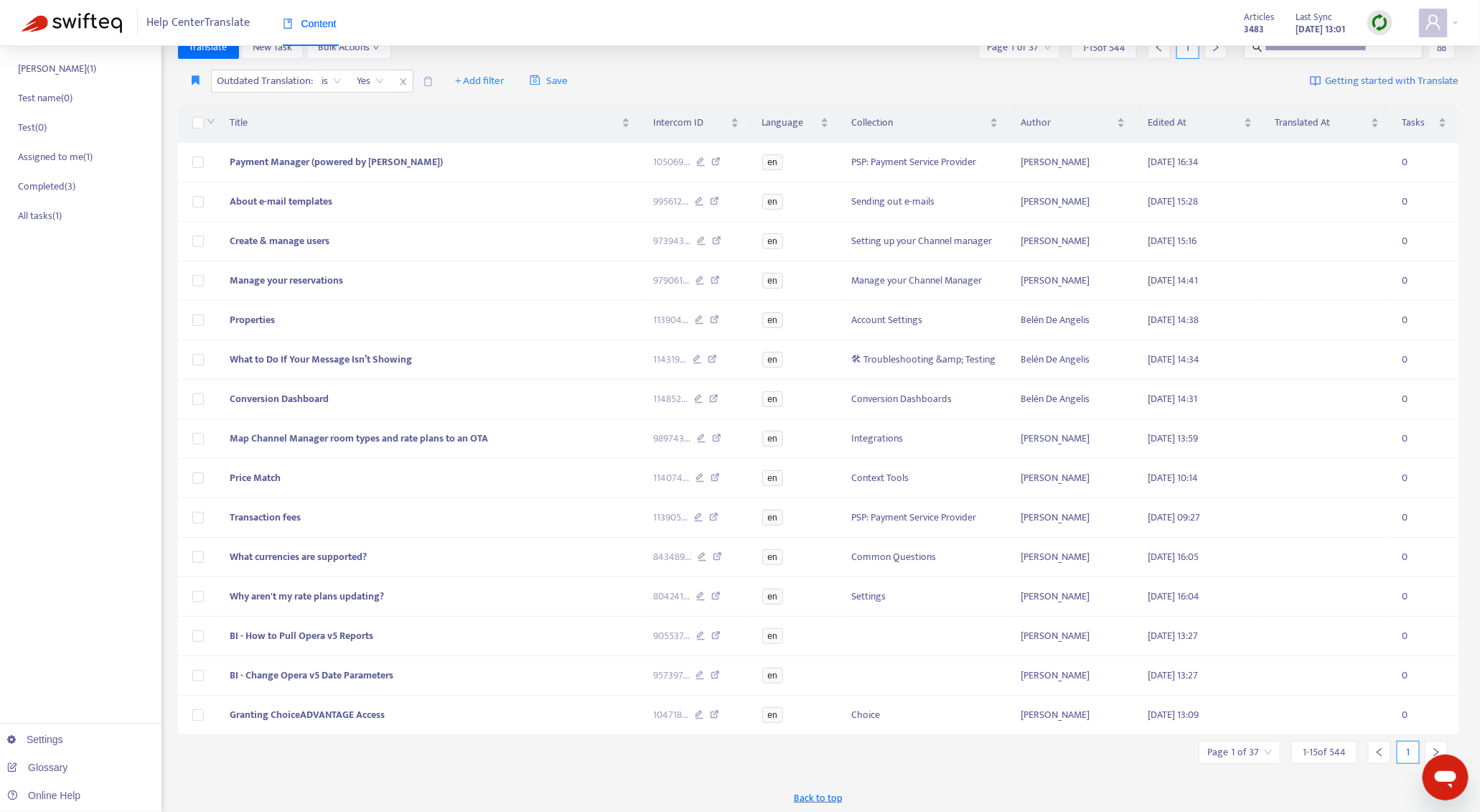
click at [1427, 742] on div at bounding box center [1436, 752] width 23 height 23
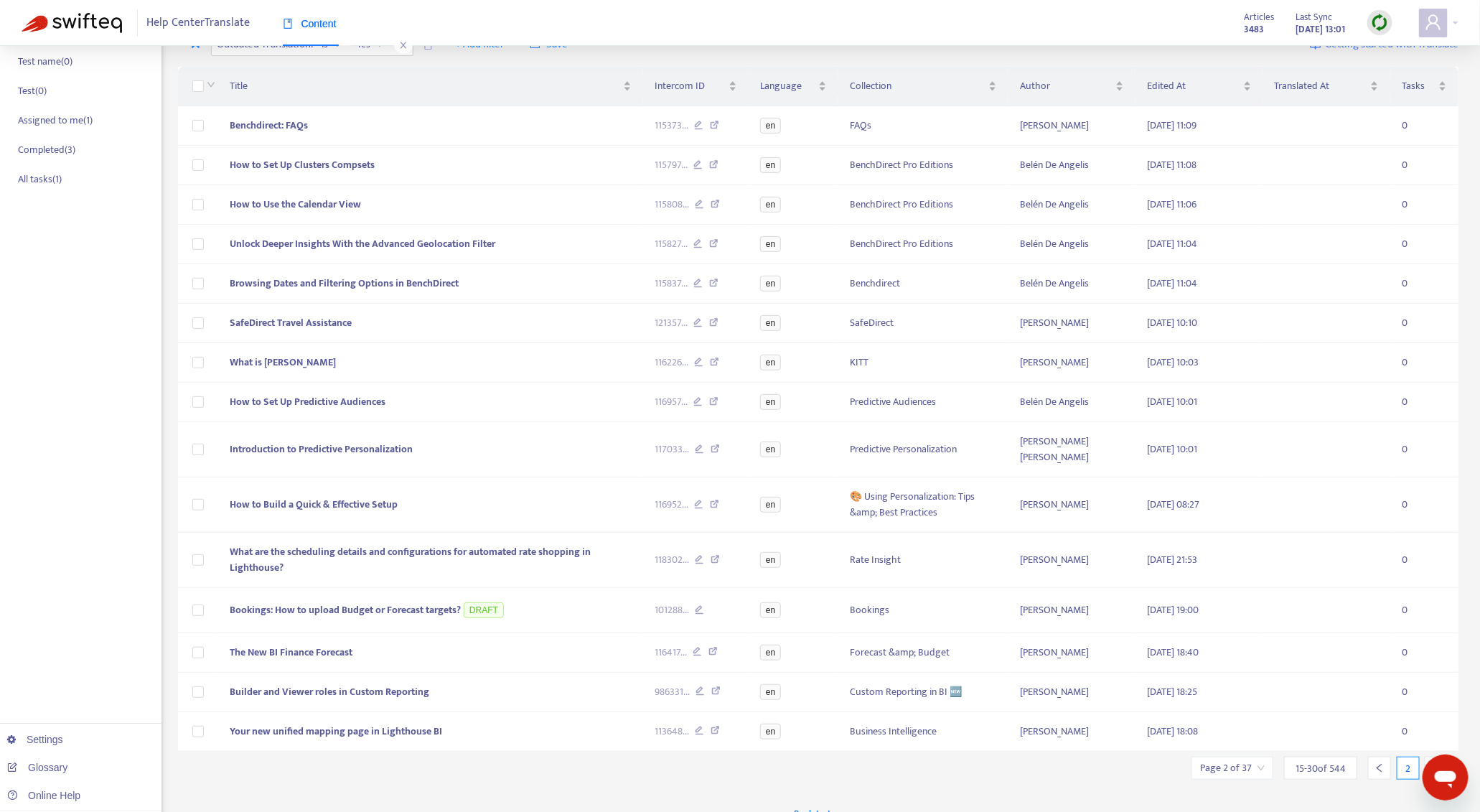
click at [1436, 763] on icon "right" at bounding box center [1436, 767] width 10 height 10
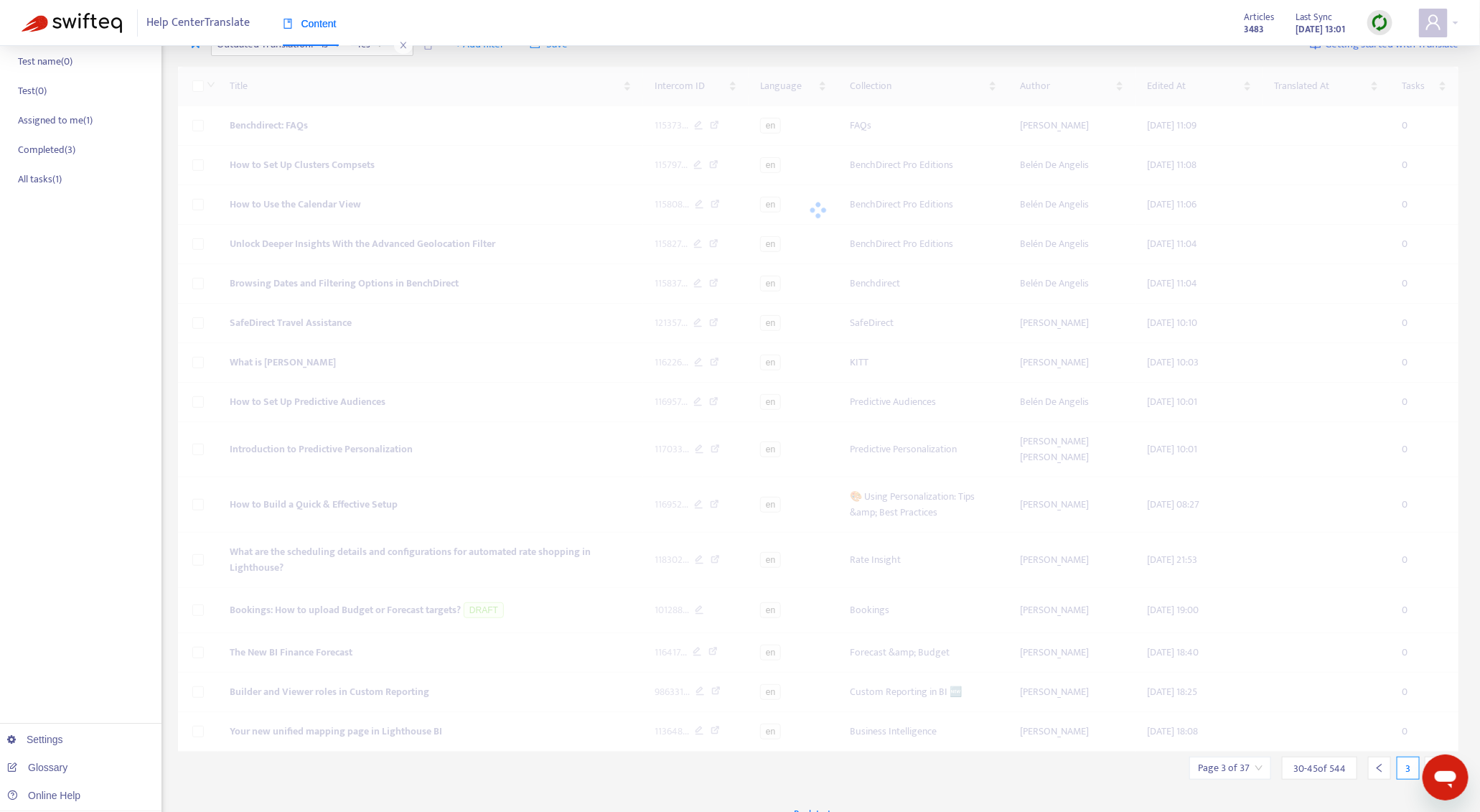
scroll to position [144, 0]
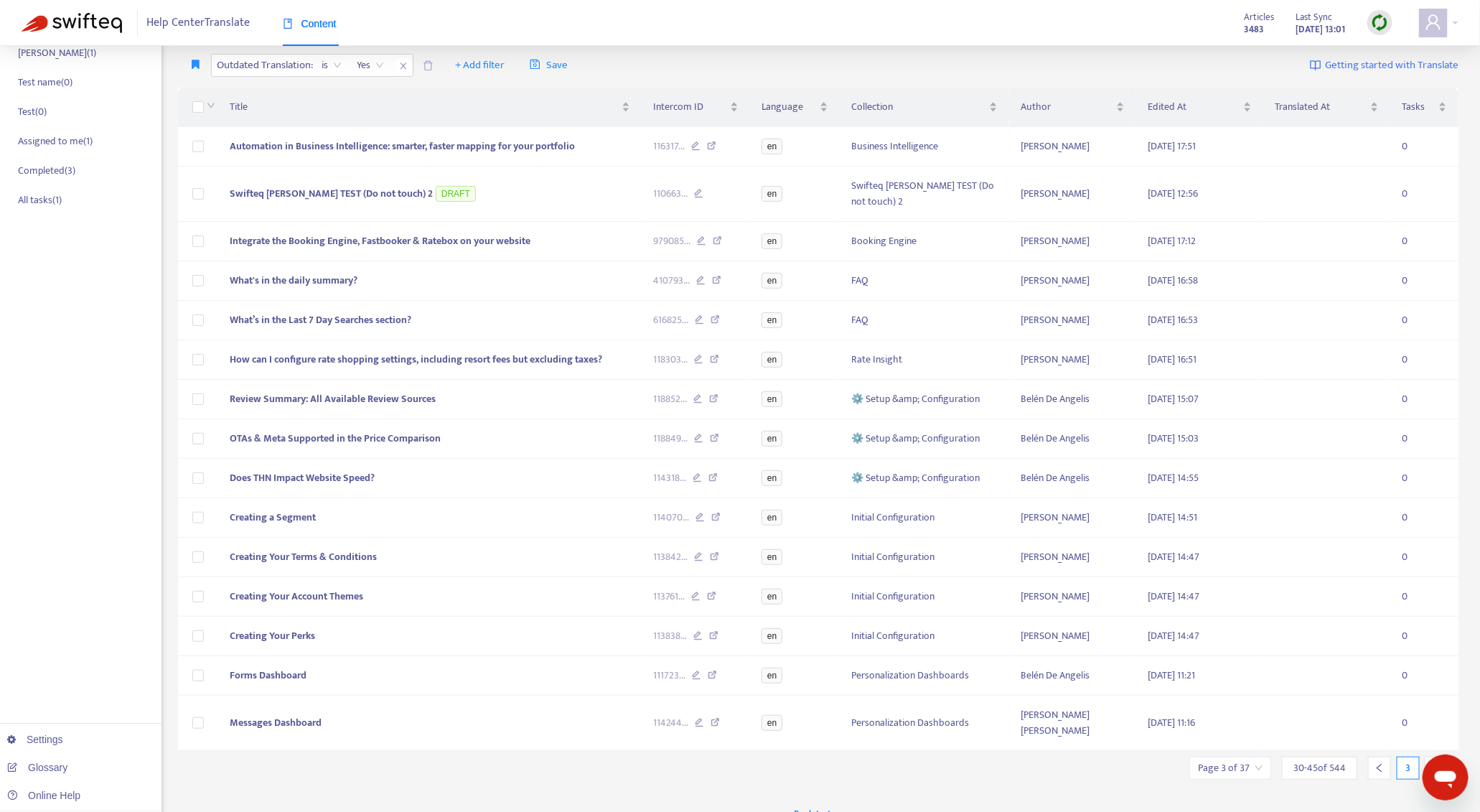
click at [1436, 763] on icon "right" at bounding box center [1436, 767] width 10 height 10
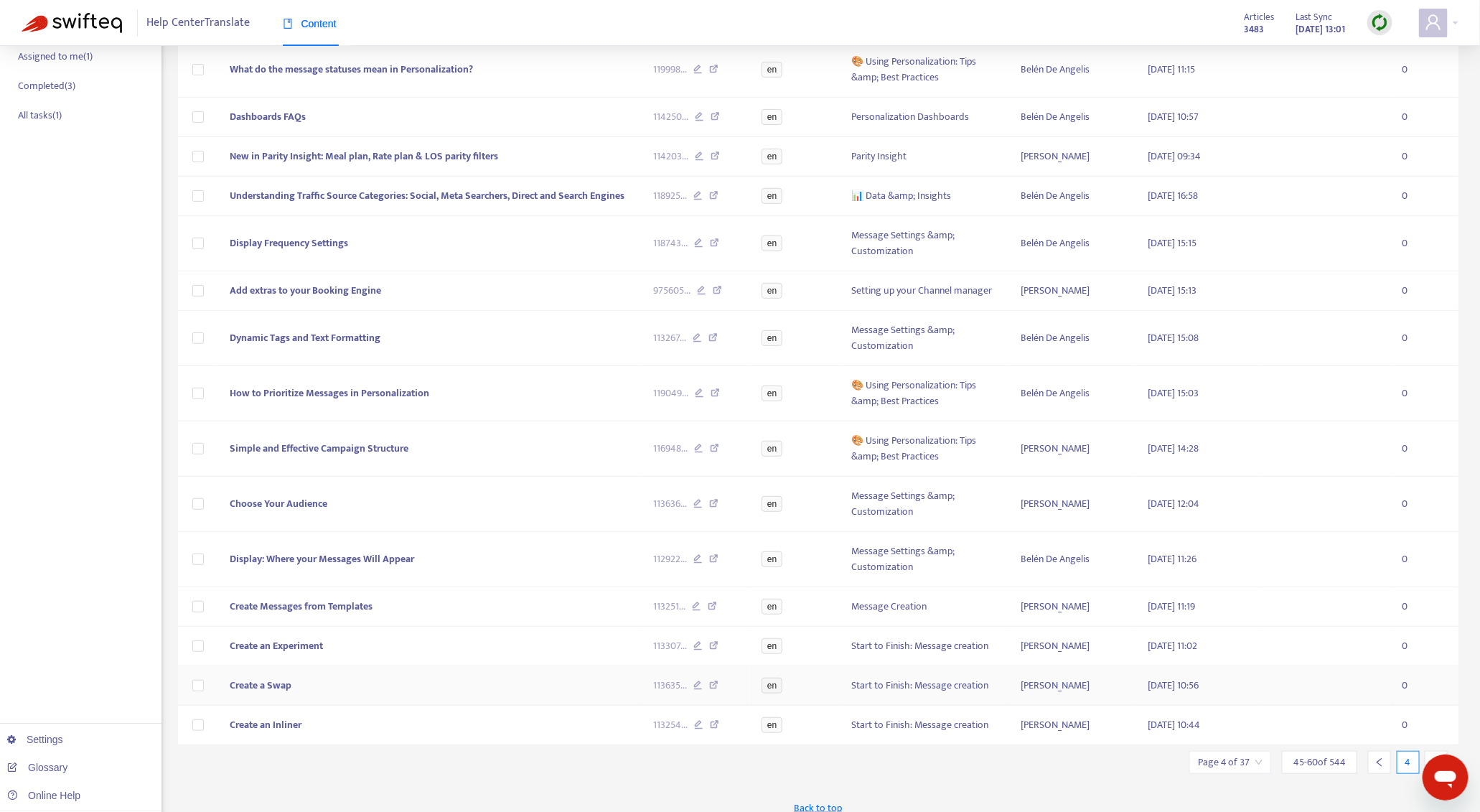
scroll to position [239, 0]
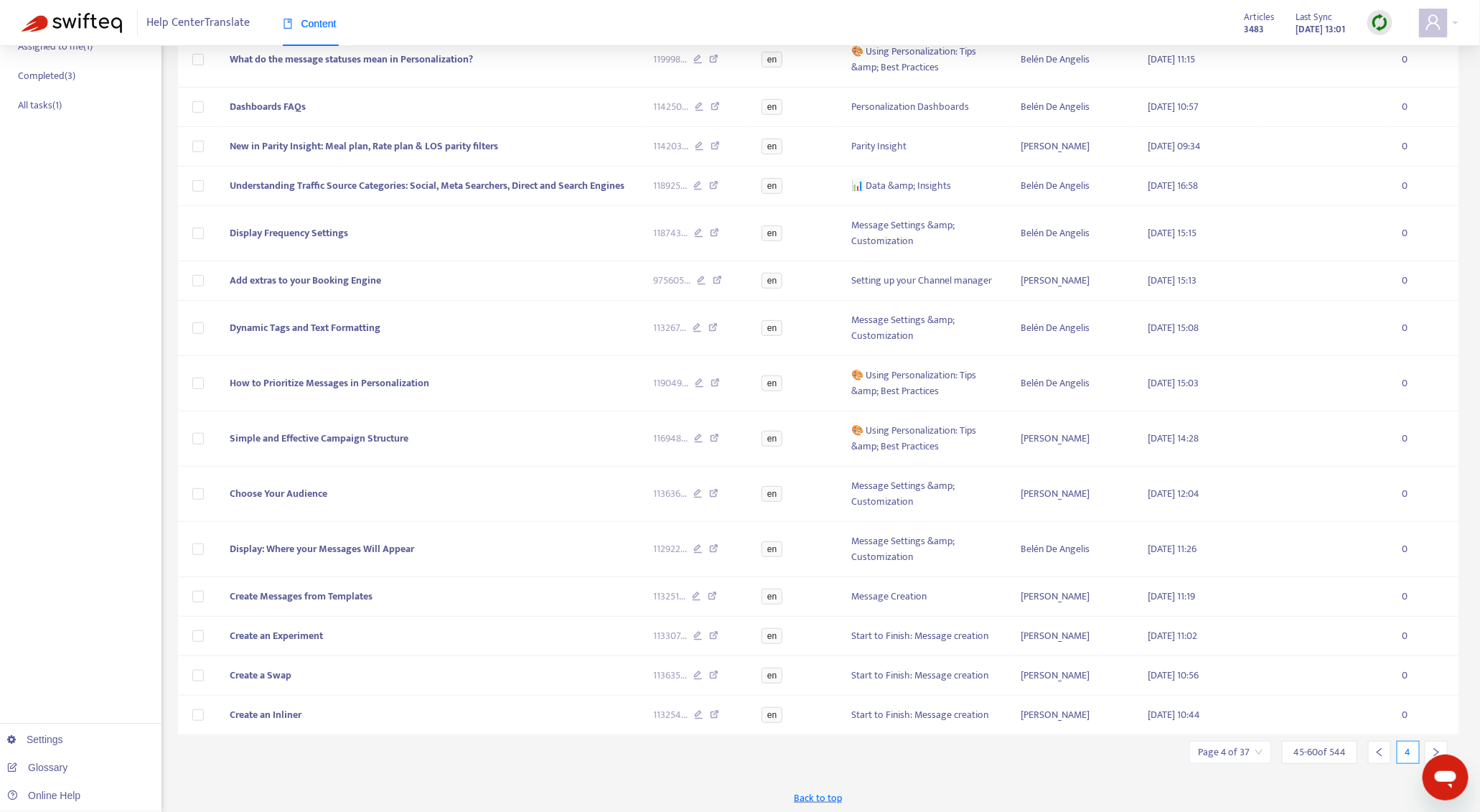
click at [1436, 748] on icon "right" at bounding box center [1436, 752] width 10 height 10
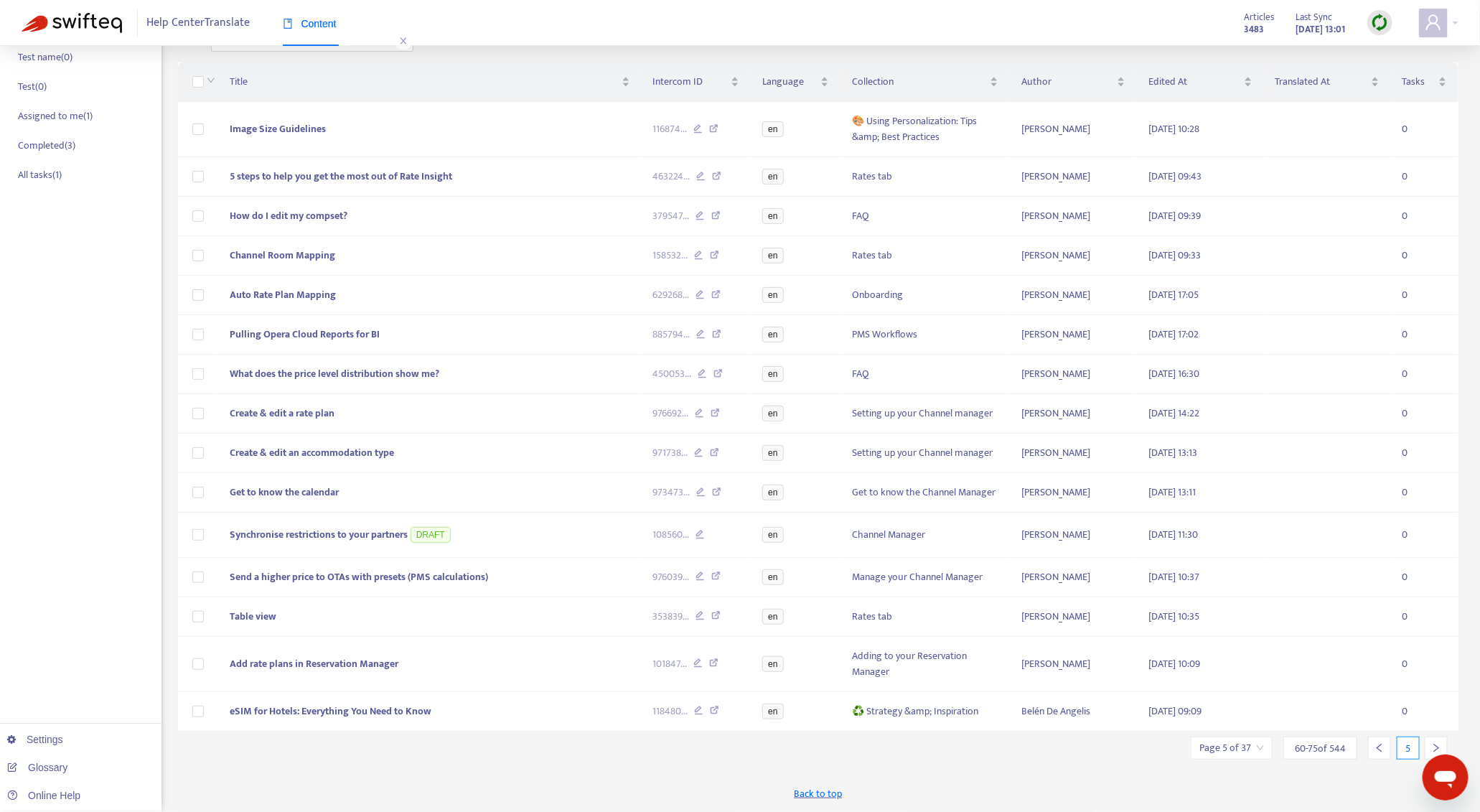
scroll to position [164, 0]
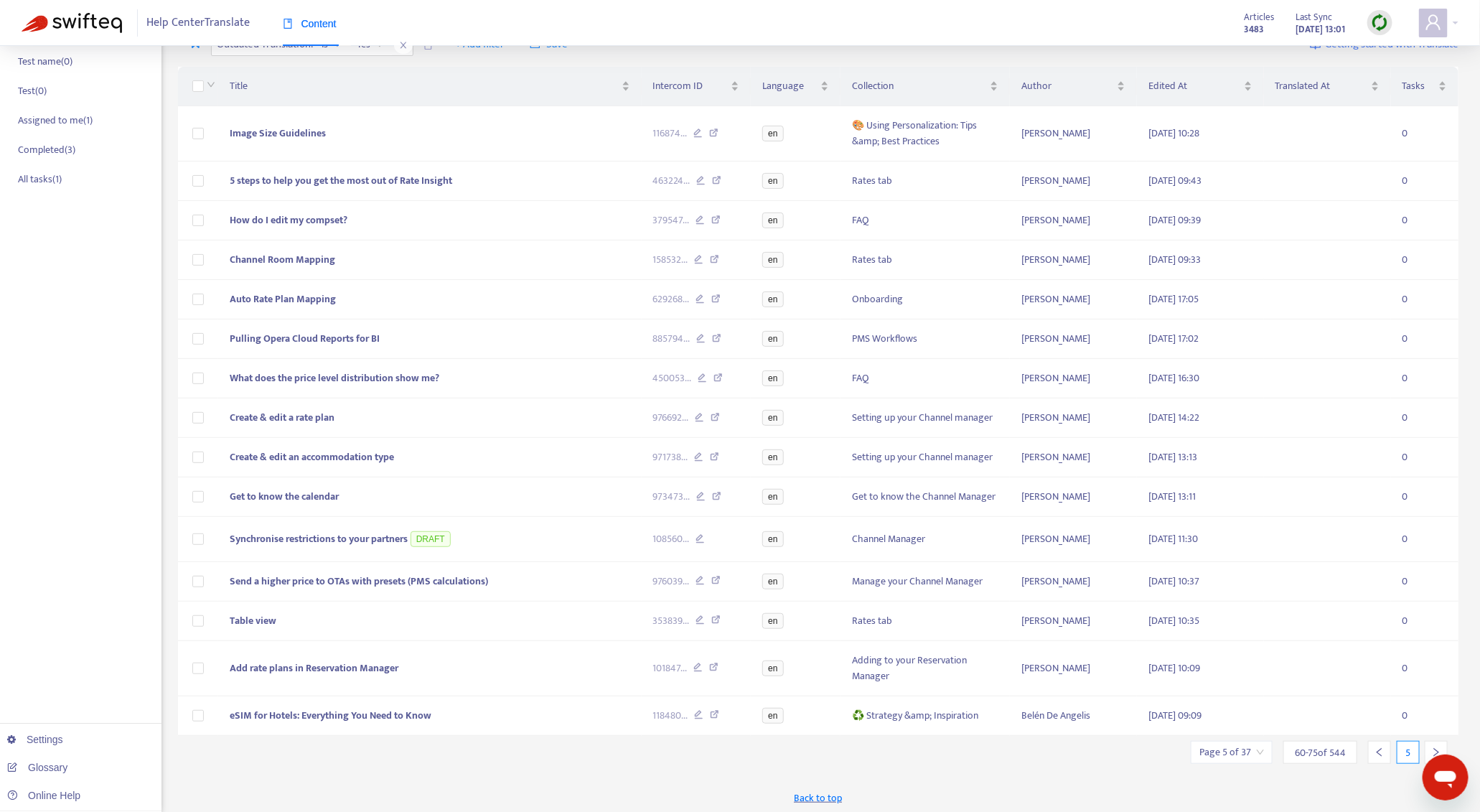
click at [1436, 748] on icon "right" at bounding box center [1437, 752] width 5 height 8
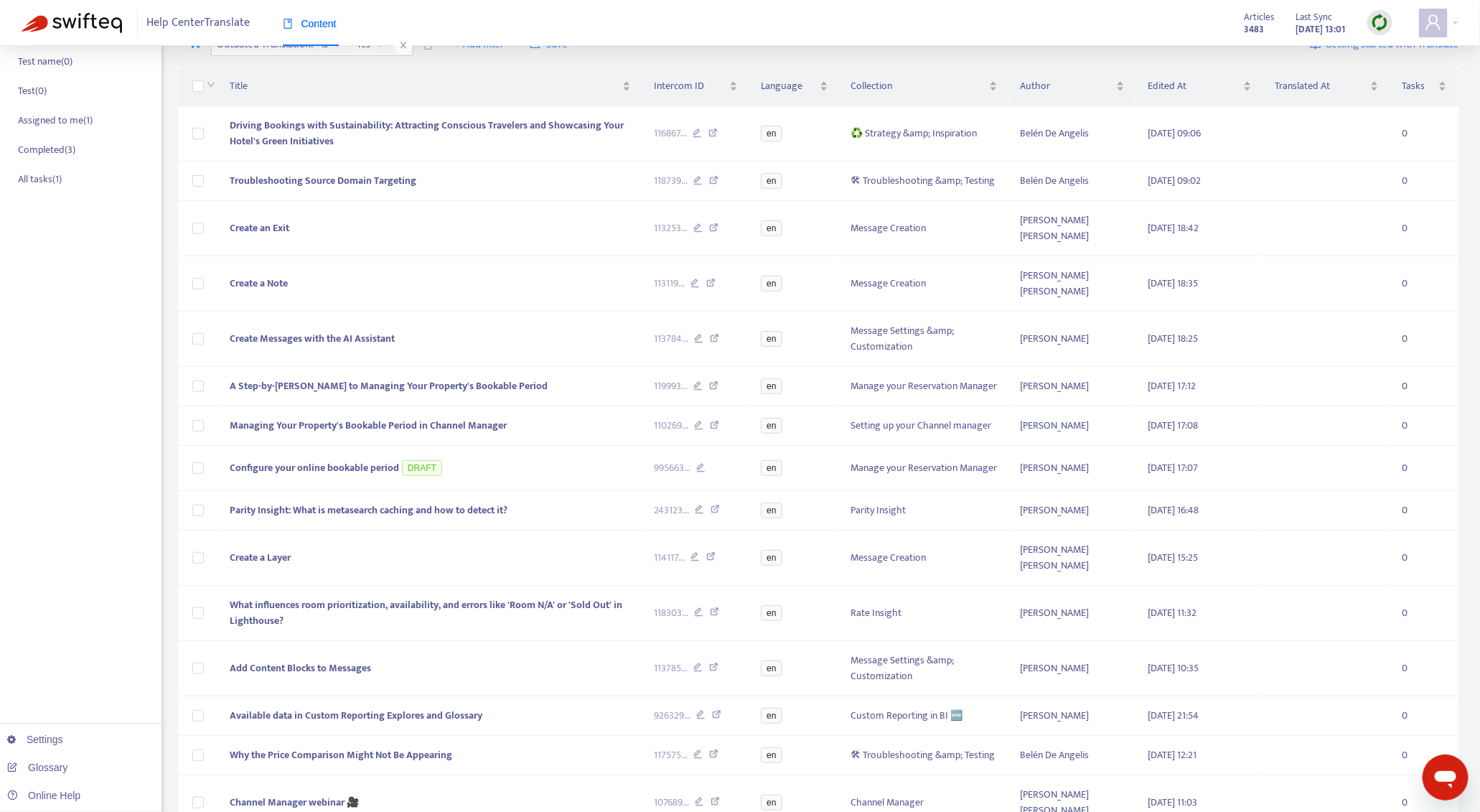
scroll to position [196, 0]
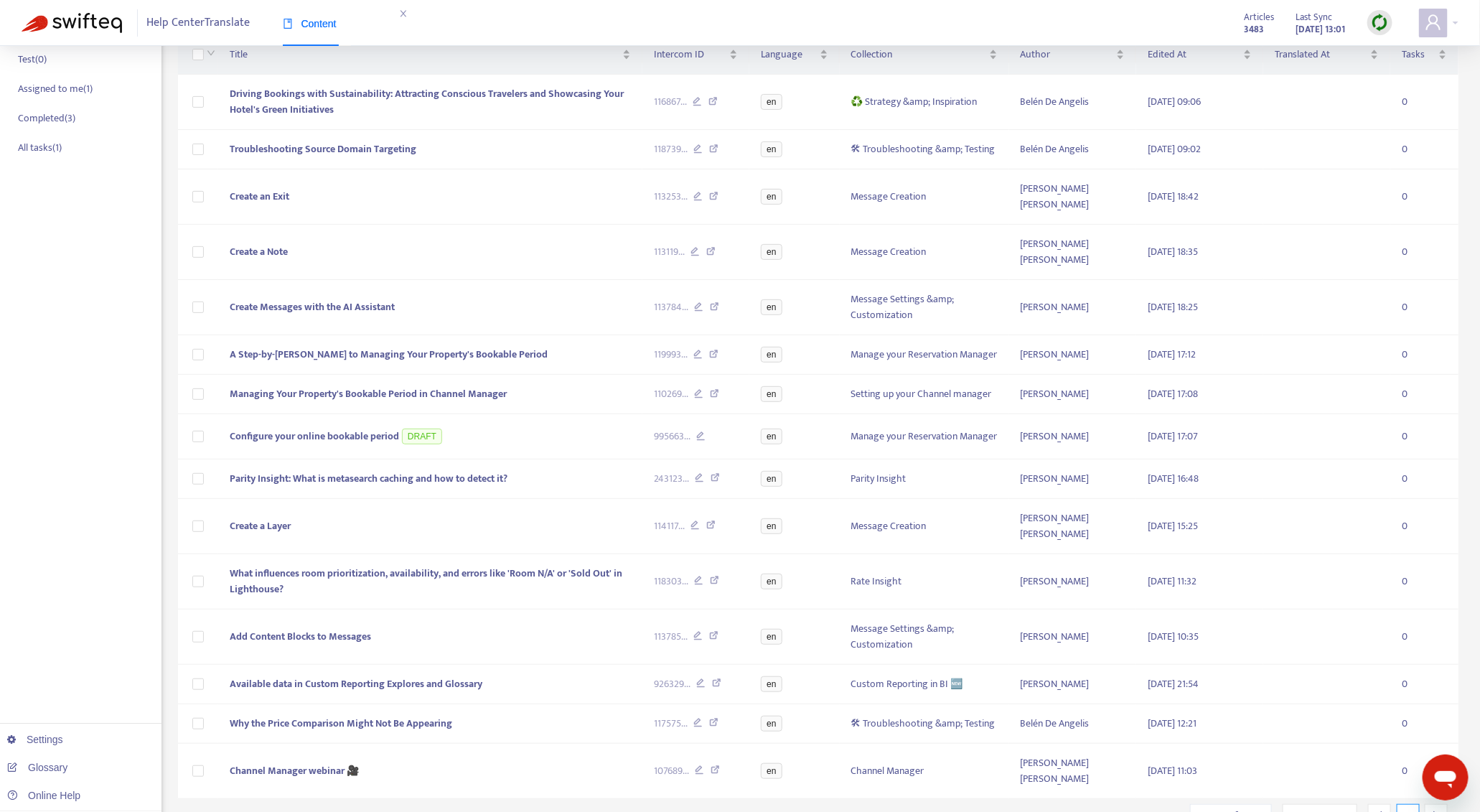
click at [1436, 811] on icon "right" at bounding box center [1437, 815] width 5 height 8
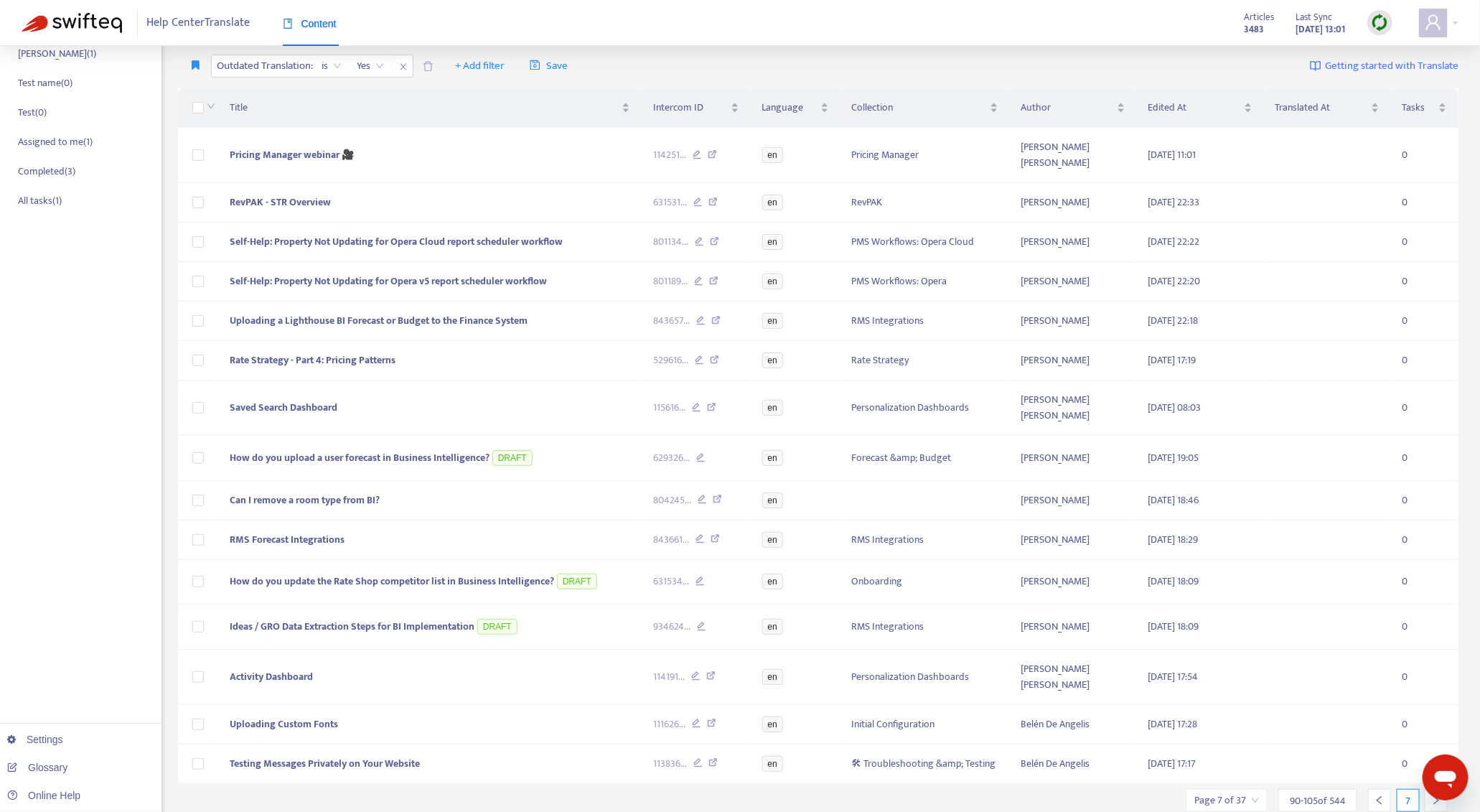
click at [1436, 796] on icon "right" at bounding box center [1437, 800] width 5 height 8
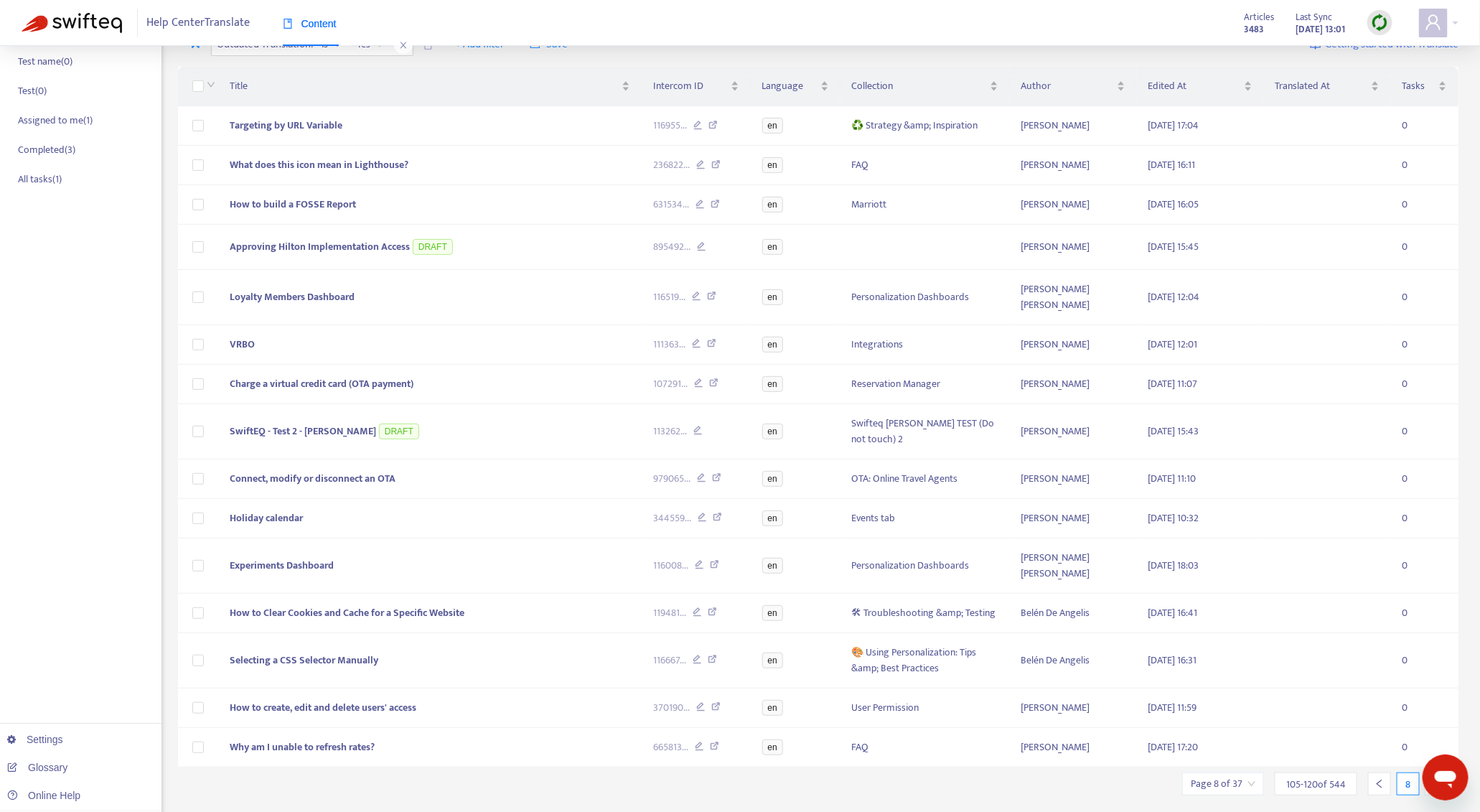
click at [1436, 779] on icon "right" at bounding box center [1437, 783] width 5 height 8
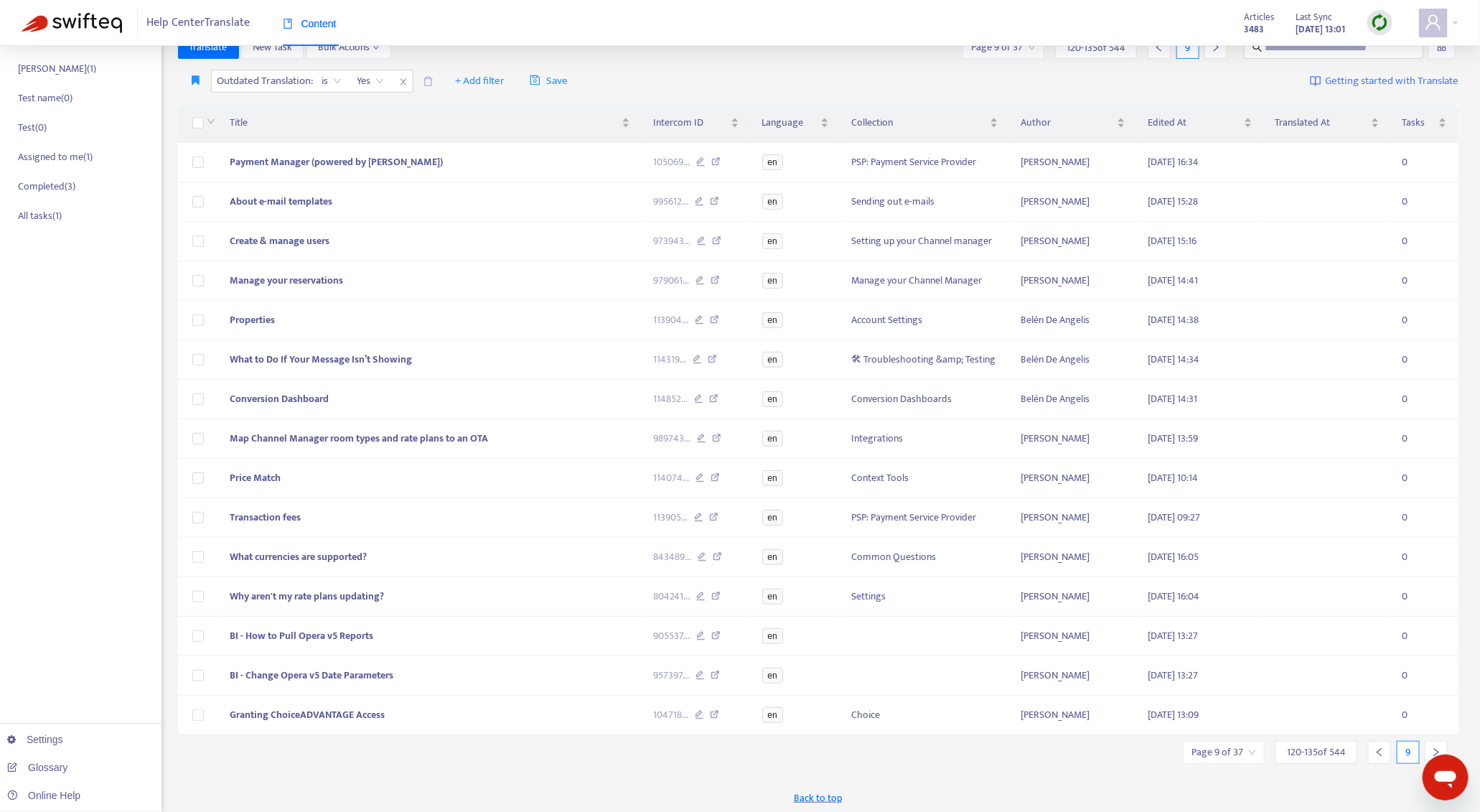
click at [1436, 748] on icon "right" at bounding box center [1437, 752] width 5 height 8
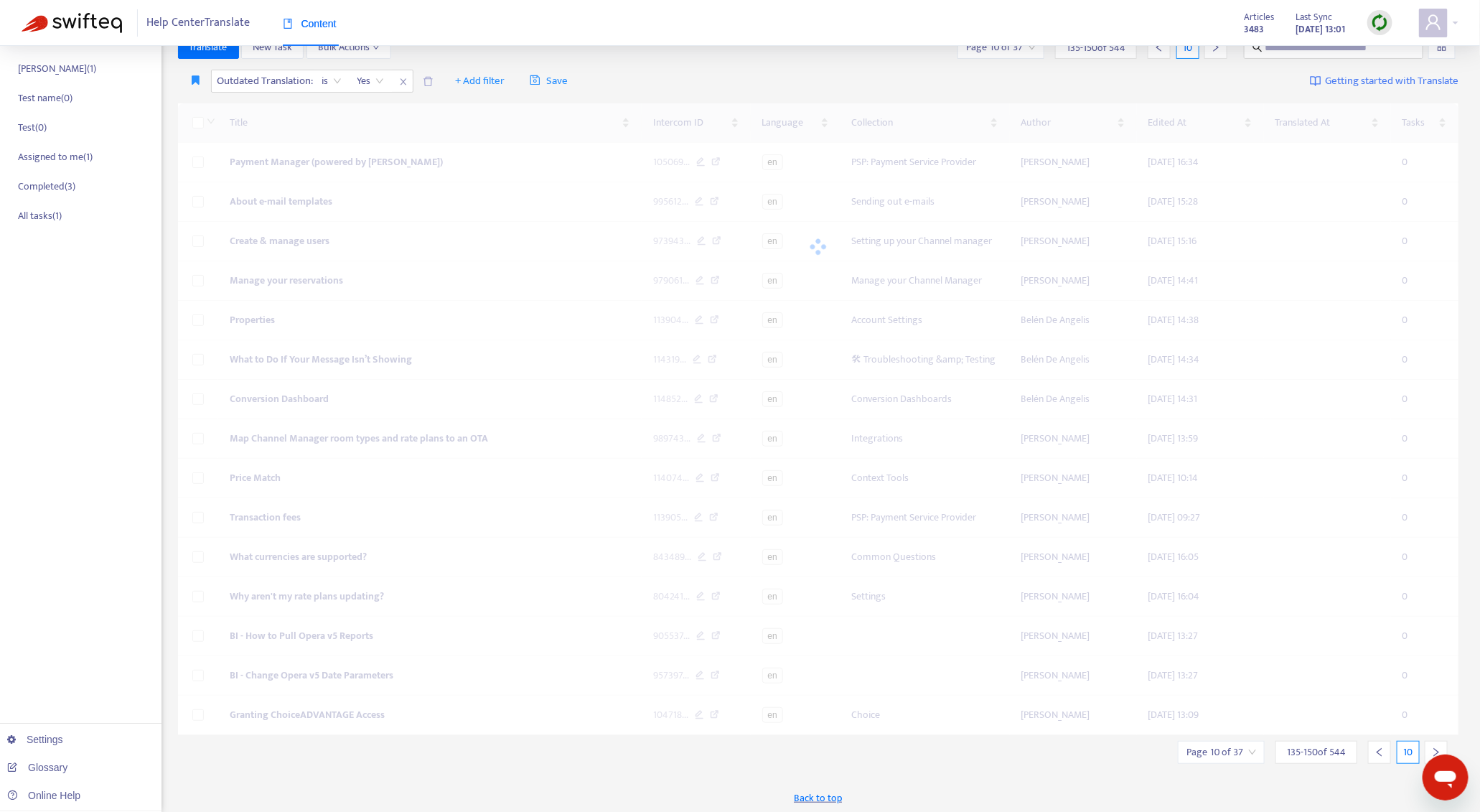
scroll to position [138, 0]
